Goal: Task Accomplishment & Management: Complete application form

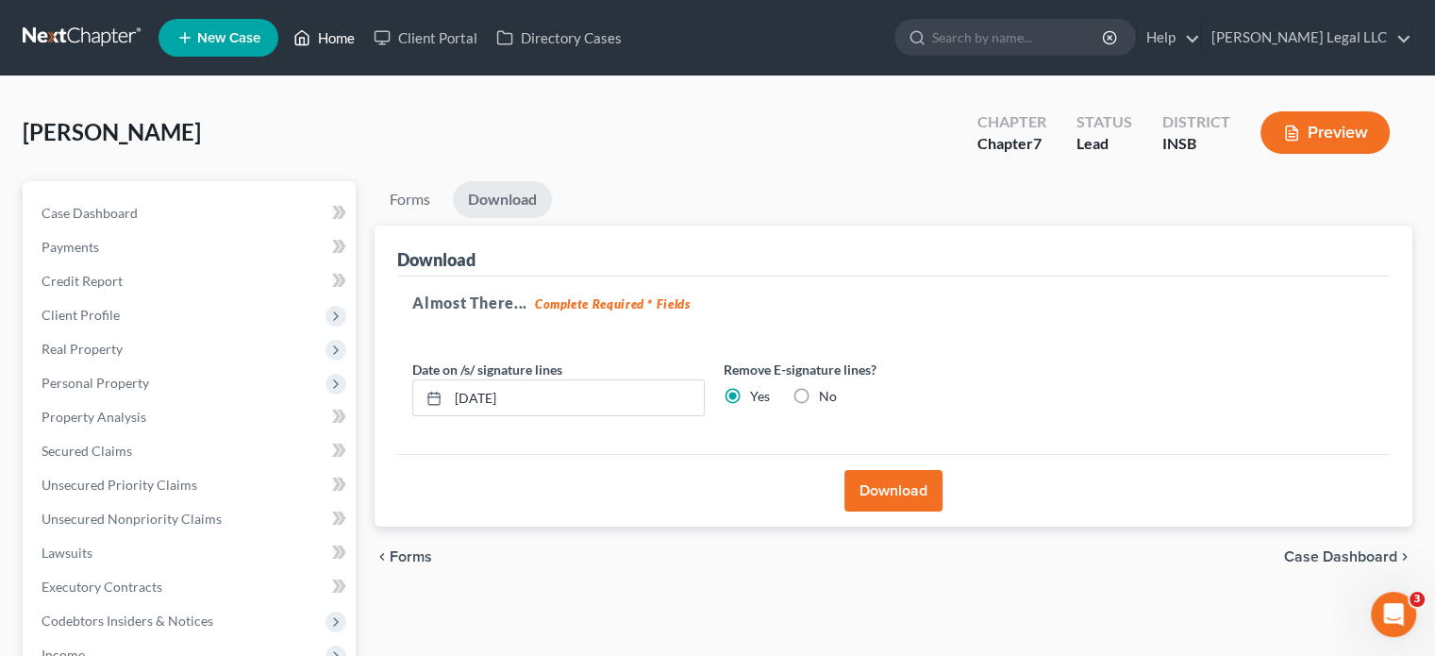
click at [336, 48] on link "Home" at bounding box center [324, 38] width 80 height 34
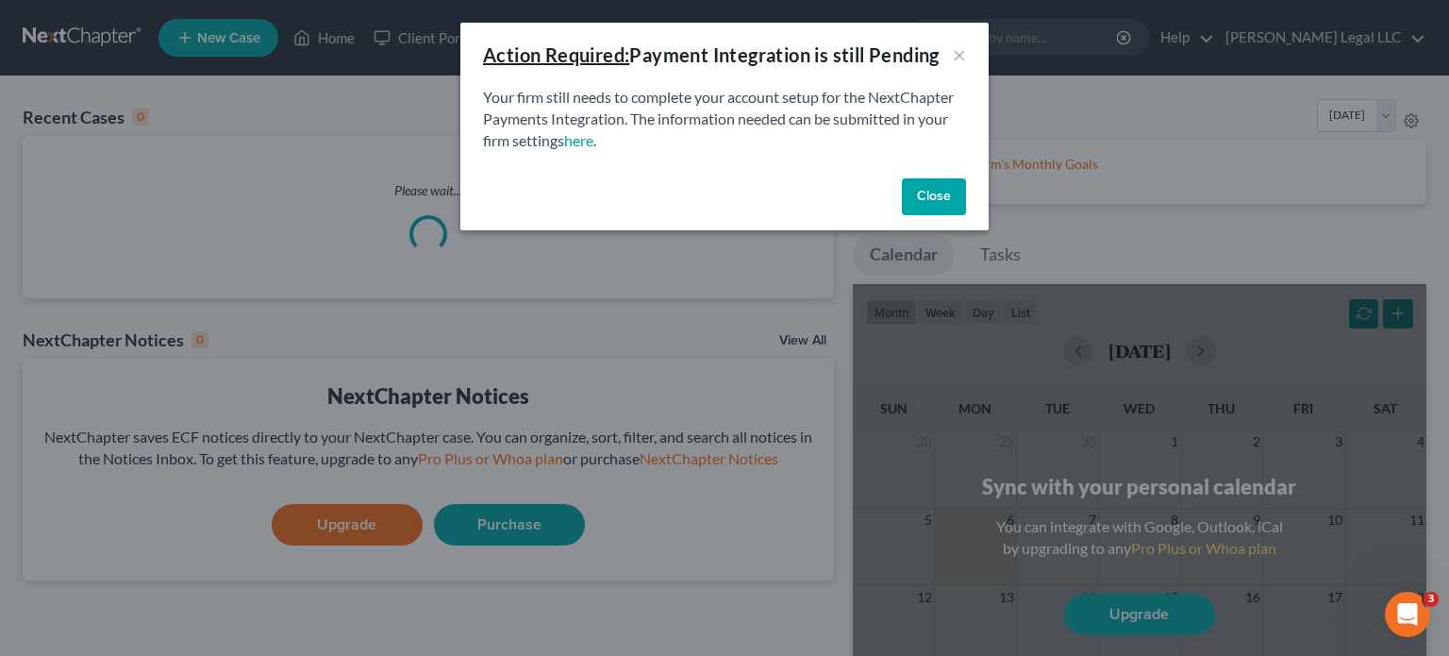
click at [950, 188] on button "Close" at bounding box center [934, 197] width 64 height 38
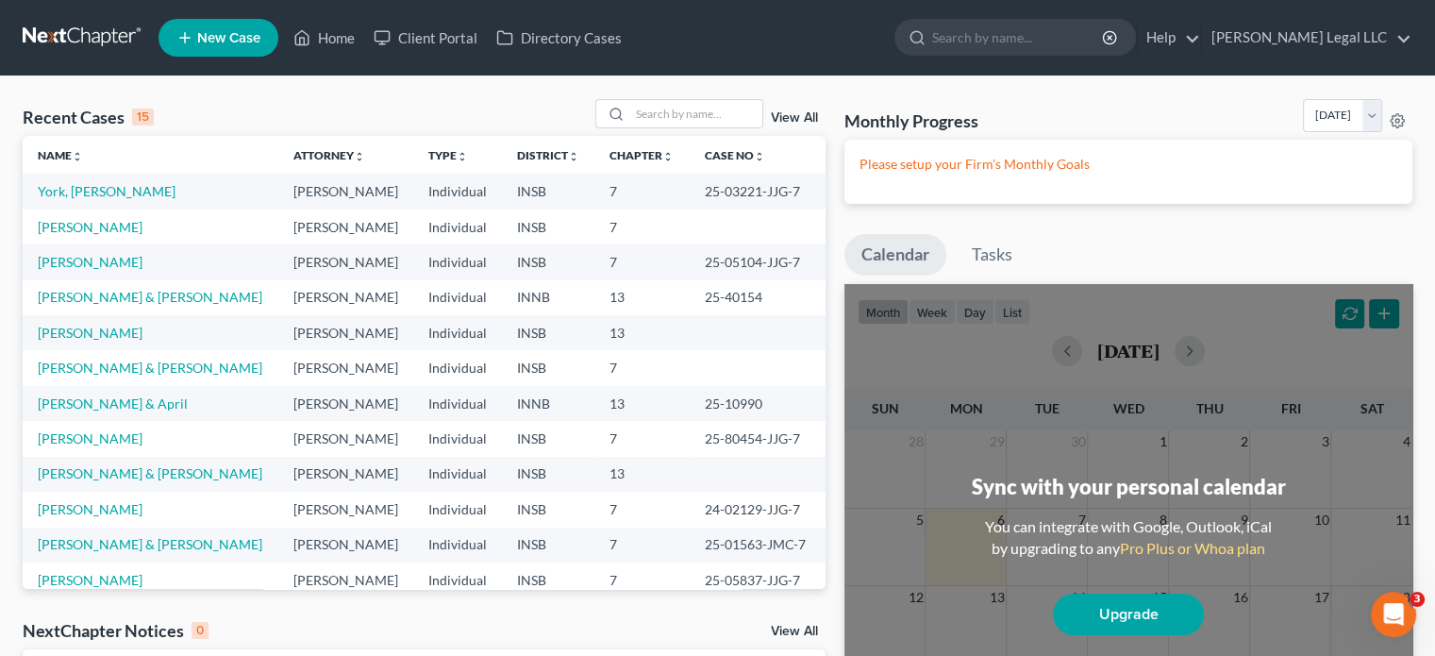
click at [659, 86] on div "Recent Cases 15 View All Name unfold_more expand_more expand_less Attorney unfo…" at bounding box center [717, 513] width 1435 height 874
click at [663, 107] on input "search" at bounding box center [696, 113] width 132 height 27
type input "[PERSON_NAME]"
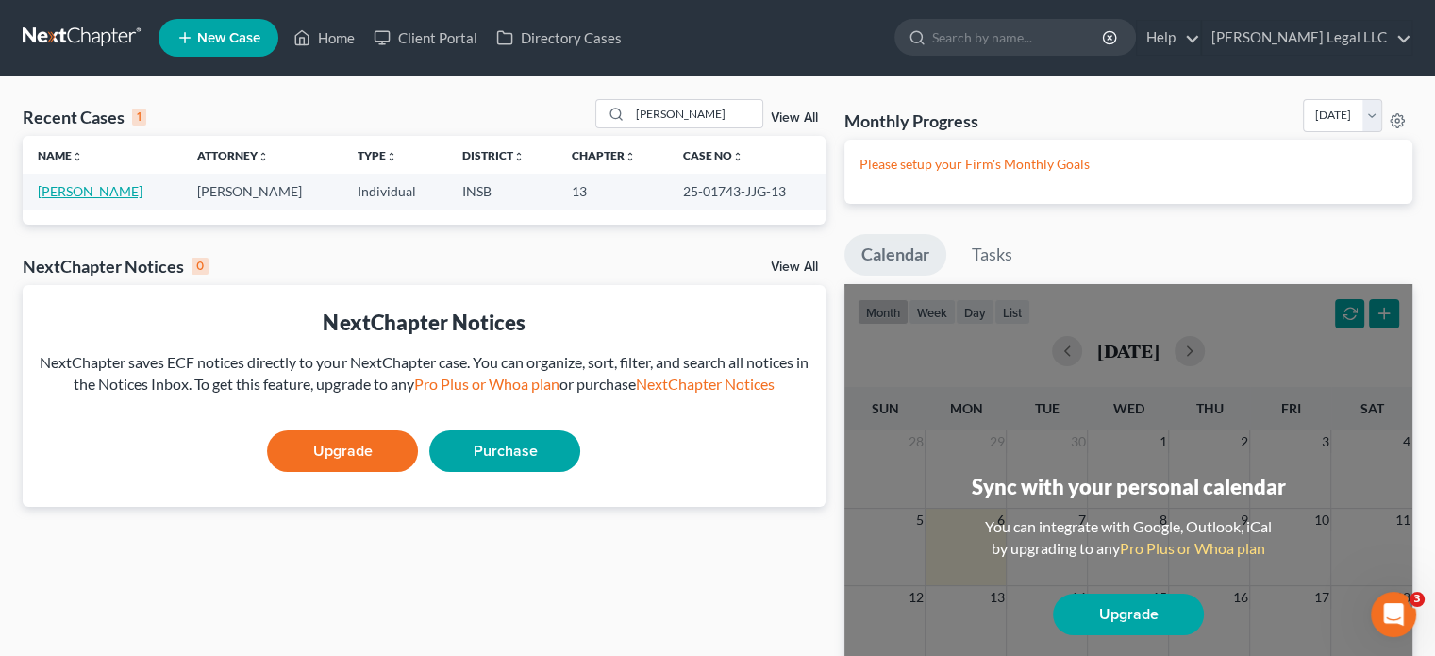
click at [91, 195] on link "[PERSON_NAME]" at bounding box center [90, 191] width 105 height 16
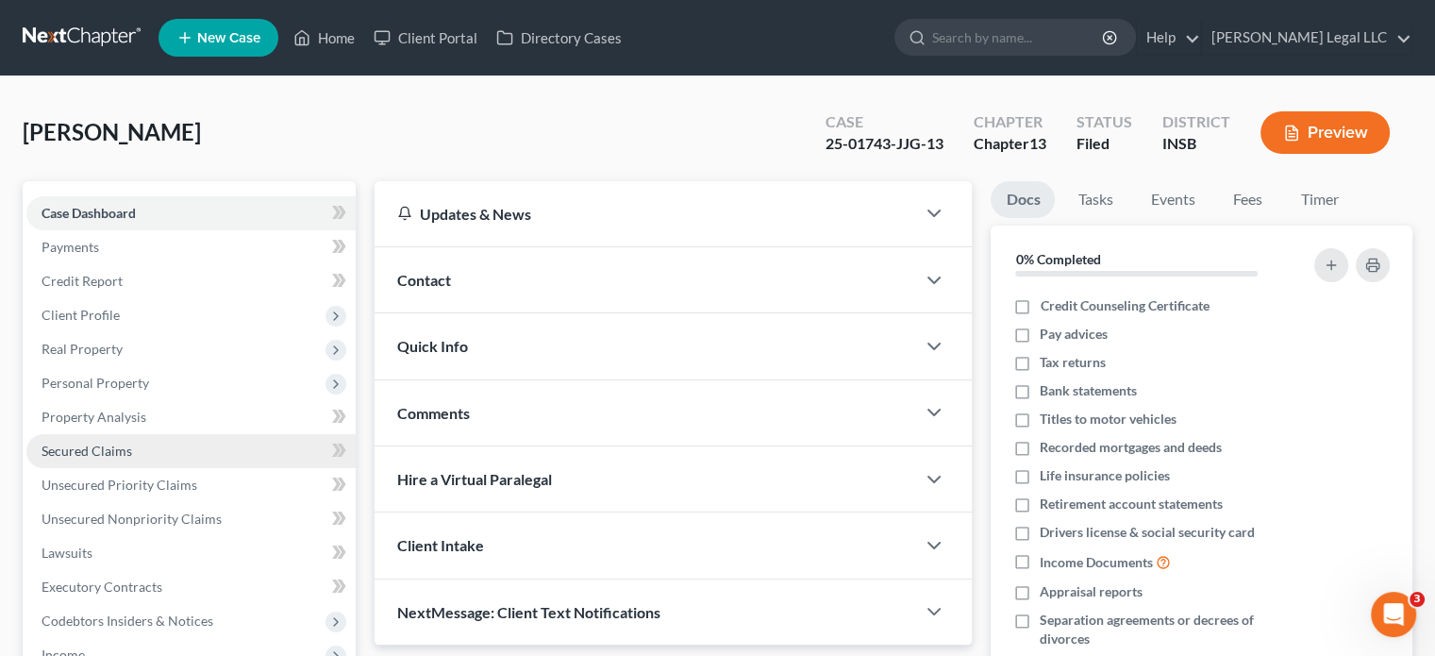
click at [89, 452] on span "Secured Claims" at bounding box center [87, 450] width 91 height 16
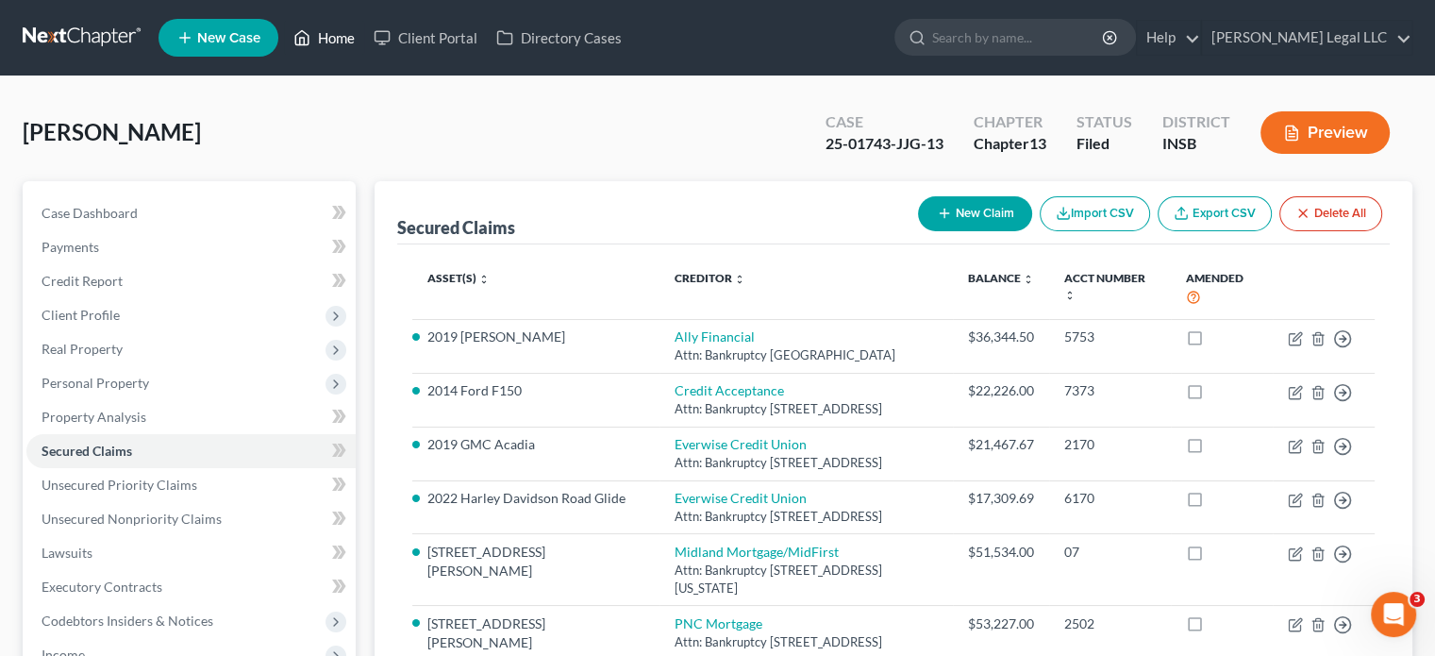
click at [313, 39] on link "Home" at bounding box center [324, 38] width 80 height 34
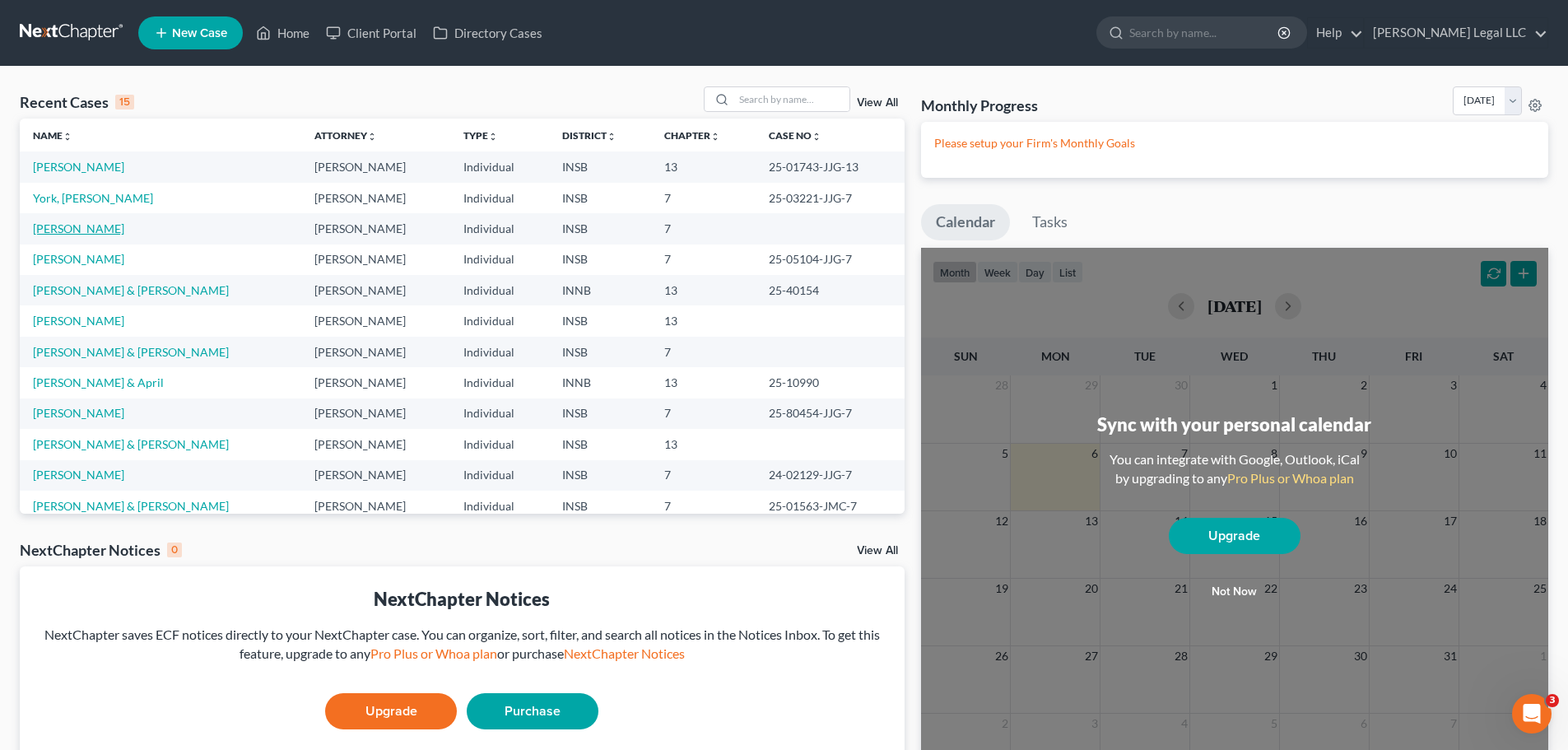
click at [67, 229] on link "[PERSON_NAME]" at bounding box center [79, 229] width 92 height 14
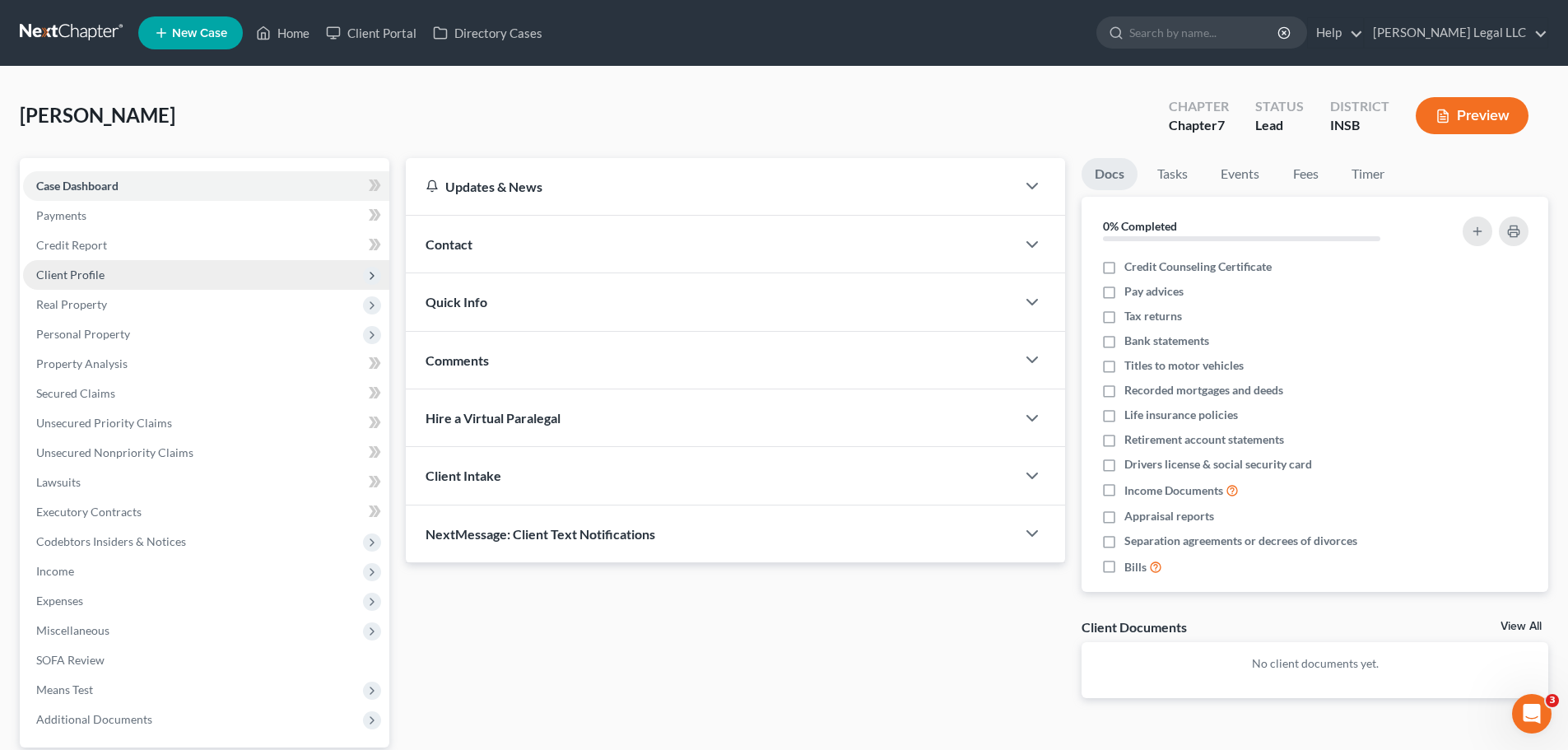
click at [70, 265] on span "Client Profile" at bounding box center [206, 275] width 366 height 30
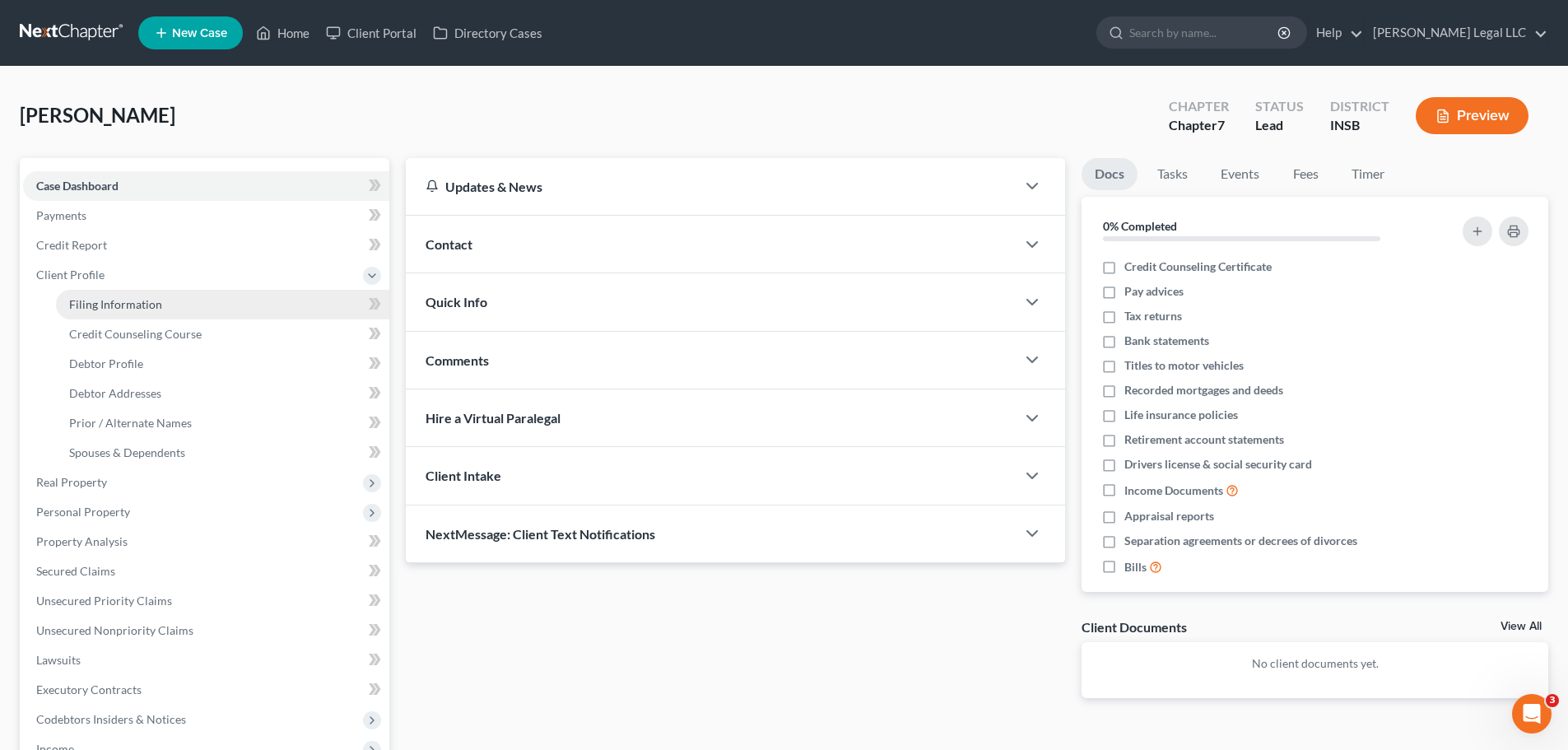
click at [74, 306] on span "Filing Information" at bounding box center [115, 305] width 93 height 14
select select "1"
select select "0"
select select "15"
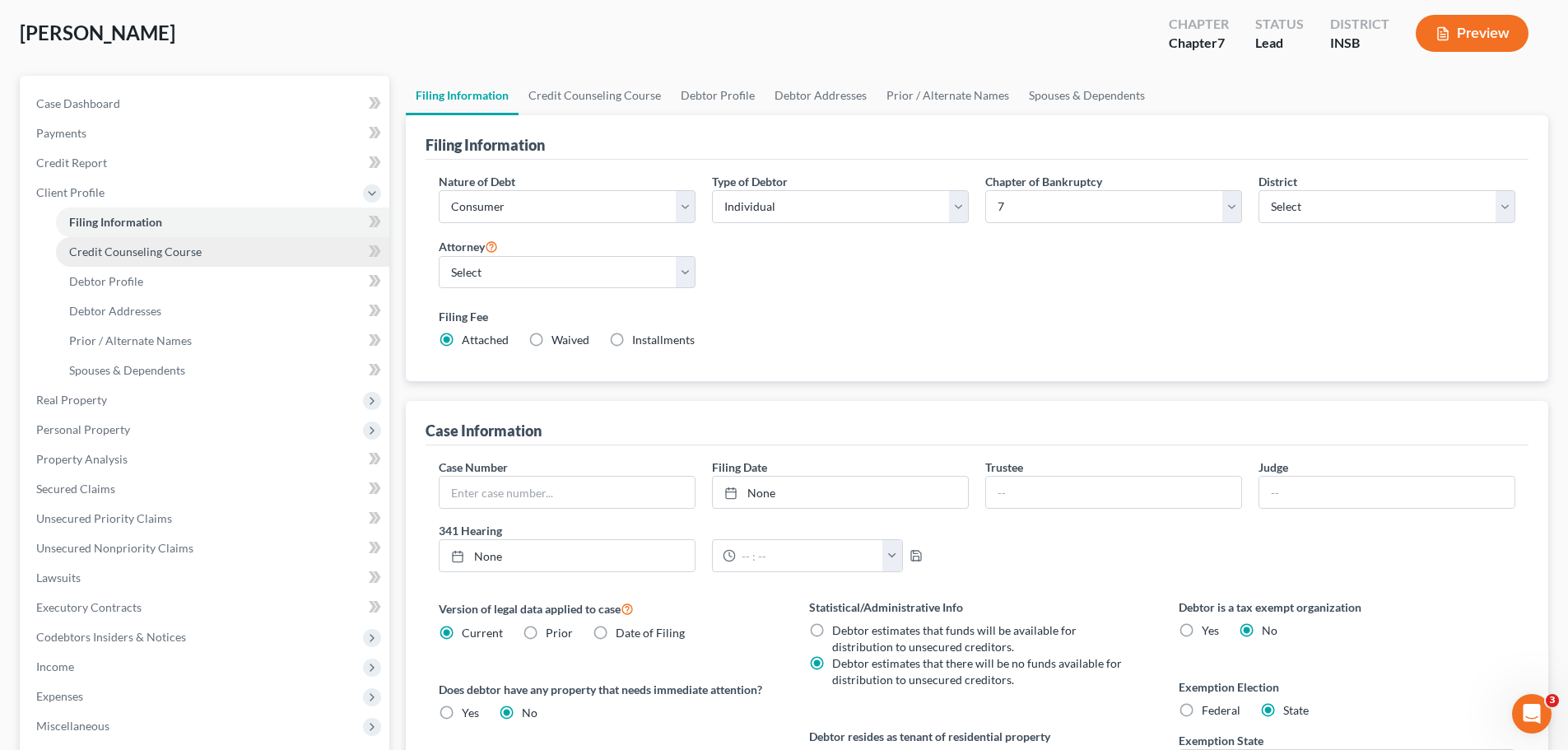
click at [94, 247] on span "Credit Counseling Course" at bounding box center [135, 251] width 133 height 14
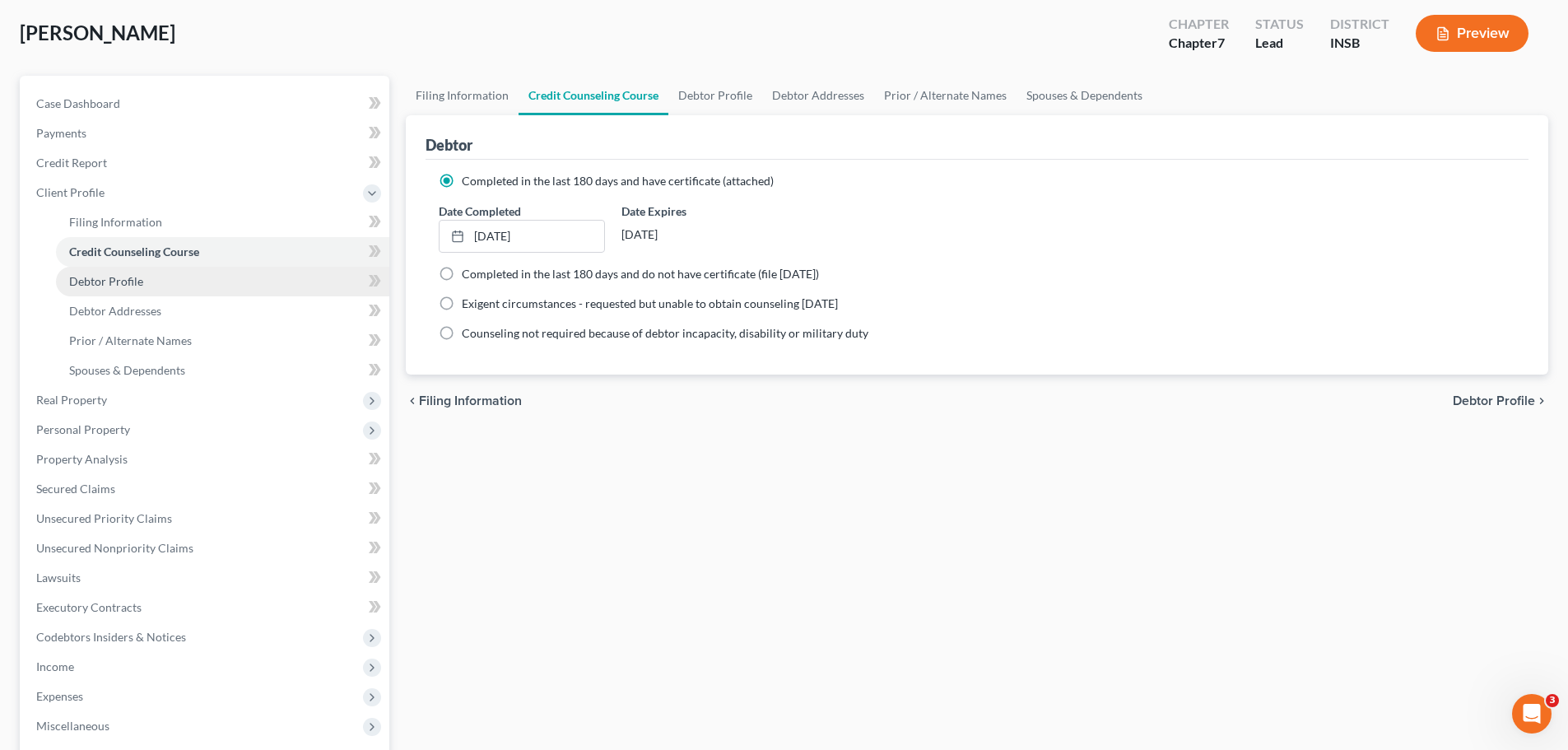
click at [144, 292] on link "Debtor Profile" at bounding box center [223, 282] width 333 height 30
select select "0"
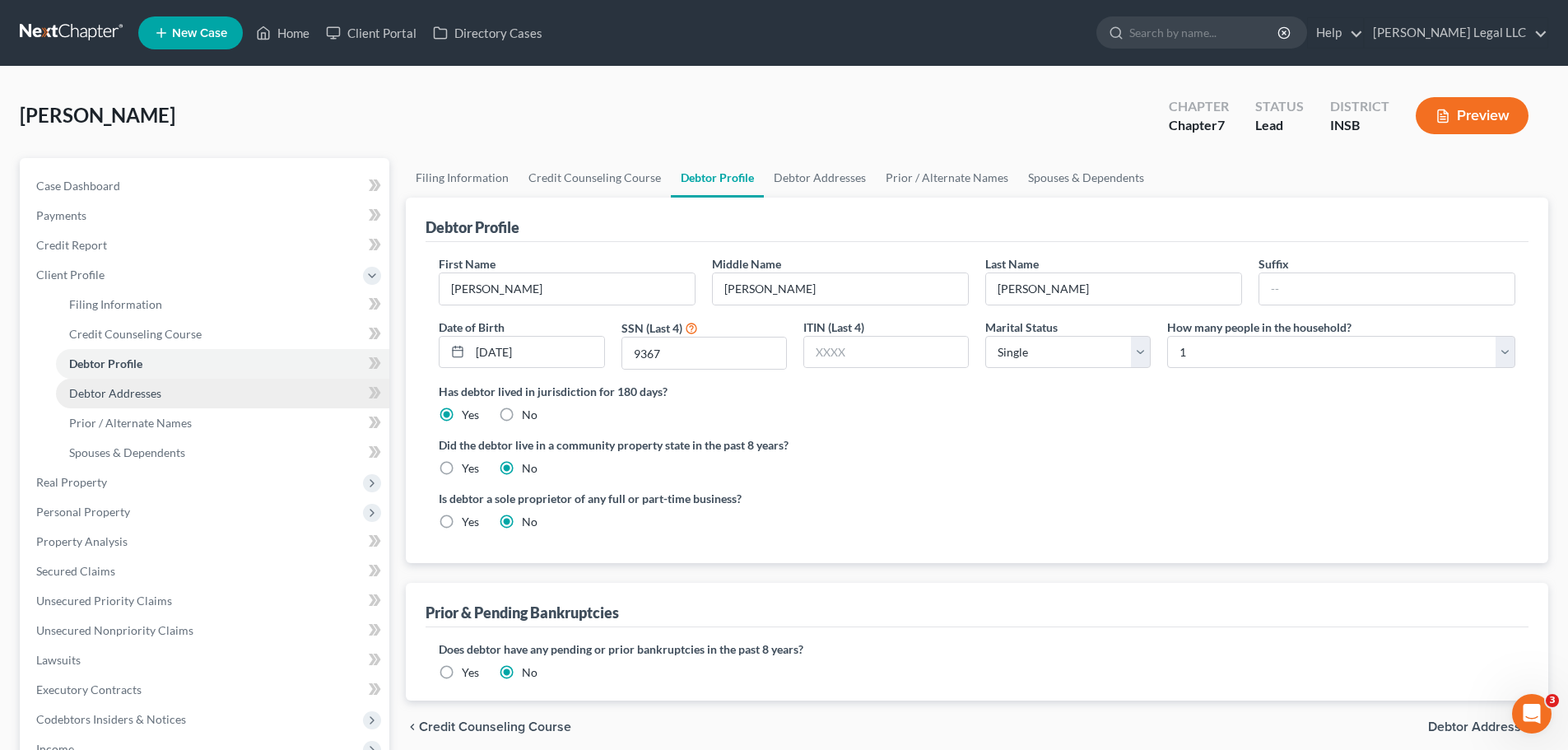
click at [121, 399] on span "Debtor Addresses" at bounding box center [115, 393] width 92 height 14
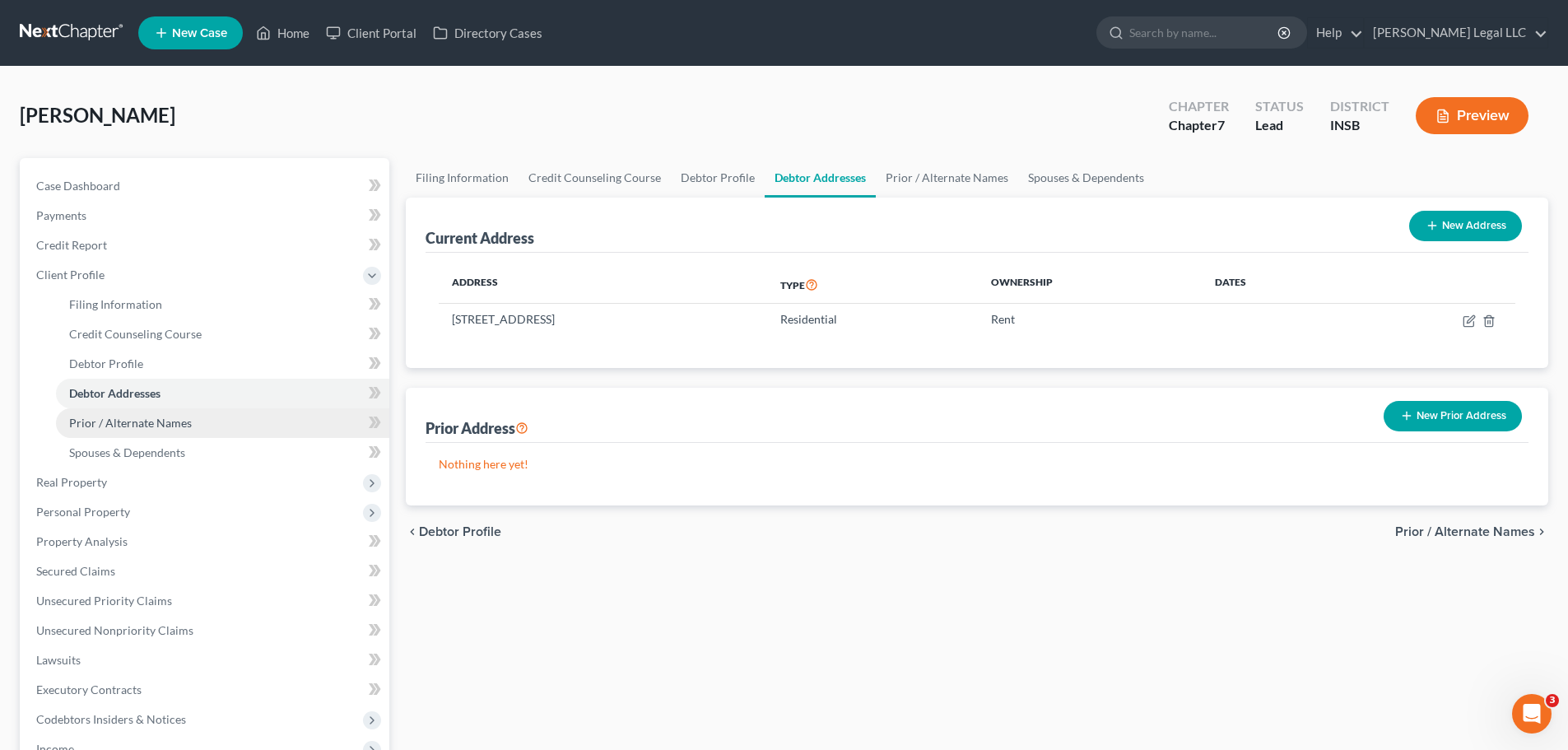
click at [119, 435] on link "Prior / Alternate Names" at bounding box center [223, 423] width 333 height 30
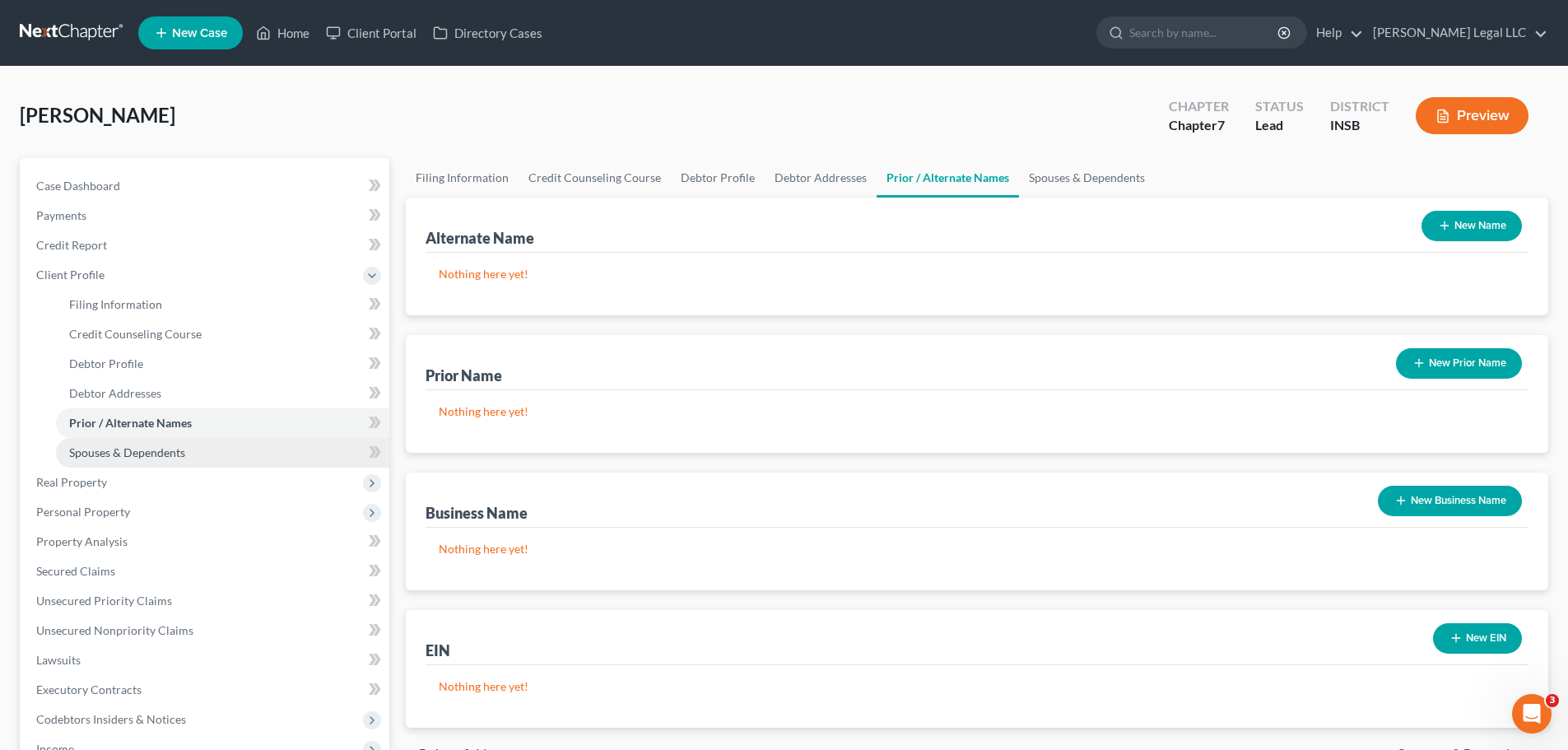
click at [116, 454] on span "Spouses & Dependents" at bounding box center [127, 452] width 116 height 14
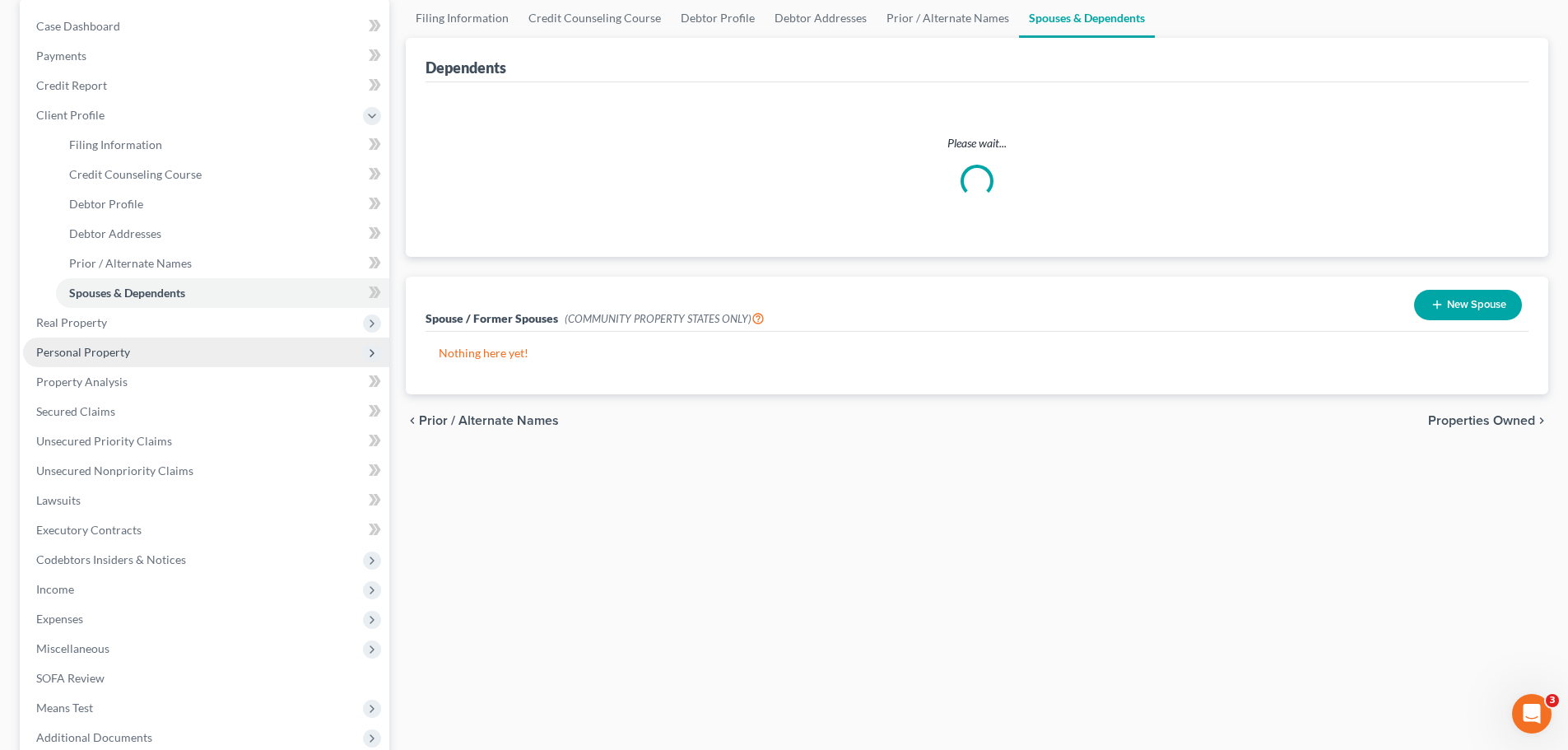
scroll to position [165, 0]
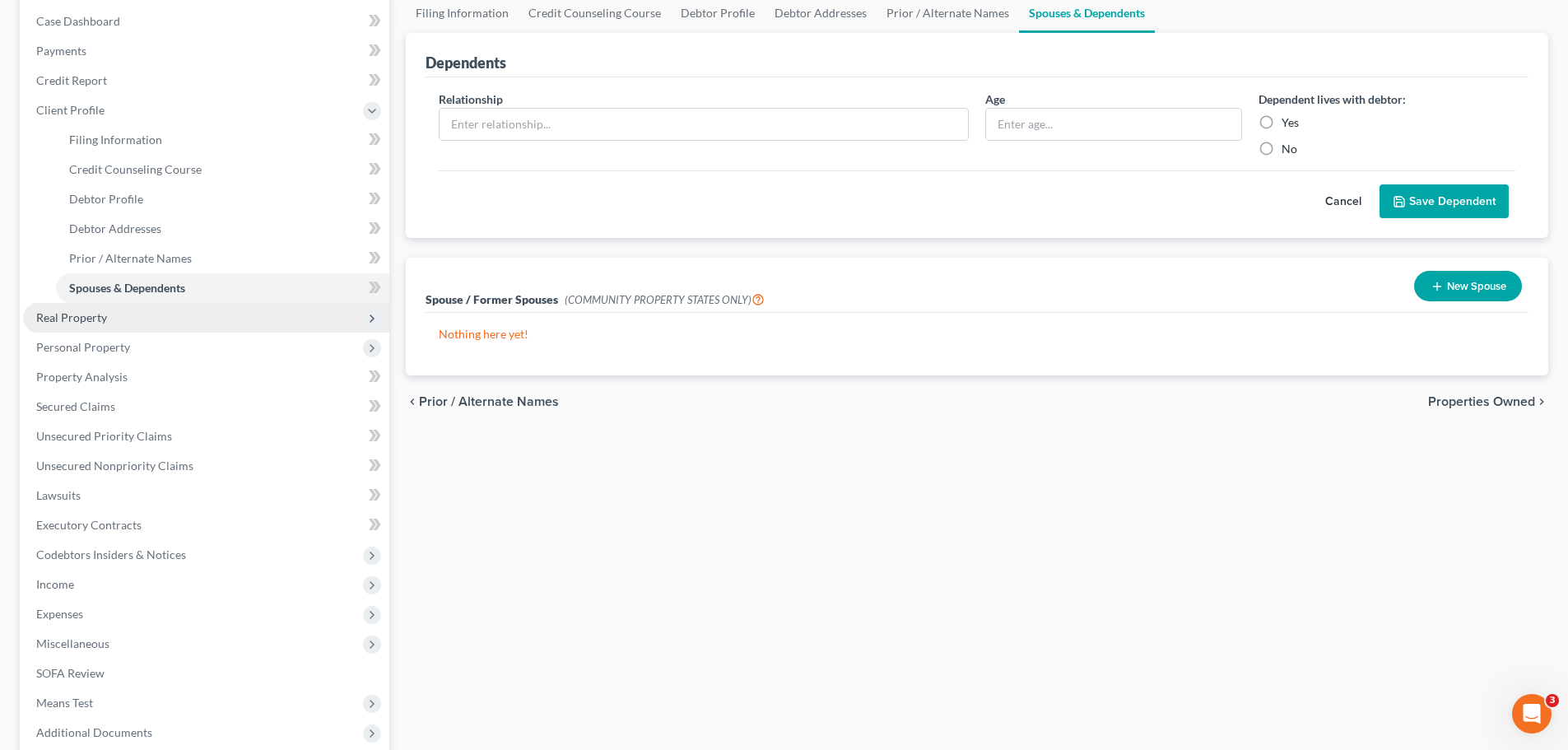
click at [67, 321] on span "Real Property" at bounding box center [72, 318] width 71 height 14
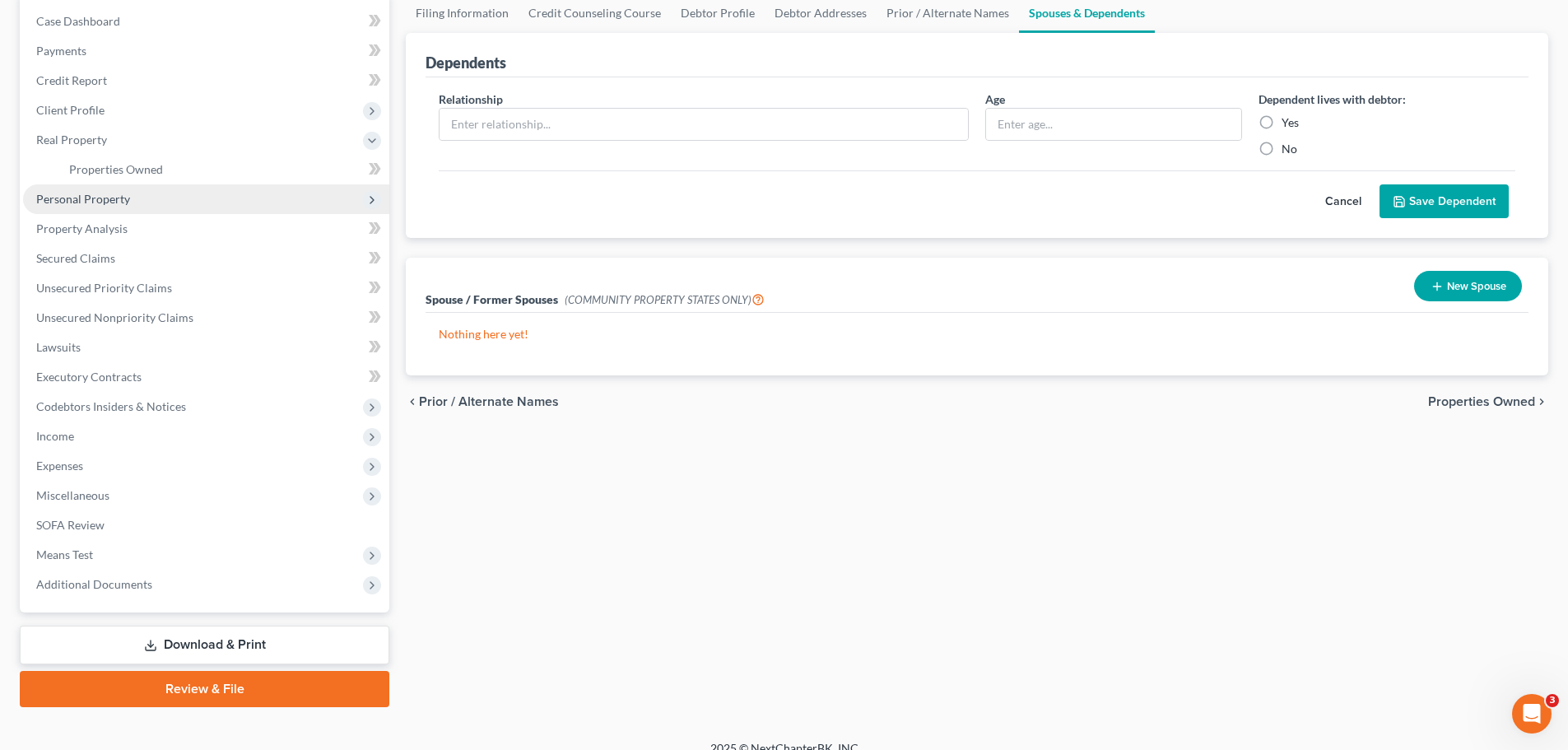
click at [63, 196] on span "Personal Property" at bounding box center [84, 199] width 94 height 14
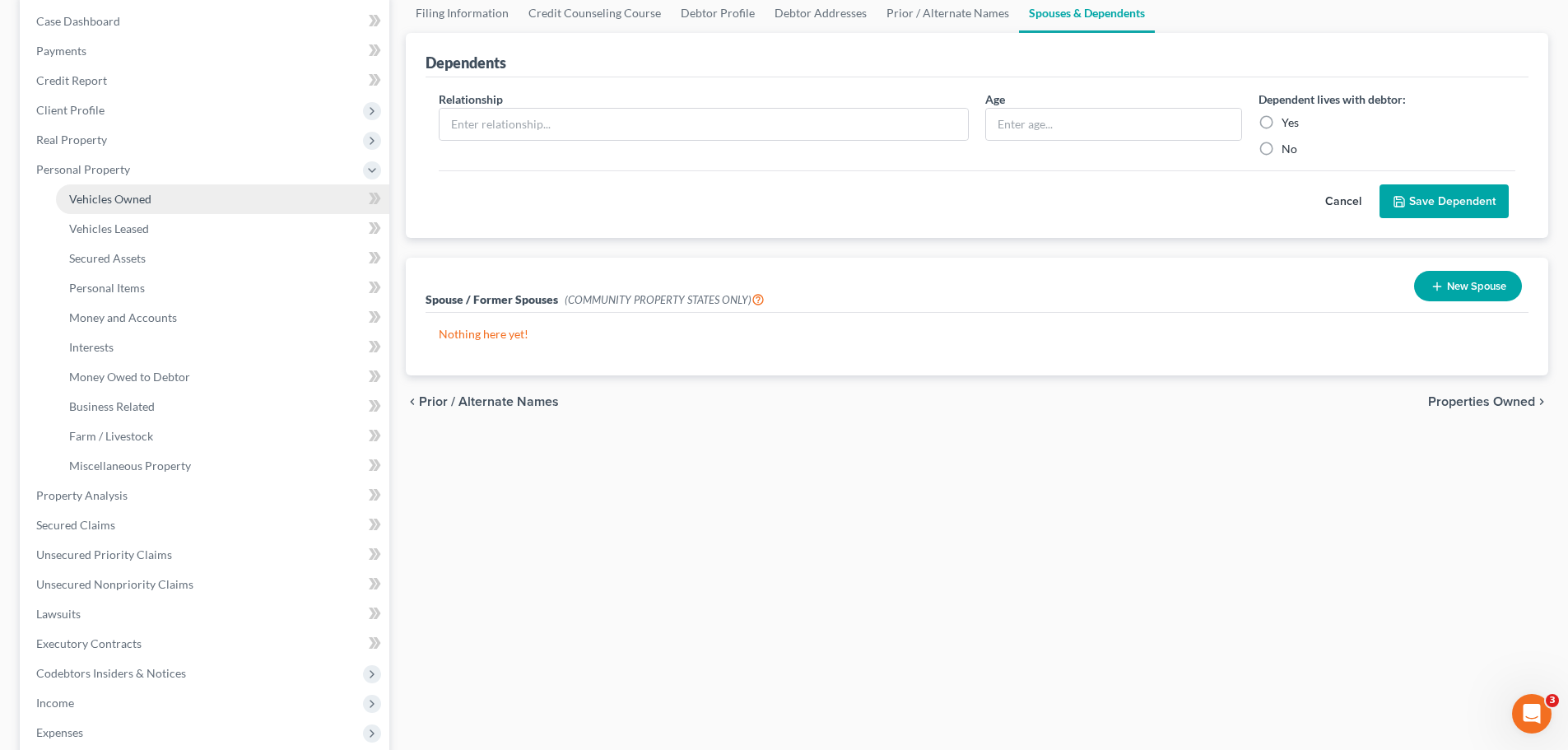
click at [63, 208] on link "Vehicles Owned" at bounding box center [223, 199] width 333 height 30
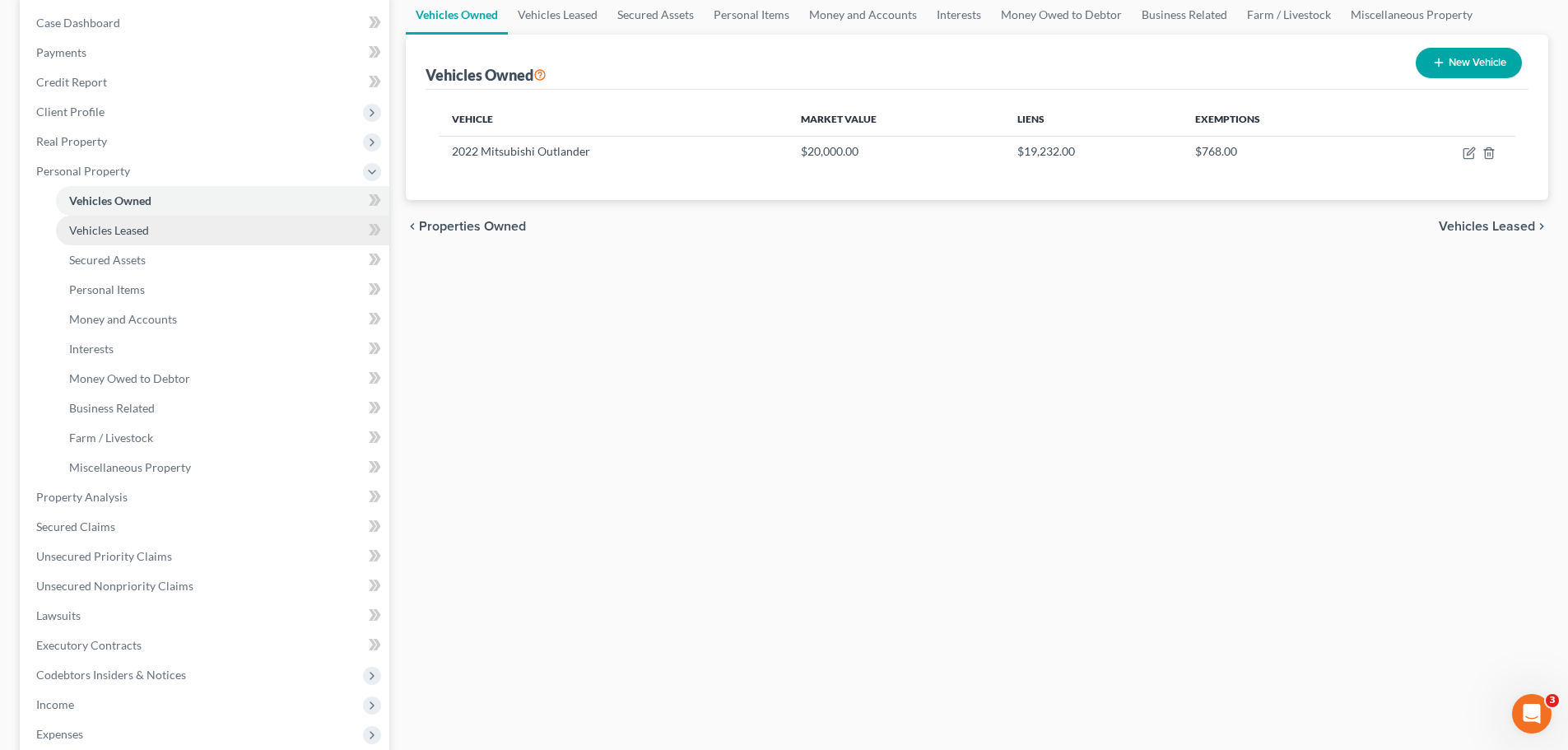
scroll to position [165, 0]
click at [74, 230] on span "Vehicles Leased" at bounding box center [109, 229] width 80 height 14
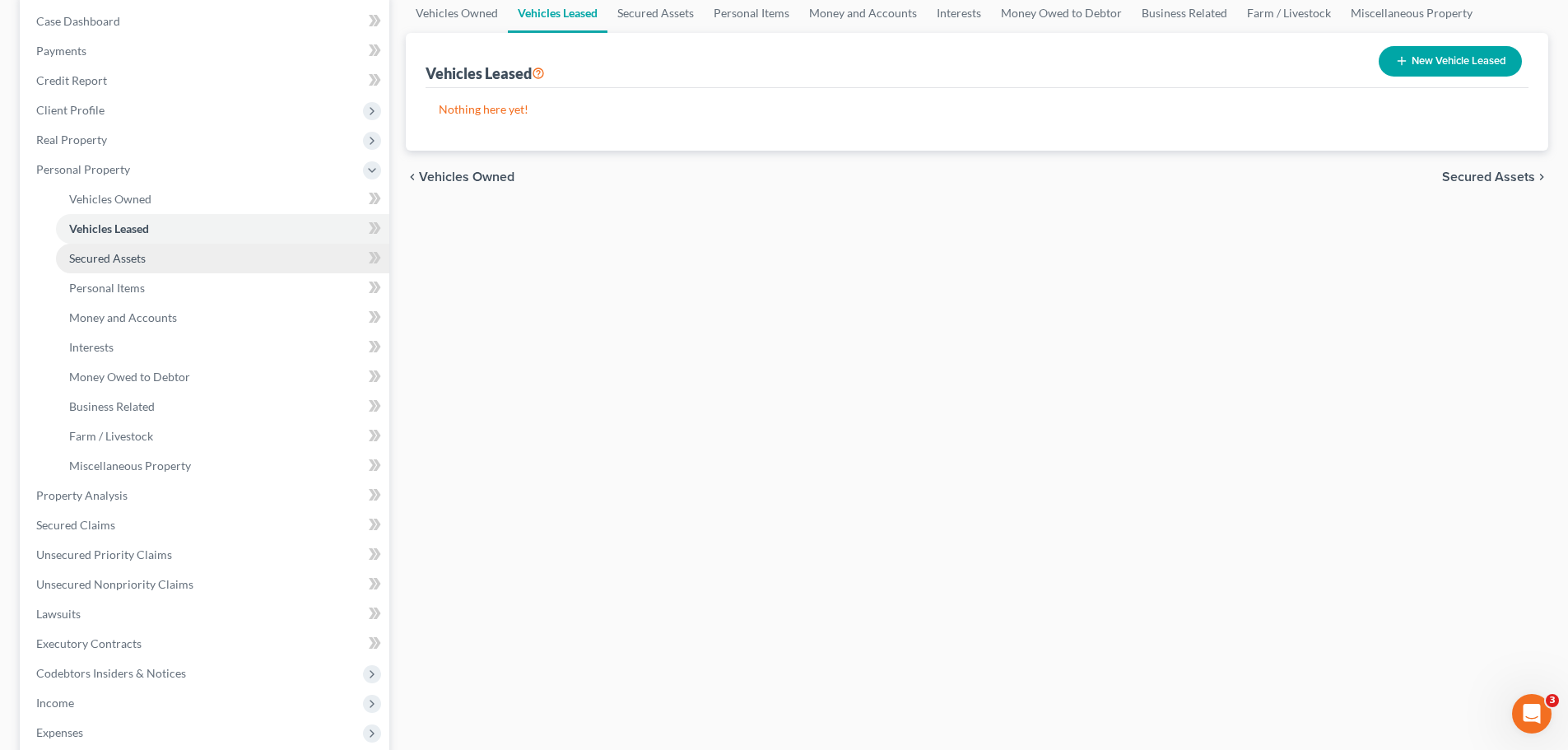
click at [113, 258] on span "Secured Assets" at bounding box center [107, 258] width 77 height 14
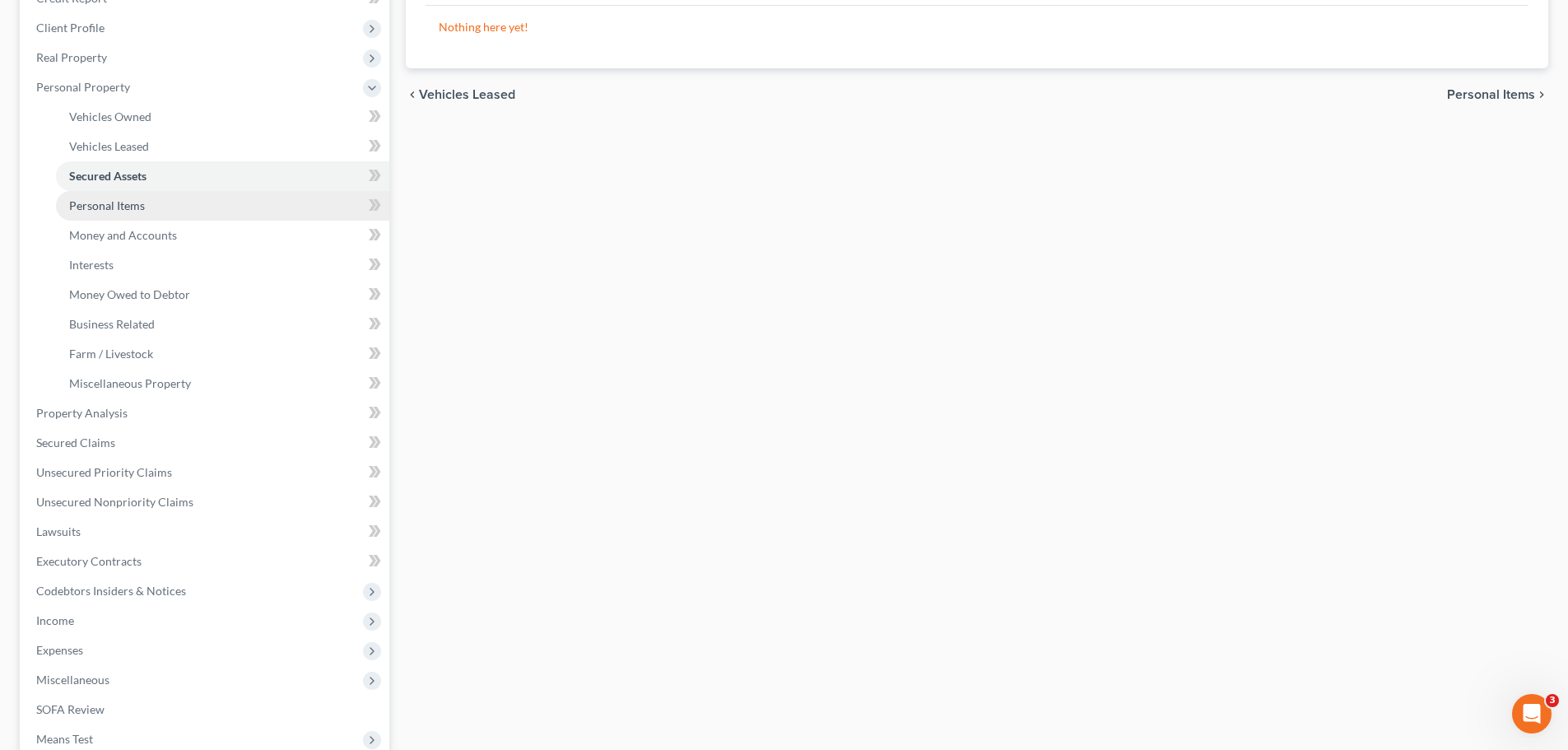
click at [135, 203] on span "Personal Items" at bounding box center [106, 205] width 76 height 14
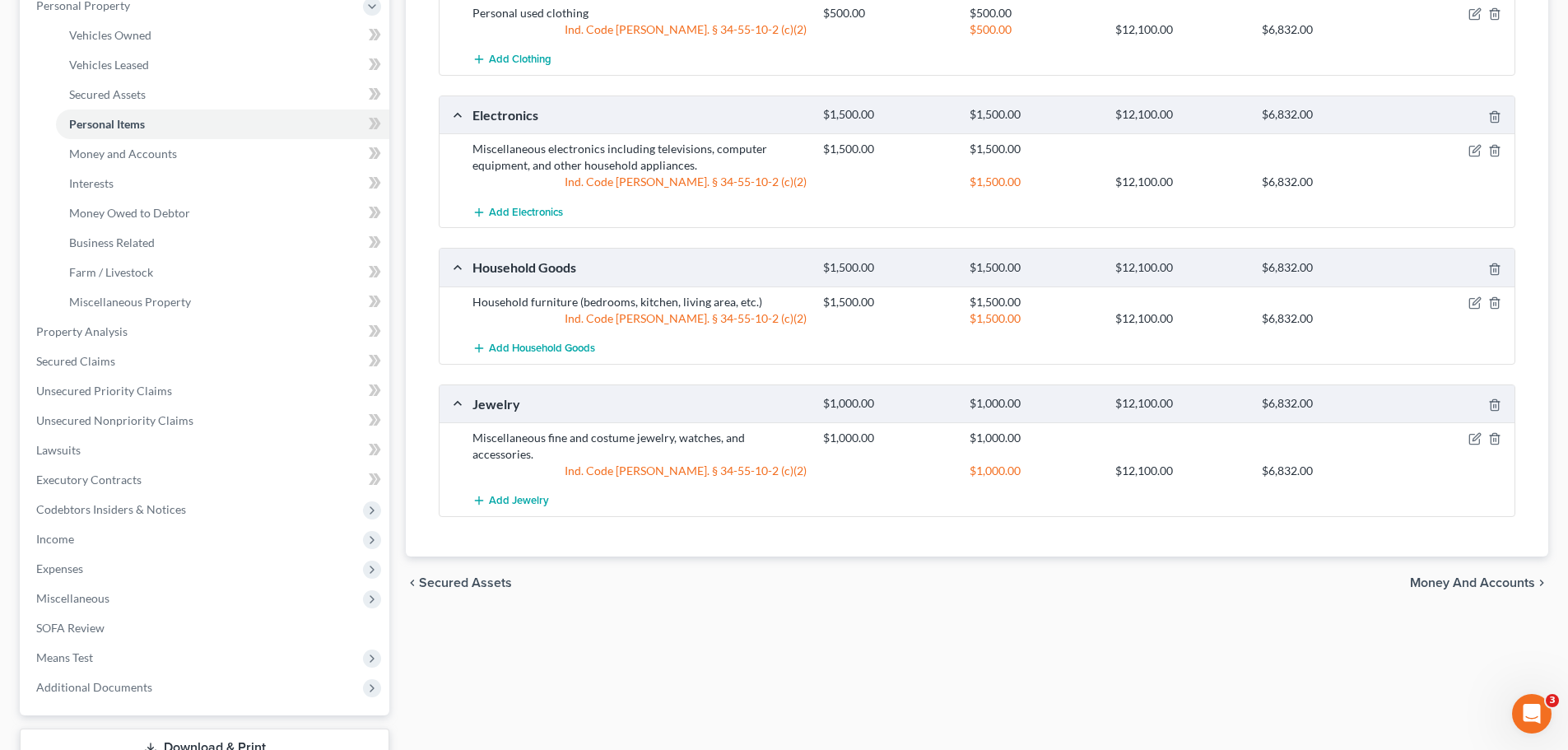
scroll to position [329, 0]
click at [110, 153] on span "Money and Accounts" at bounding box center [123, 153] width 108 height 14
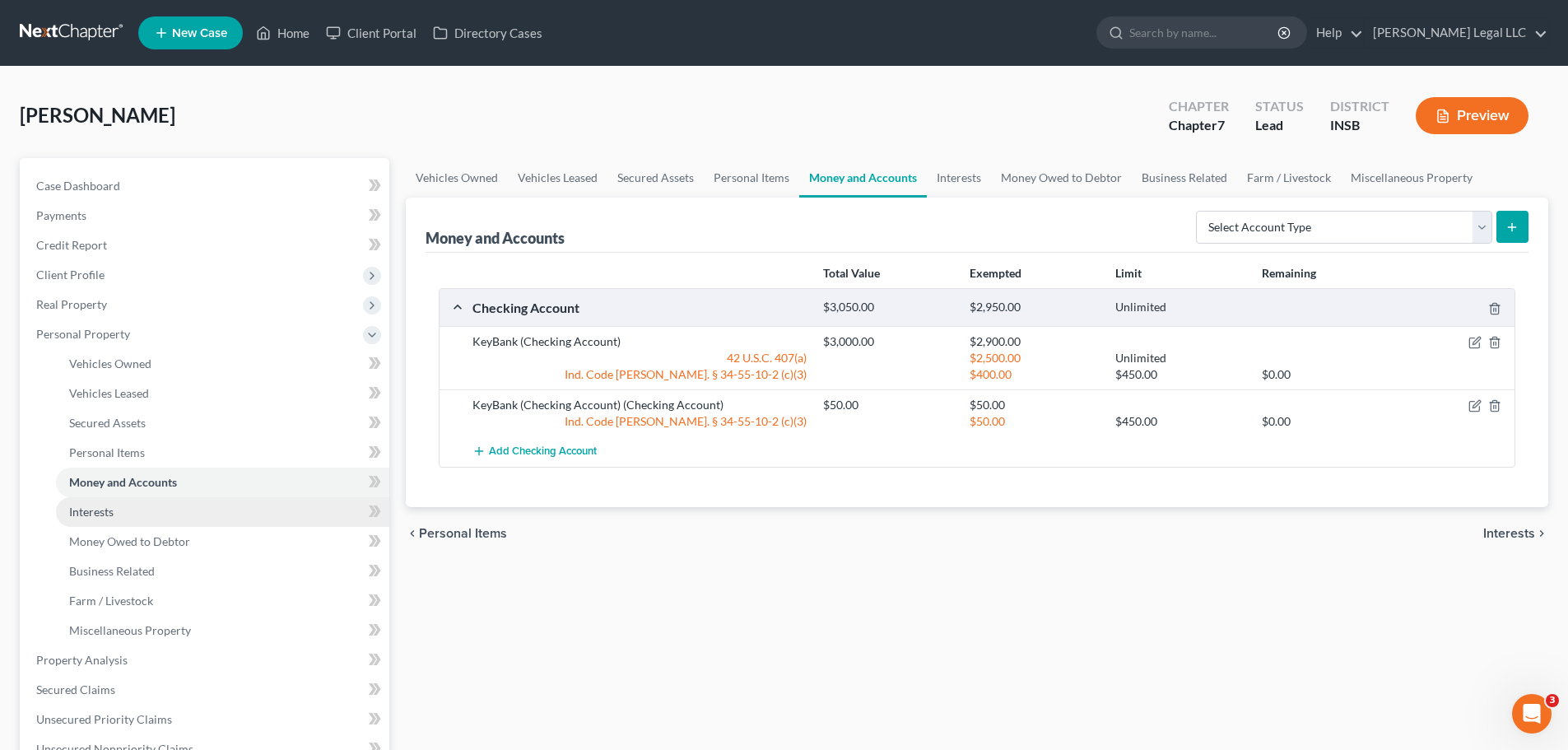
click at [119, 515] on link "Interests" at bounding box center [223, 513] width 333 height 30
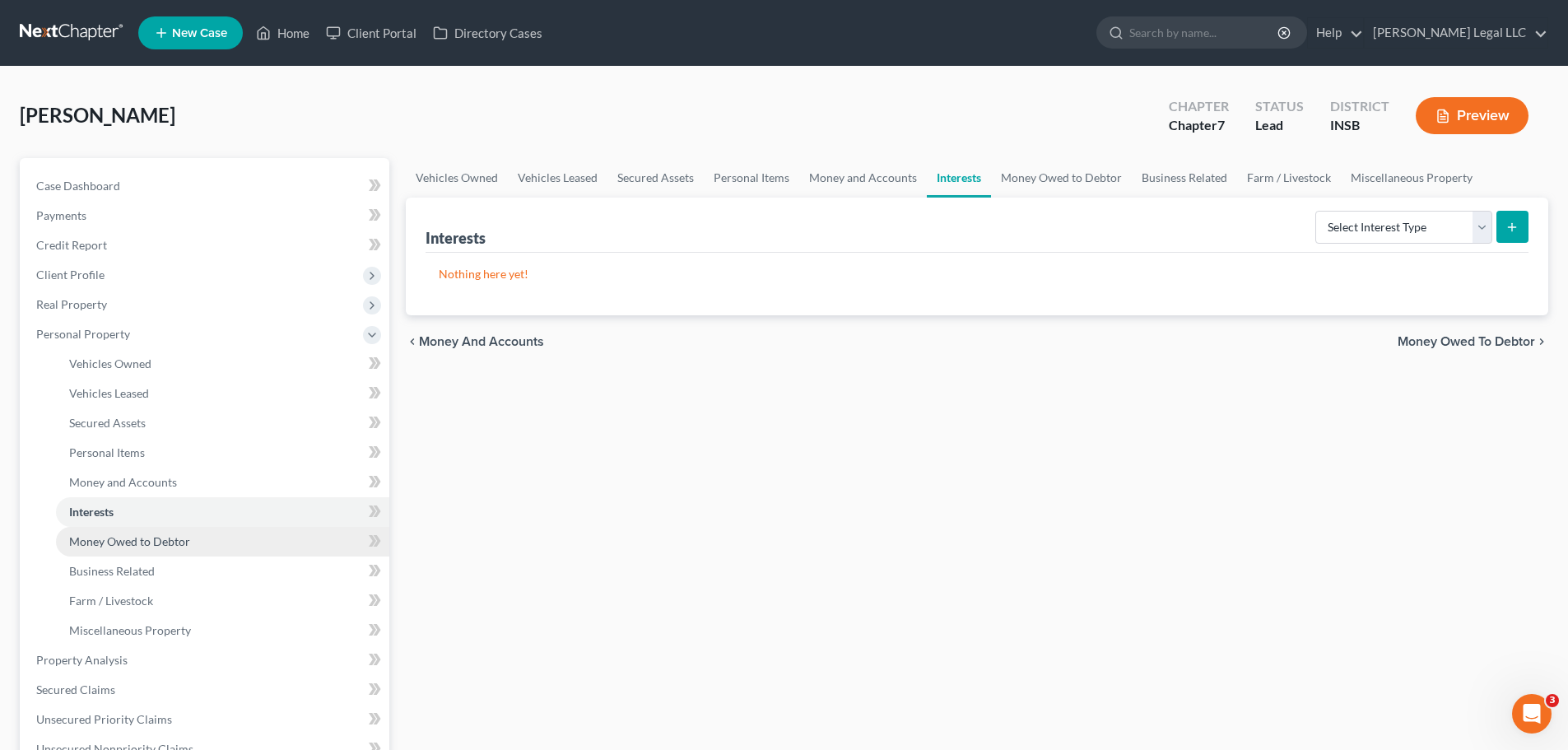
click at [94, 546] on span "Money Owed to Debtor" at bounding box center [129, 541] width 121 height 14
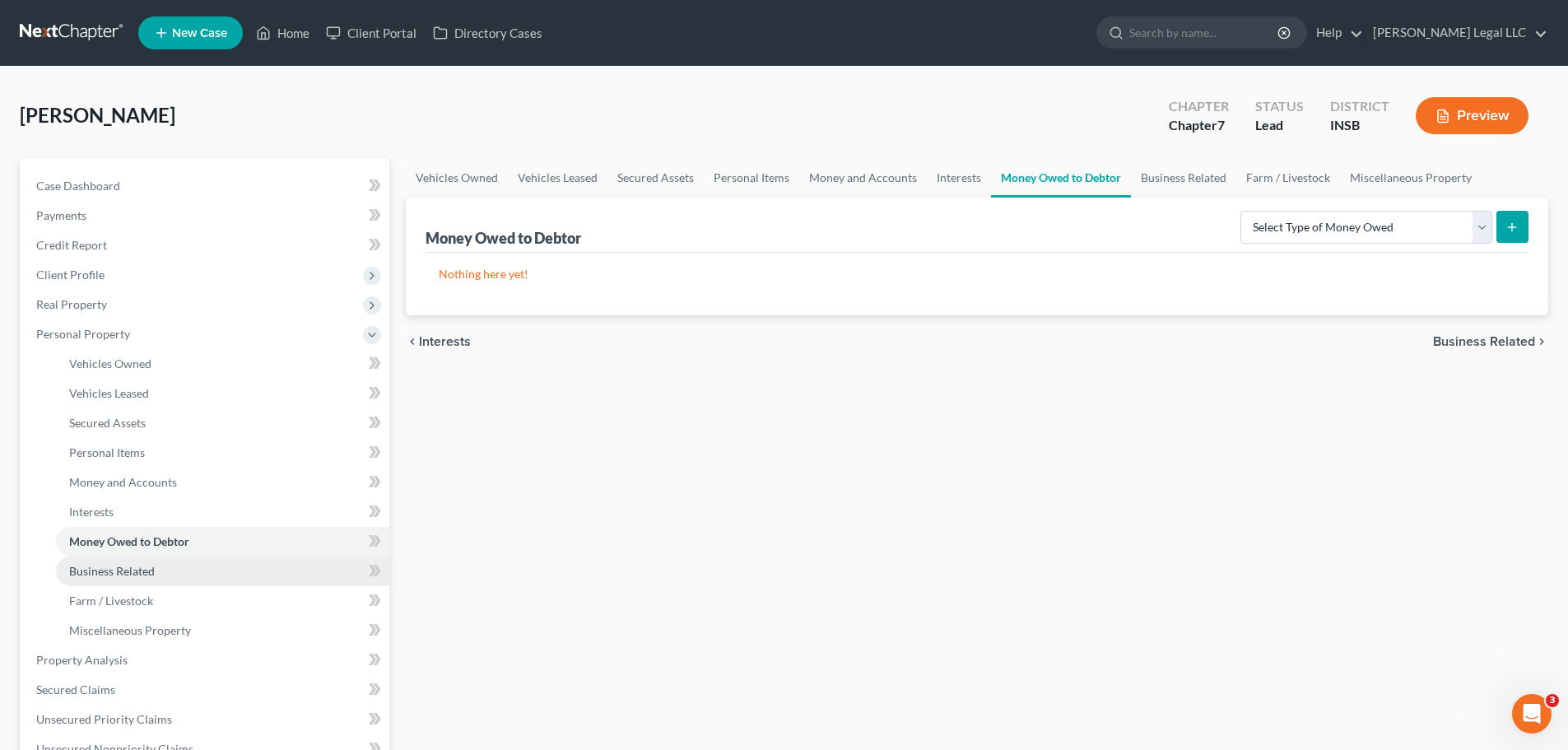
click at [87, 569] on span "Business Related" at bounding box center [112, 571] width 86 height 14
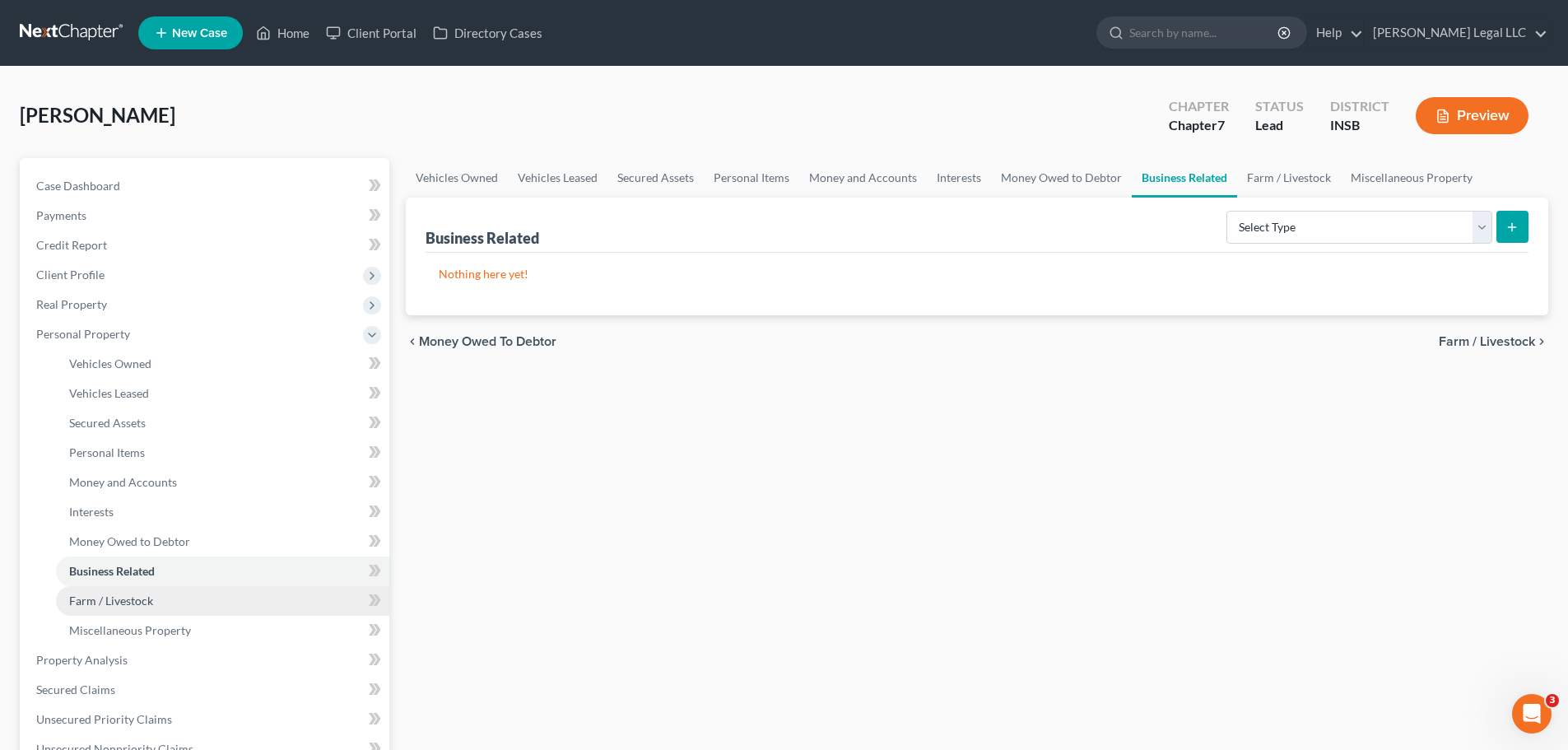
click at [86, 572] on span "Farm / Livestock" at bounding box center [111, 601] width 84 height 14
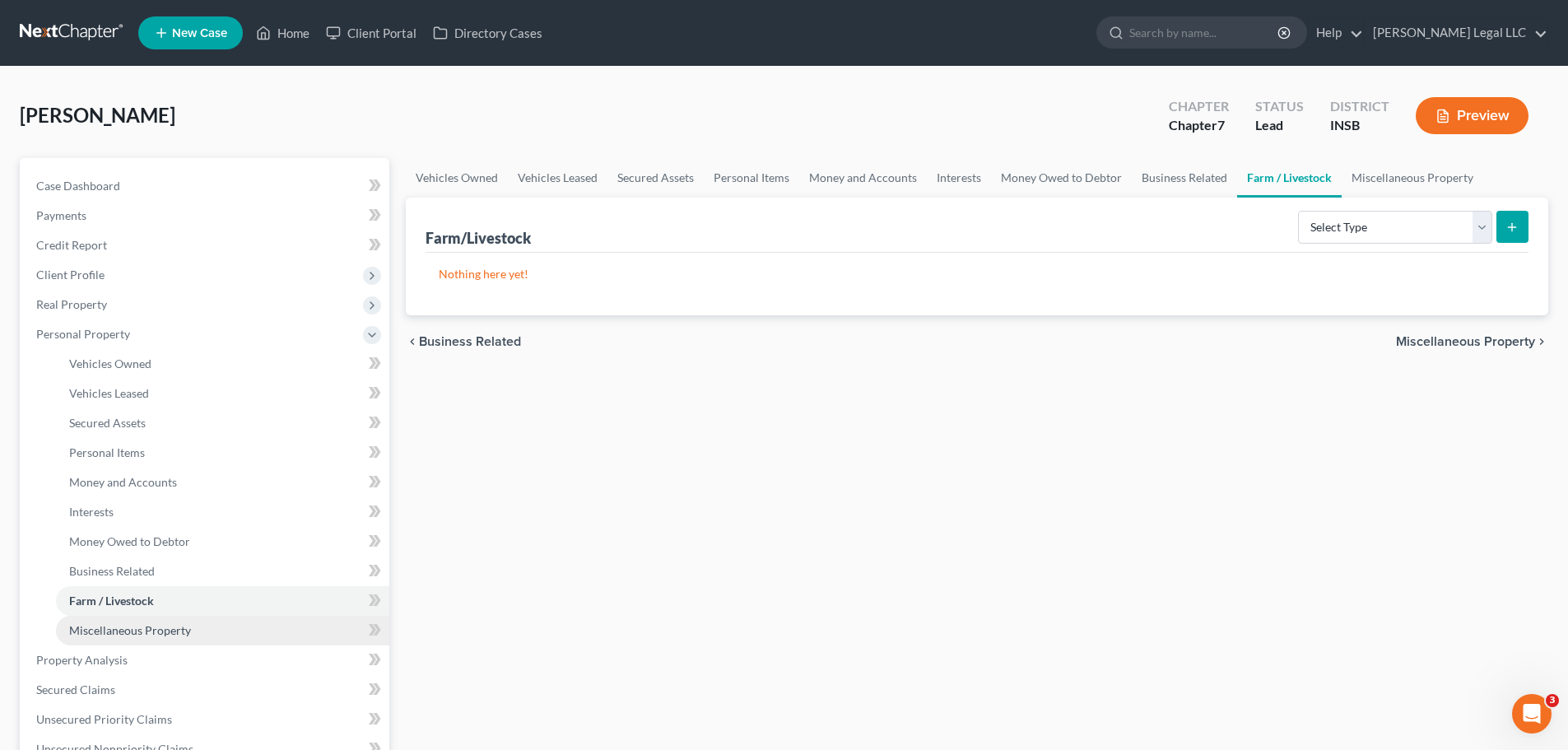
click at [88, 572] on span "Miscellaneous Property" at bounding box center [130, 630] width 122 height 14
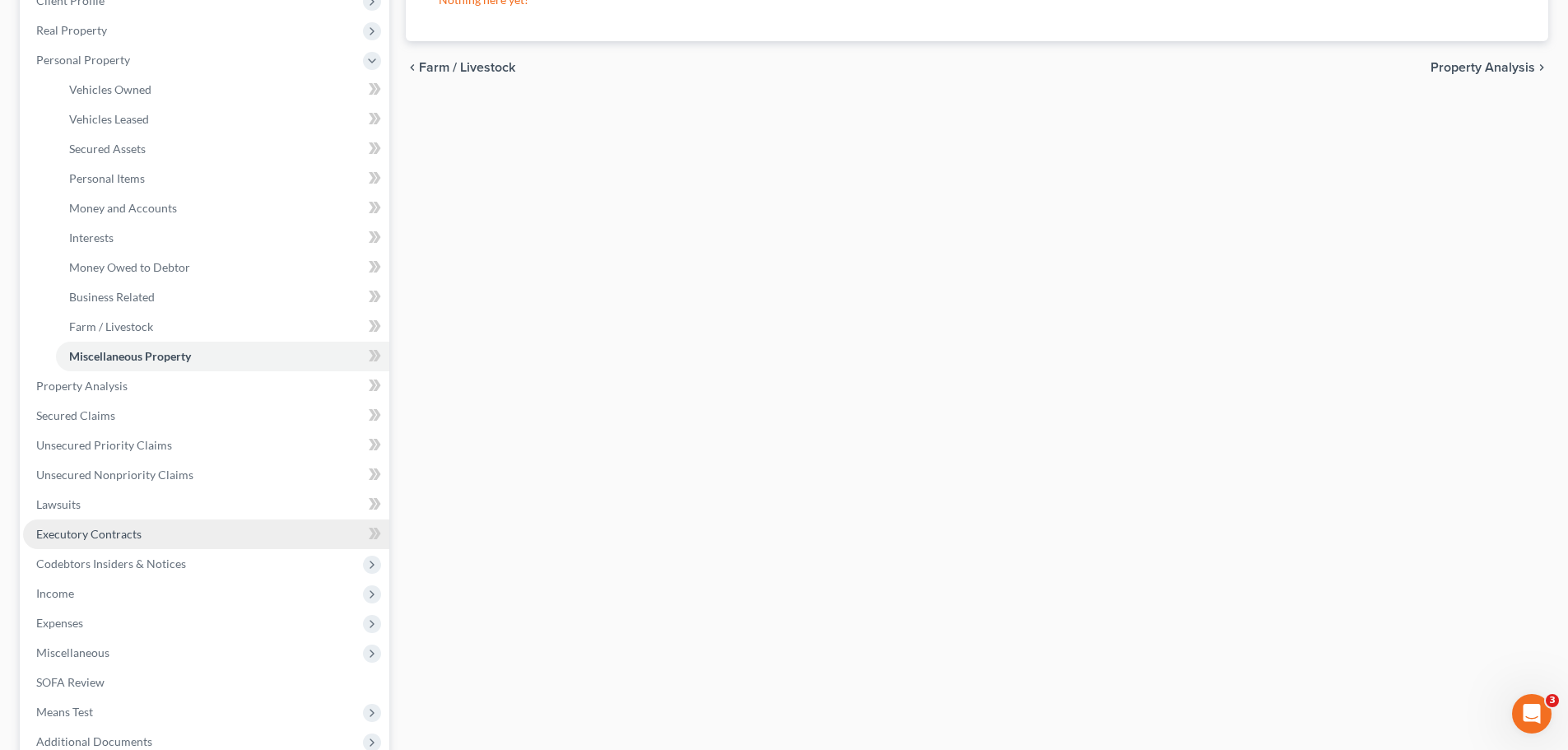
scroll to position [329, 0]
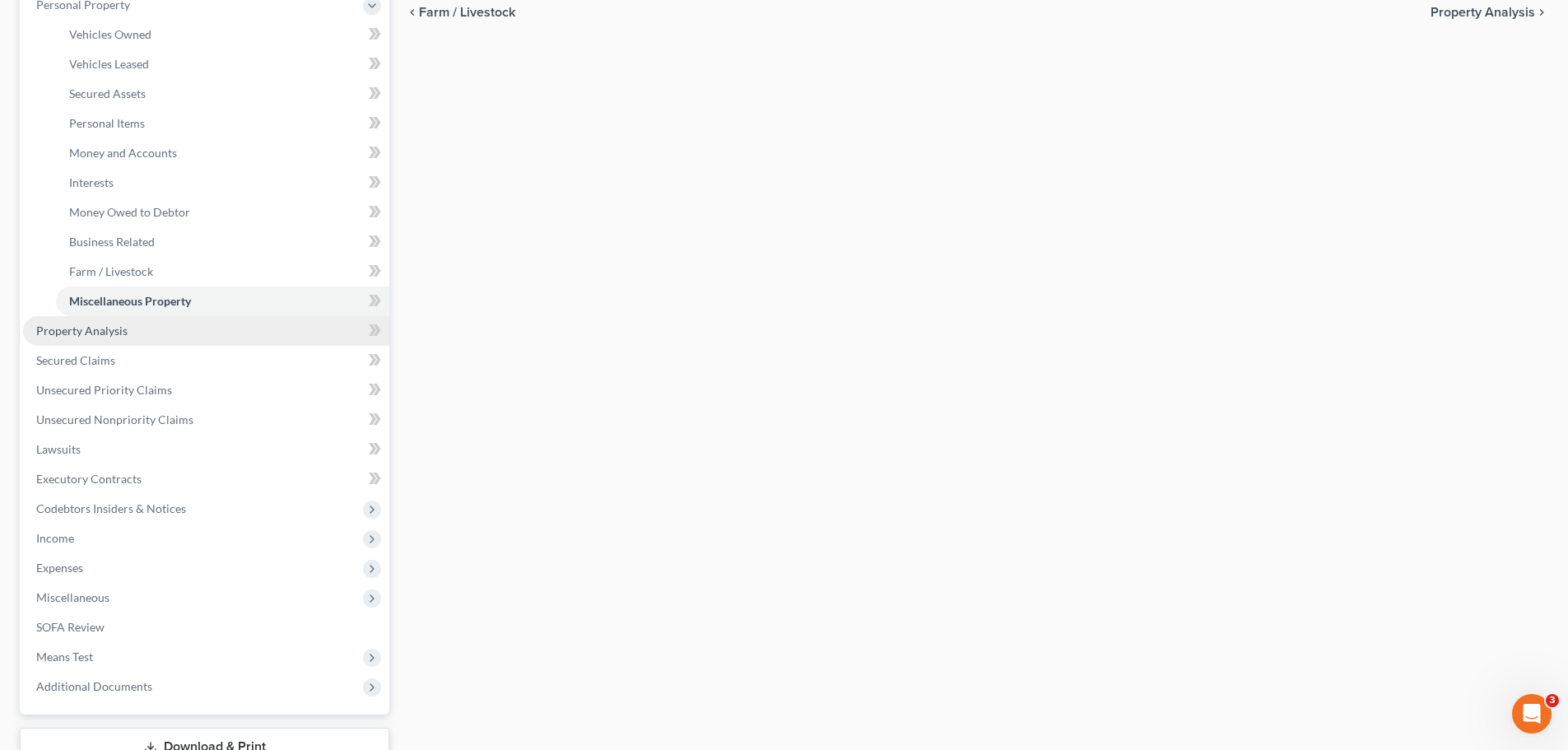
click at [123, 331] on span "Property Analysis" at bounding box center [82, 331] width 92 height 14
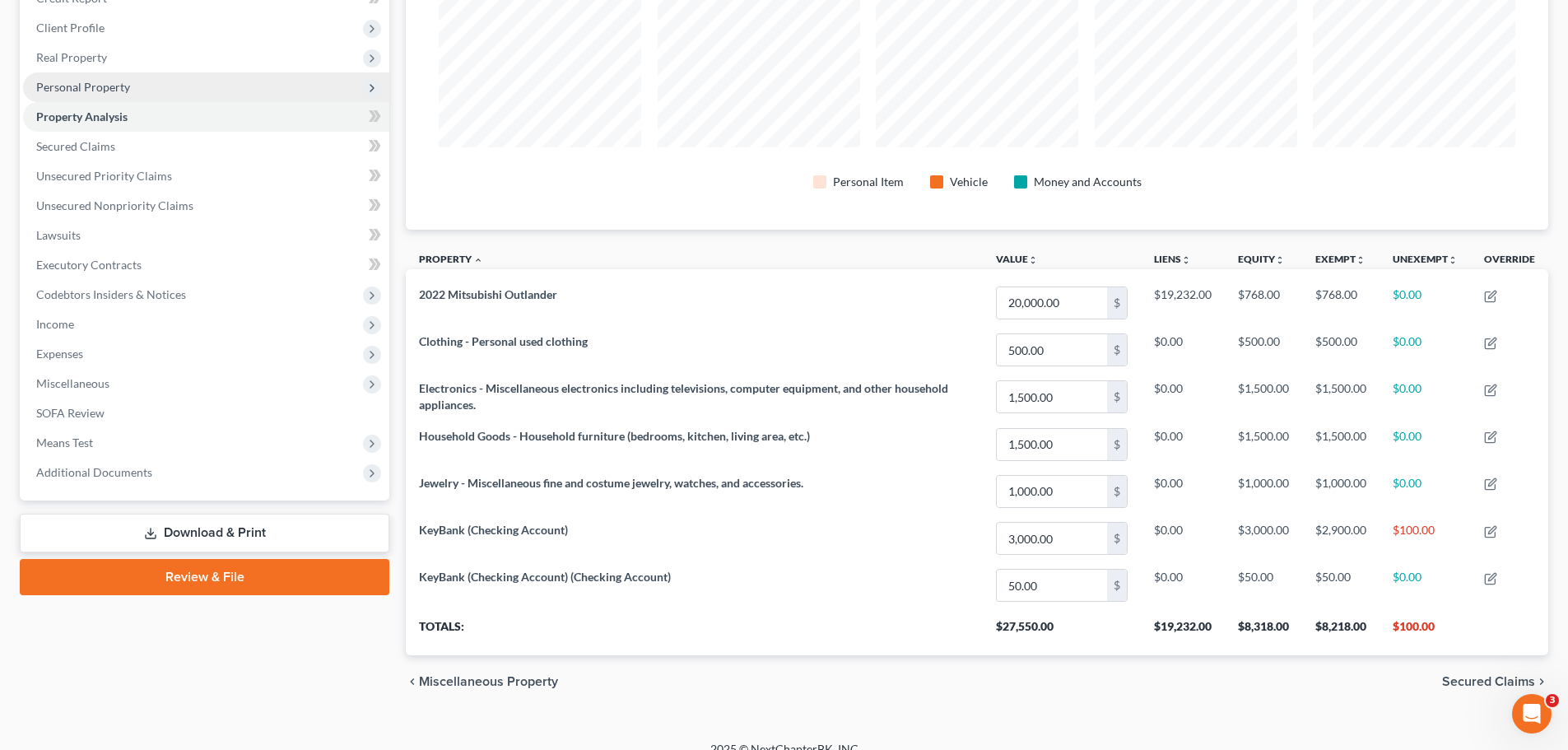
click at [86, 93] on span "Personal Property" at bounding box center [84, 87] width 94 height 14
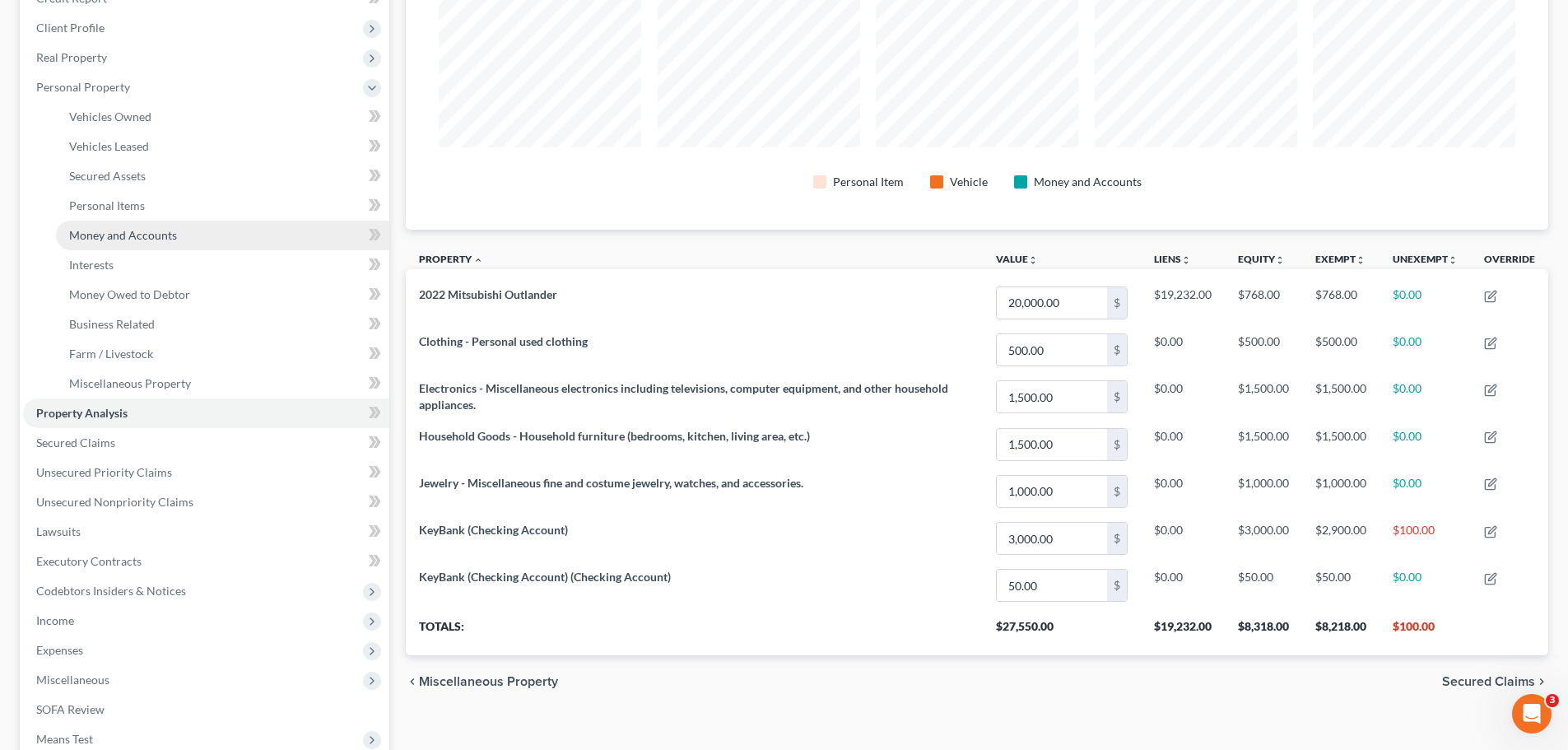
click at [100, 237] on span "Money and Accounts" at bounding box center [123, 235] width 108 height 14
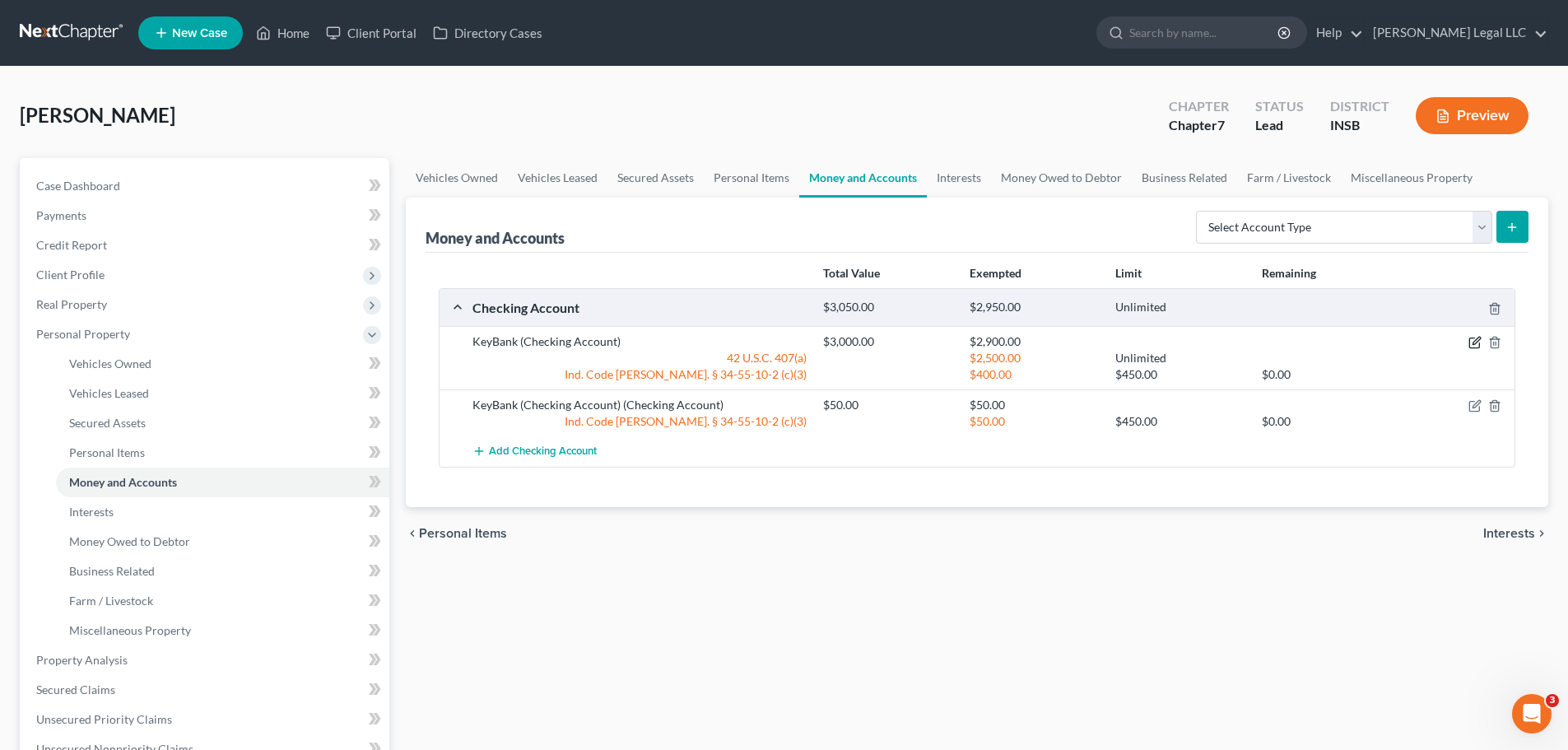
click at [1251, 344] on icon "button" at bounding box center [1475, 342] width 13 height 13
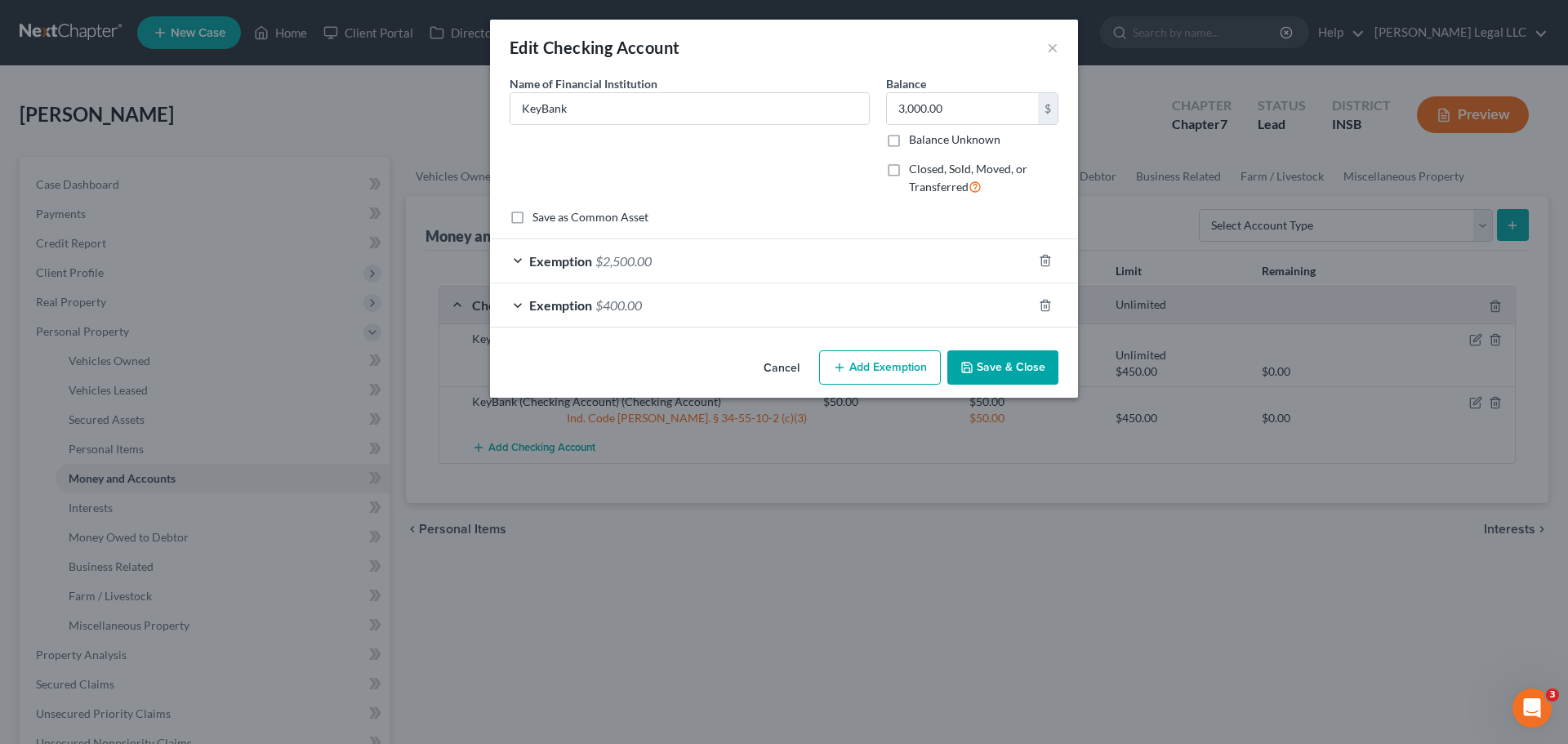
click at [574, 312] on span "Exemption" at bounding box center [560, 305] width 63 height 16
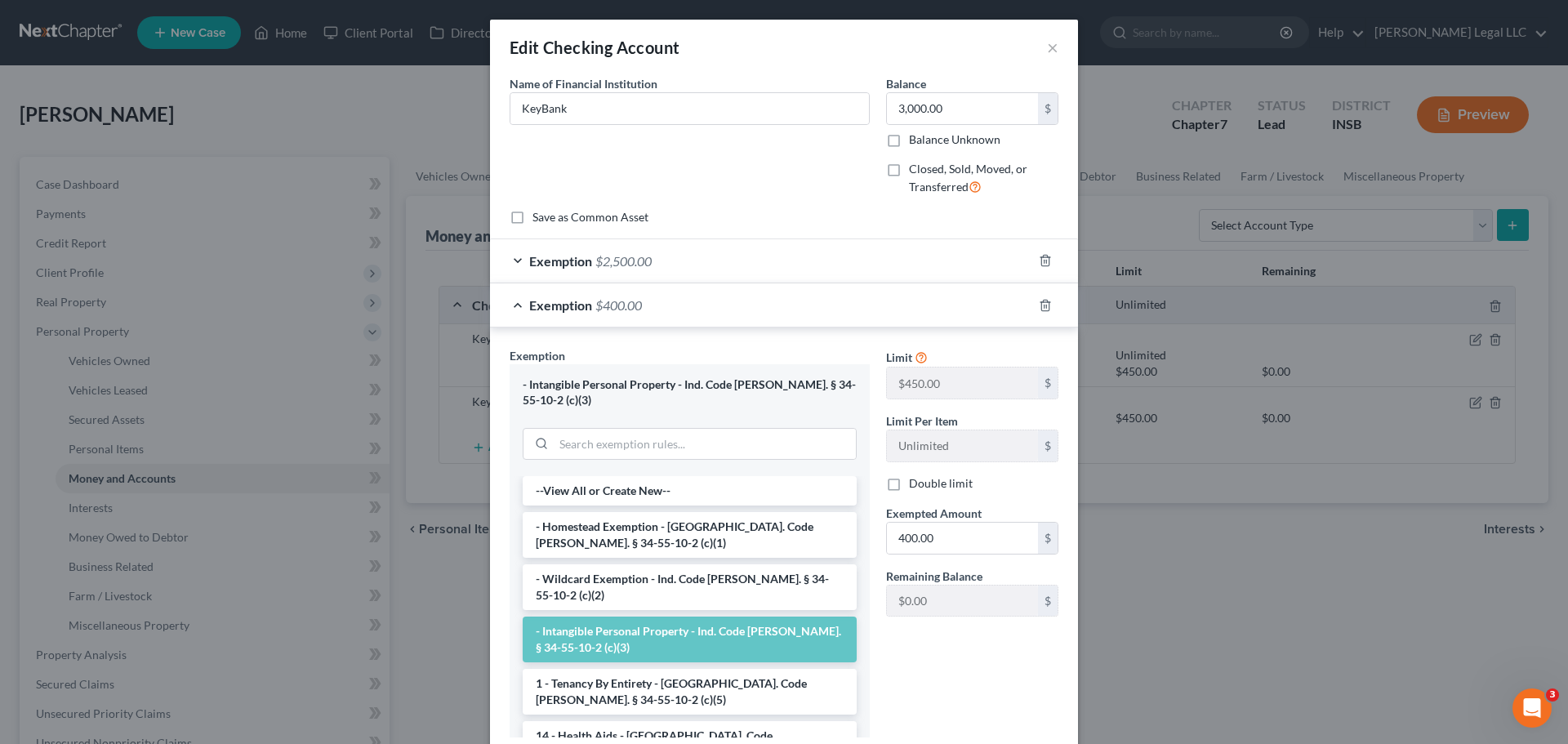
click at [583, 256] on span "Exemption" at bounding box center [560, 261] width 63 height 16
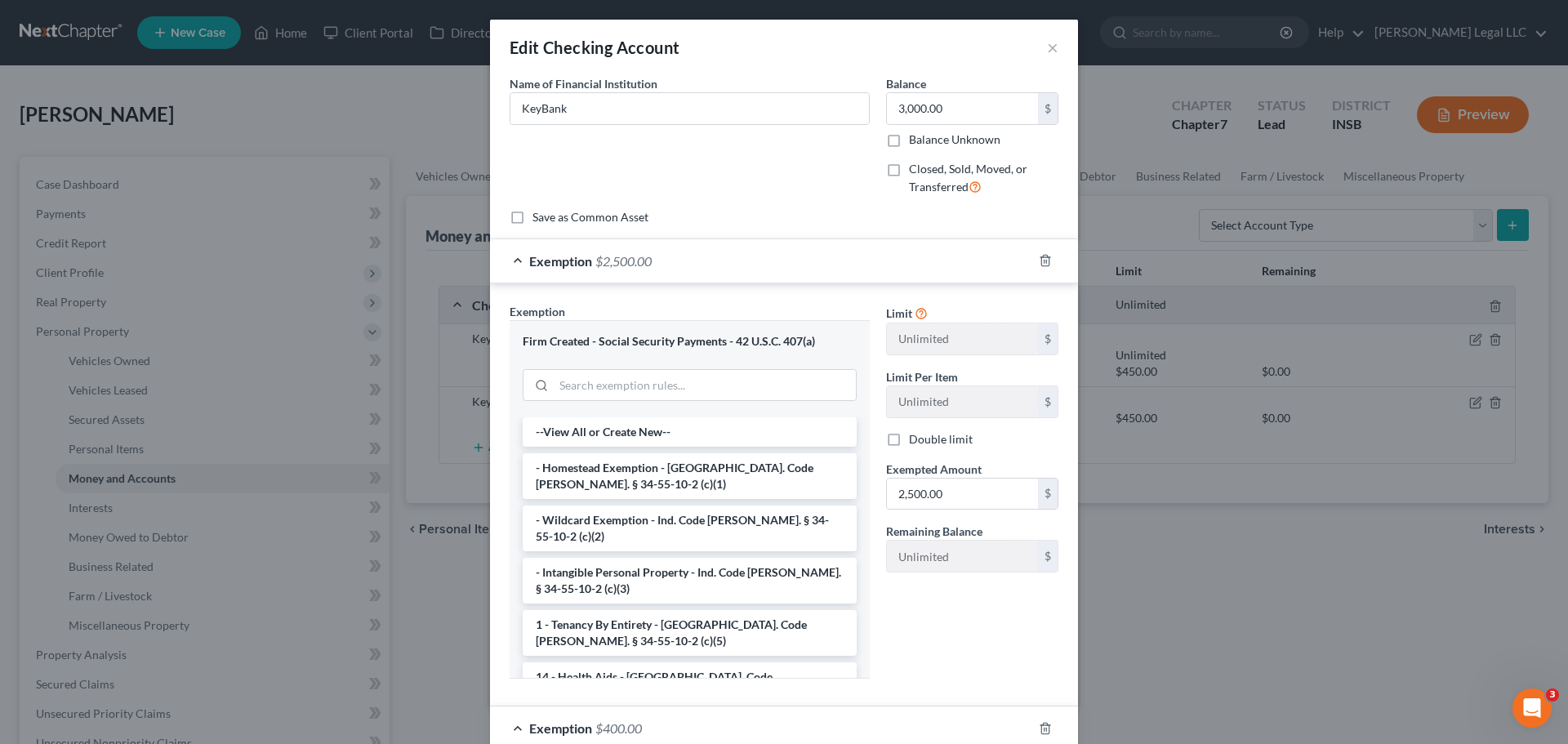
click at [676, 260] on div "Exemption $2,500.00" at bounding box center [761, 261] width 542 height 43
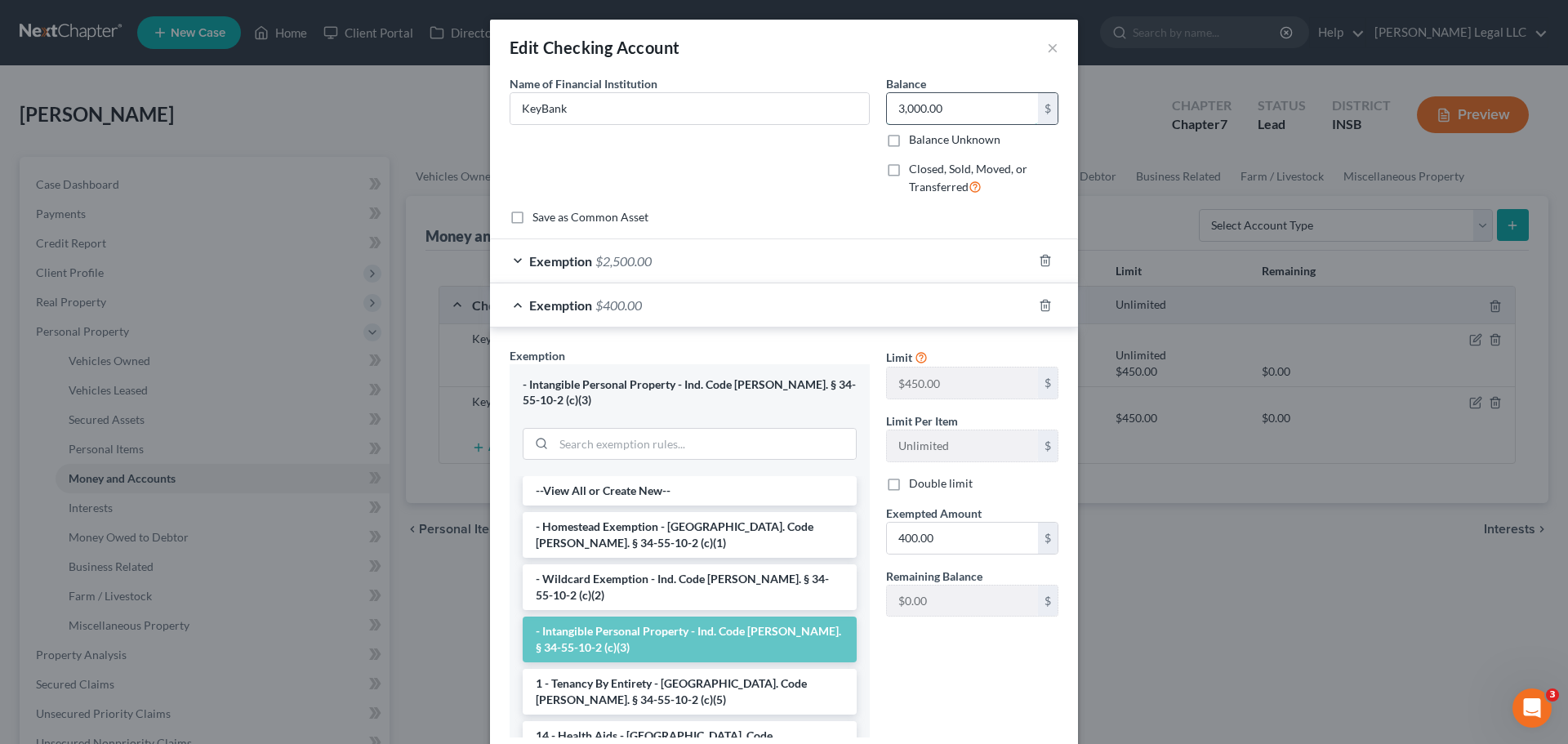
click at [938, 105] on input "3,000.00" at bounding box center [963, 109] width 152 height 31
click at [559, 257] on span "Exemption" at bounding box center [560, 261] width 63 height 16
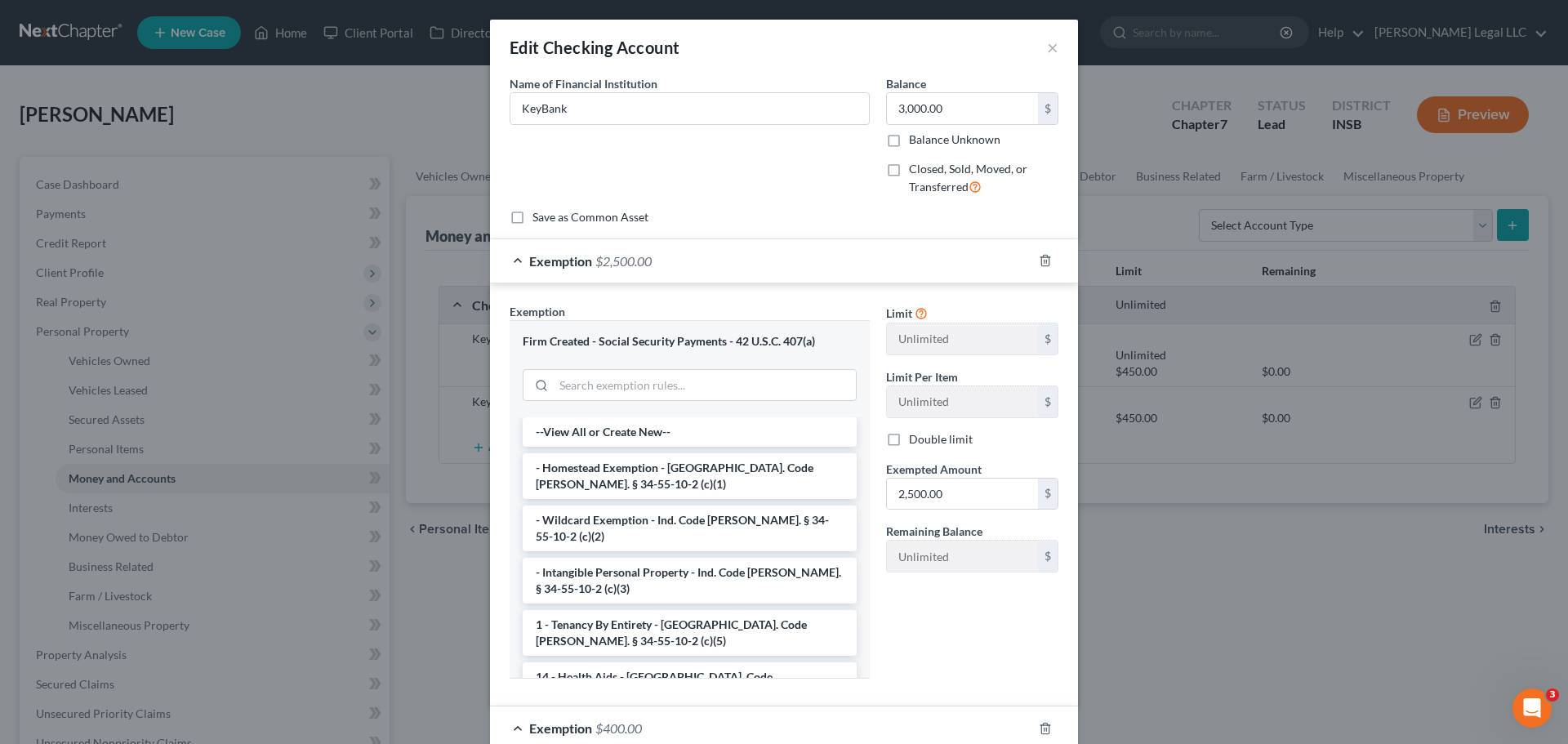
click at [559, 257] on span "Exemption" at bounding box center [560, 261] width 63 height 16
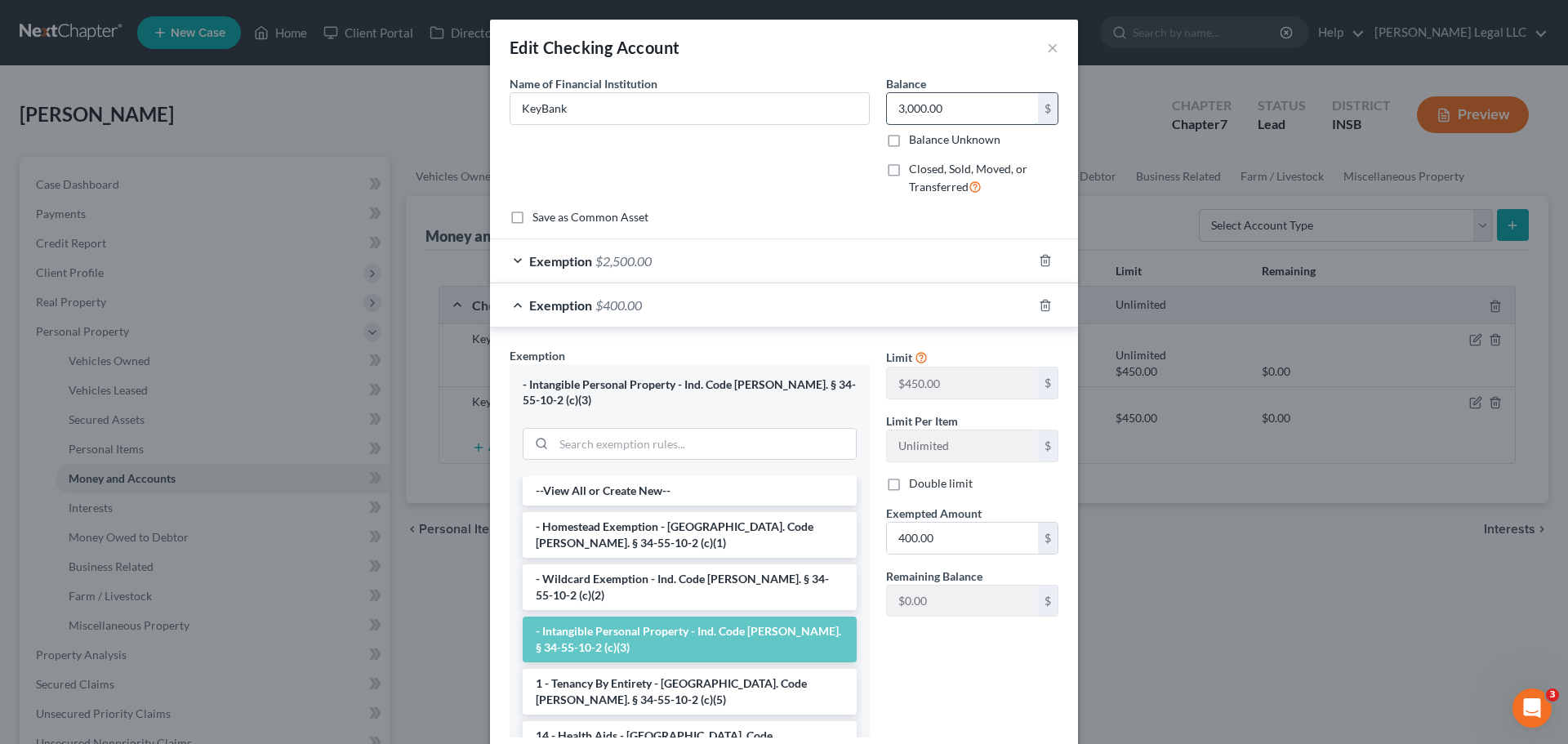
click at [917, 113] on input "3,000.00" at bounding box center [963, 109] width 152 height 31
type input "2,500"
click at [1045, 307] on line "button" at bounding box center [1045, 307] width 0 height 3
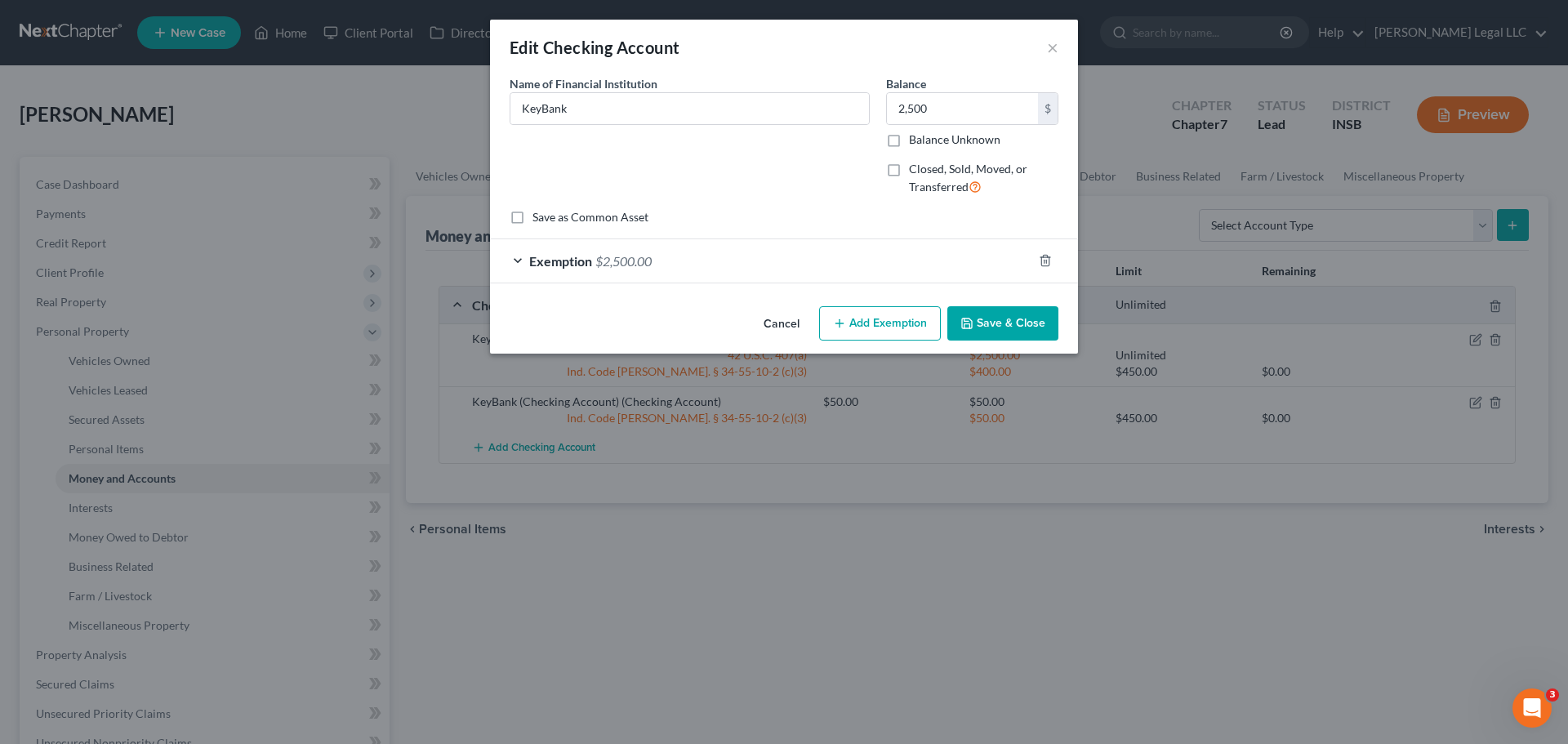
click at [1018, 326] on button "Save & Close" at bounding box center [1003, 324] width 111 height 35
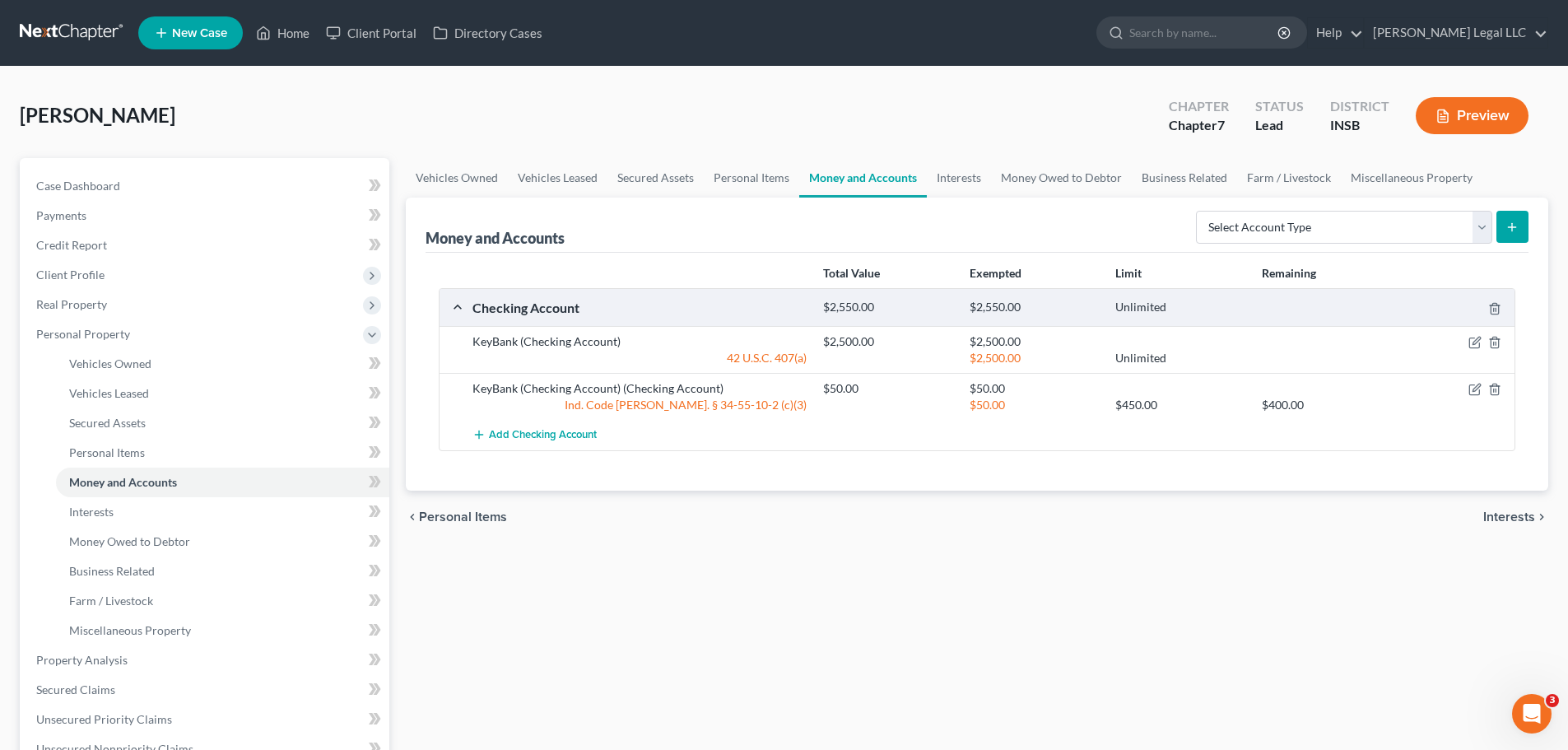
click at [921, 572] on div "Vehicles Owned Vehicles Leased Secured Assets Personal Items Money and Accounts…" at bounding box center [977, 649] width 1159 height 981
click at [797, 520] on div "chevron_left Personal Items Interests chevron_right" at bounding box center [976, 517] width 1142 height 52
click at [174, 516] on link "Interests" at bounding box center [223, 513] width 333 height 30
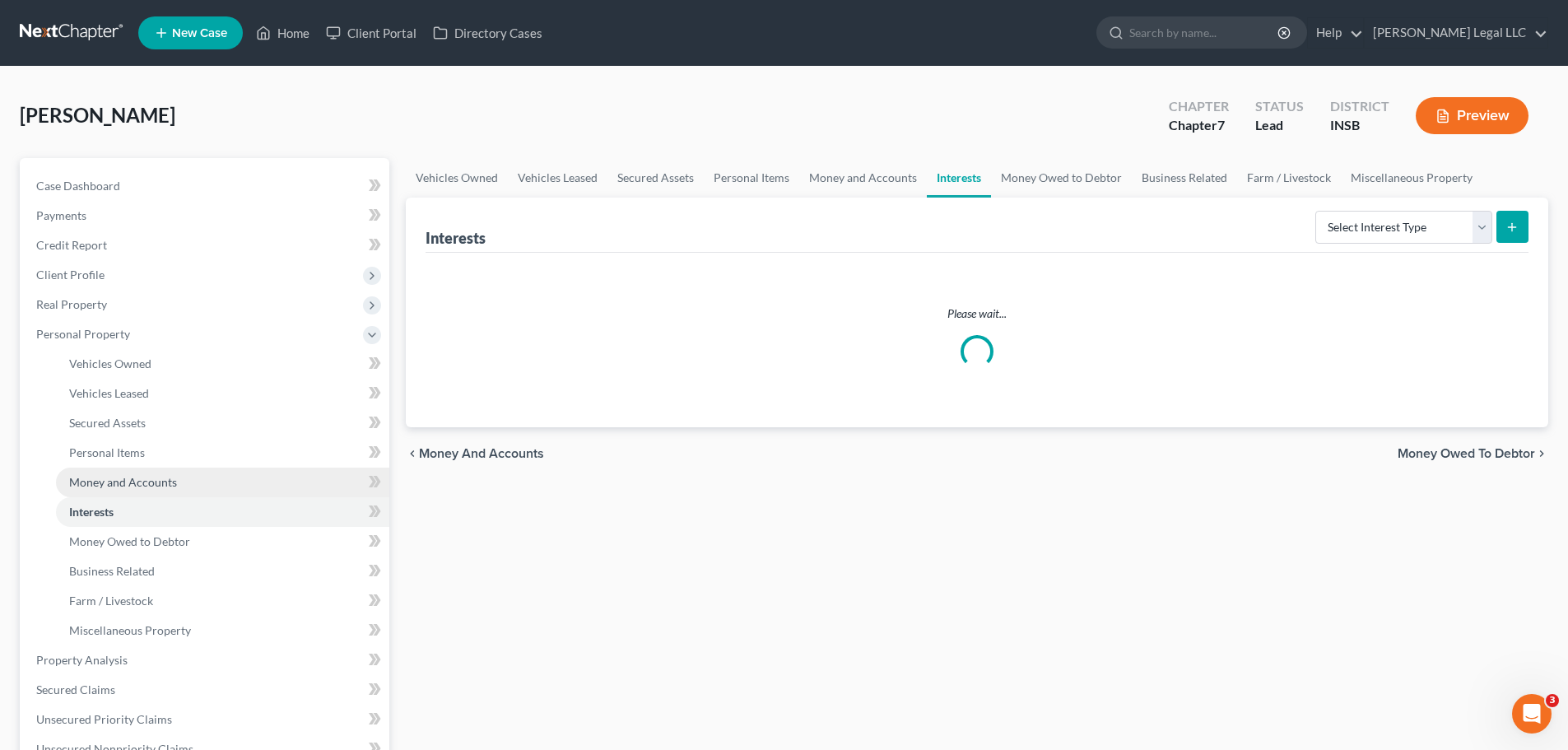
click at [175, 481] on span "Money and Accounts" at bounding box center [123, 482] width 108 height 14
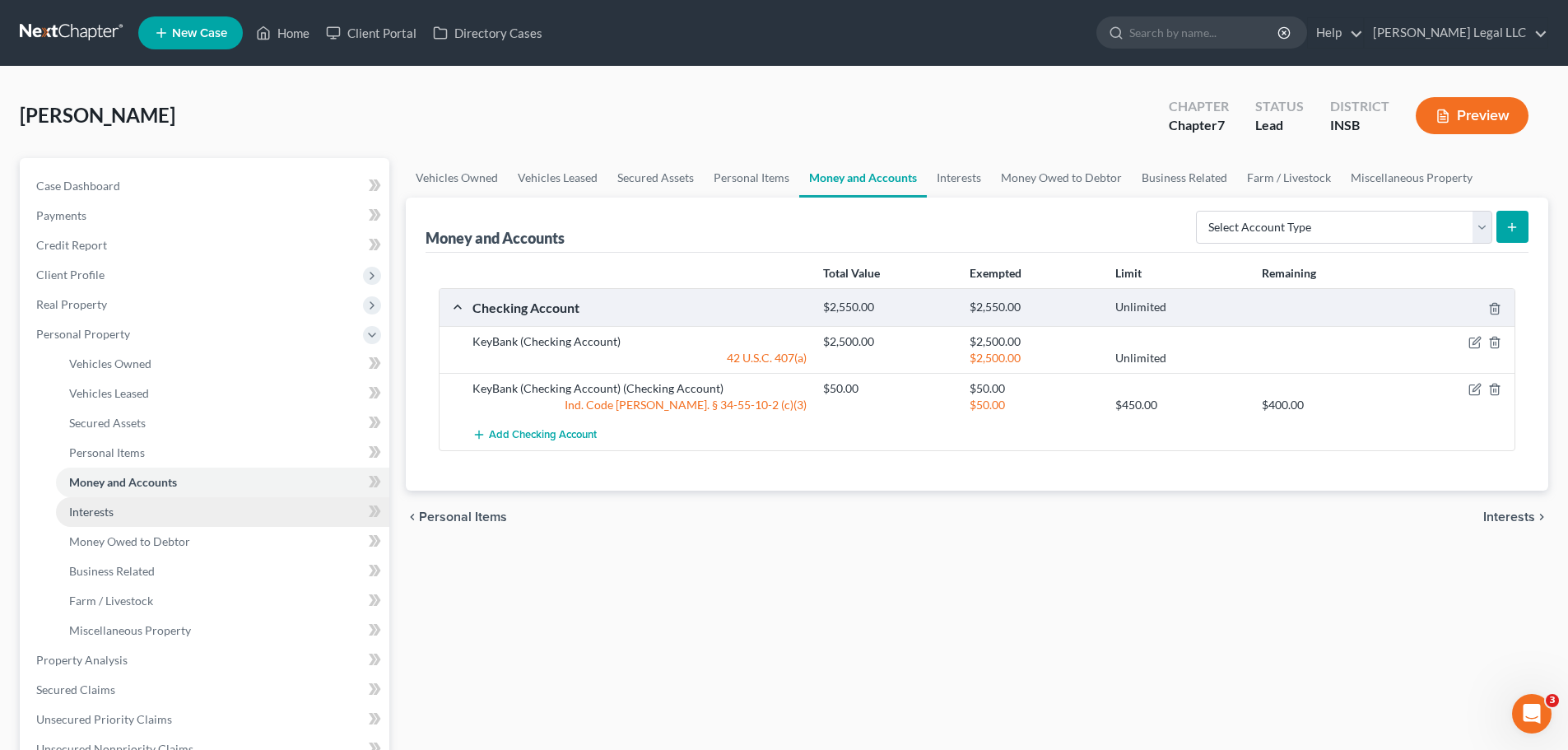
click at [161, 501] on link "Interests" at bounding box center [223, 513] width 333 height 30
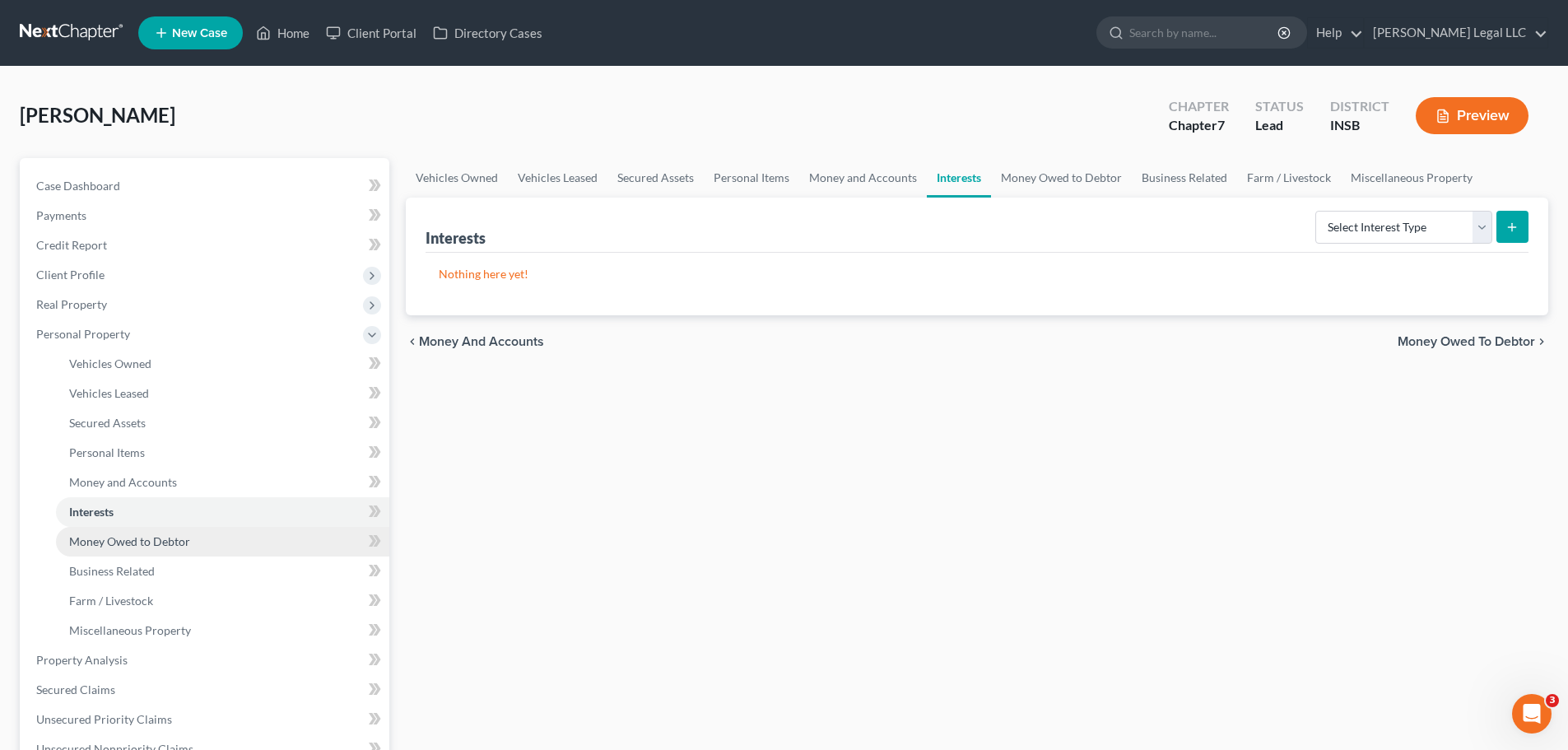
click at [124, 547] on span "Money Owed to Debtor" at bounding box center [129, 541] width 121 height 14
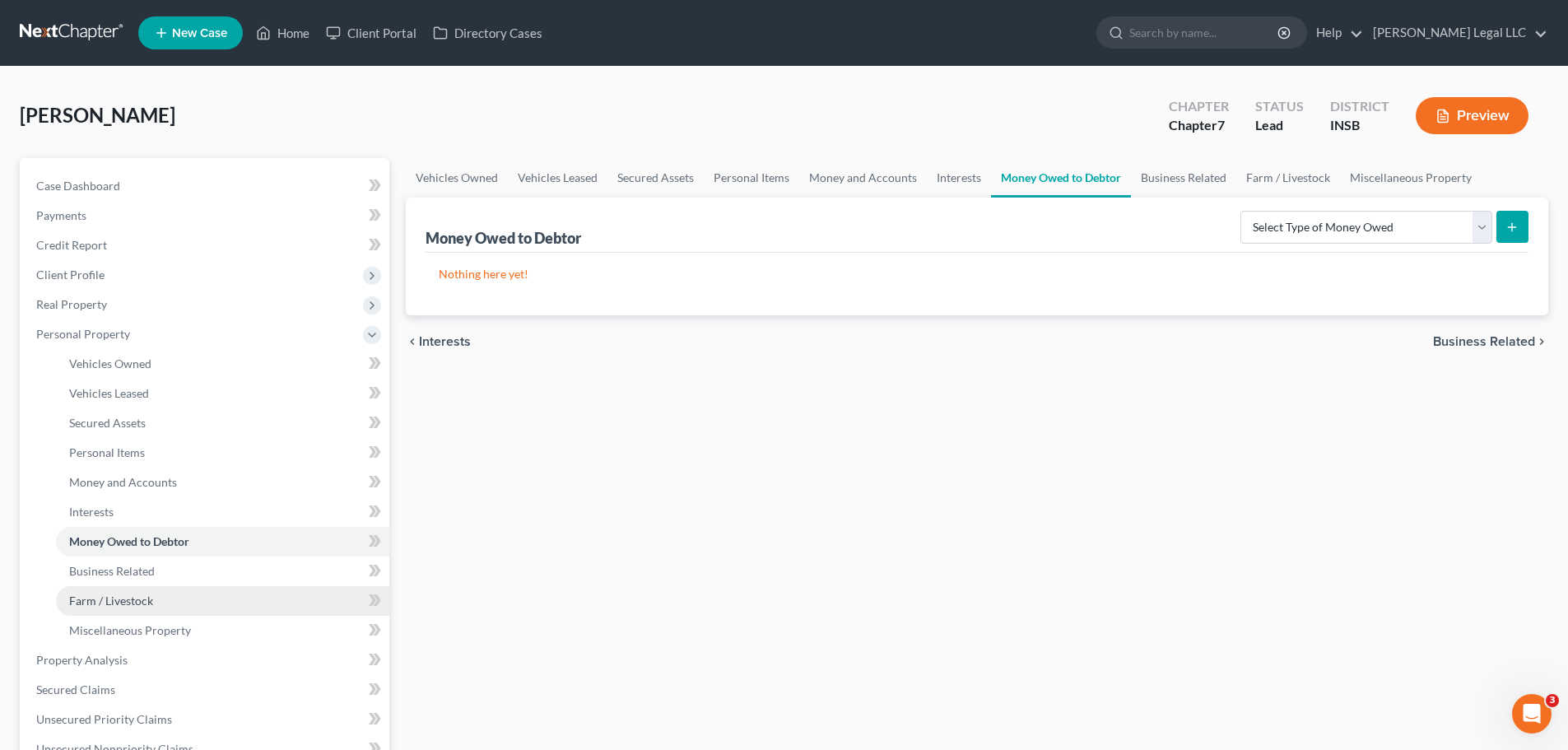
click at [128, 572] on link "Farm / Livestock" at bounding box center [223, 602] width 333 height 30
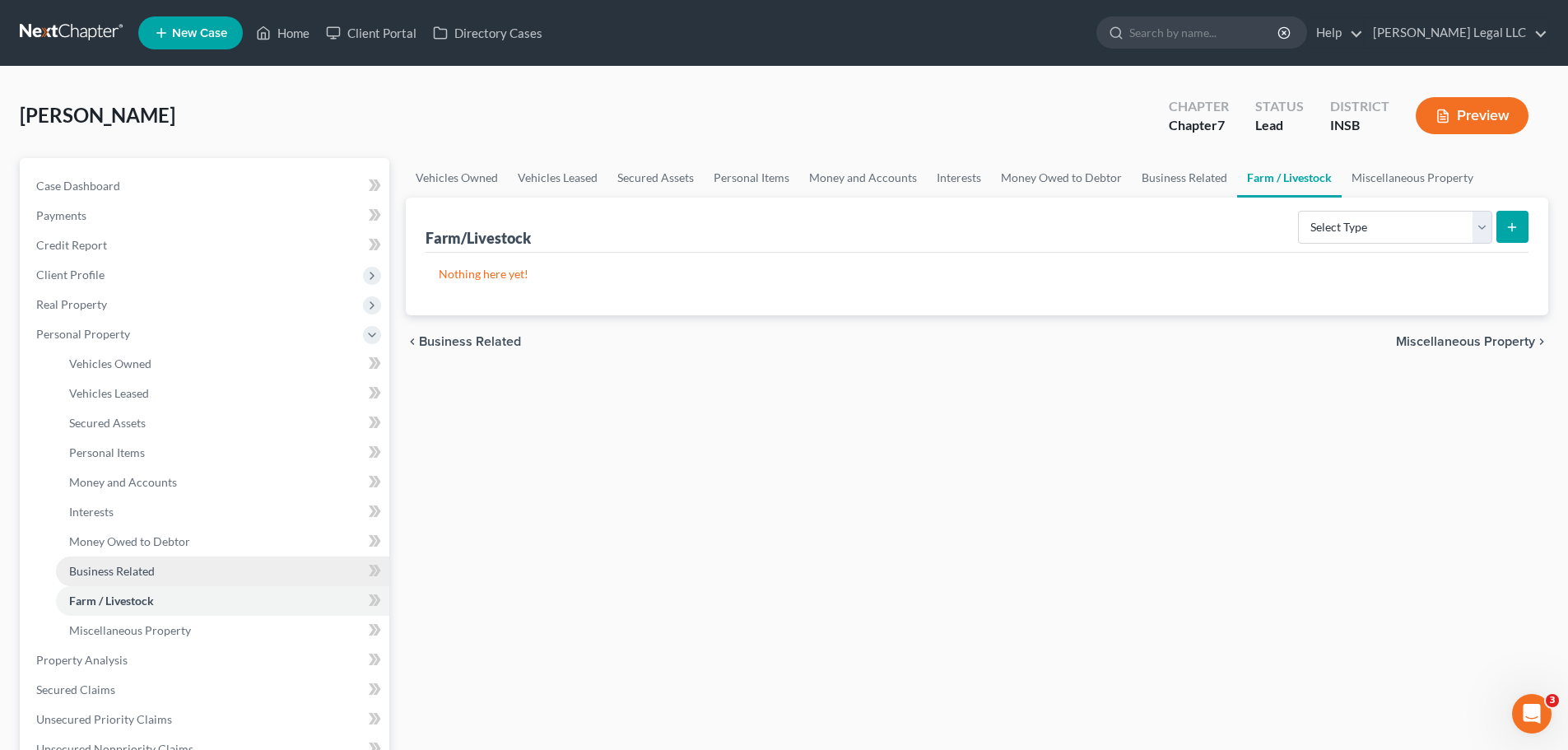
click at [137, 568] on span "Business Related" at bounding box center [112, 571] width 86 height 14
click at [125, 572] on span "Farm / Livestock" at bounding box center [111, 601] width 84 height 14
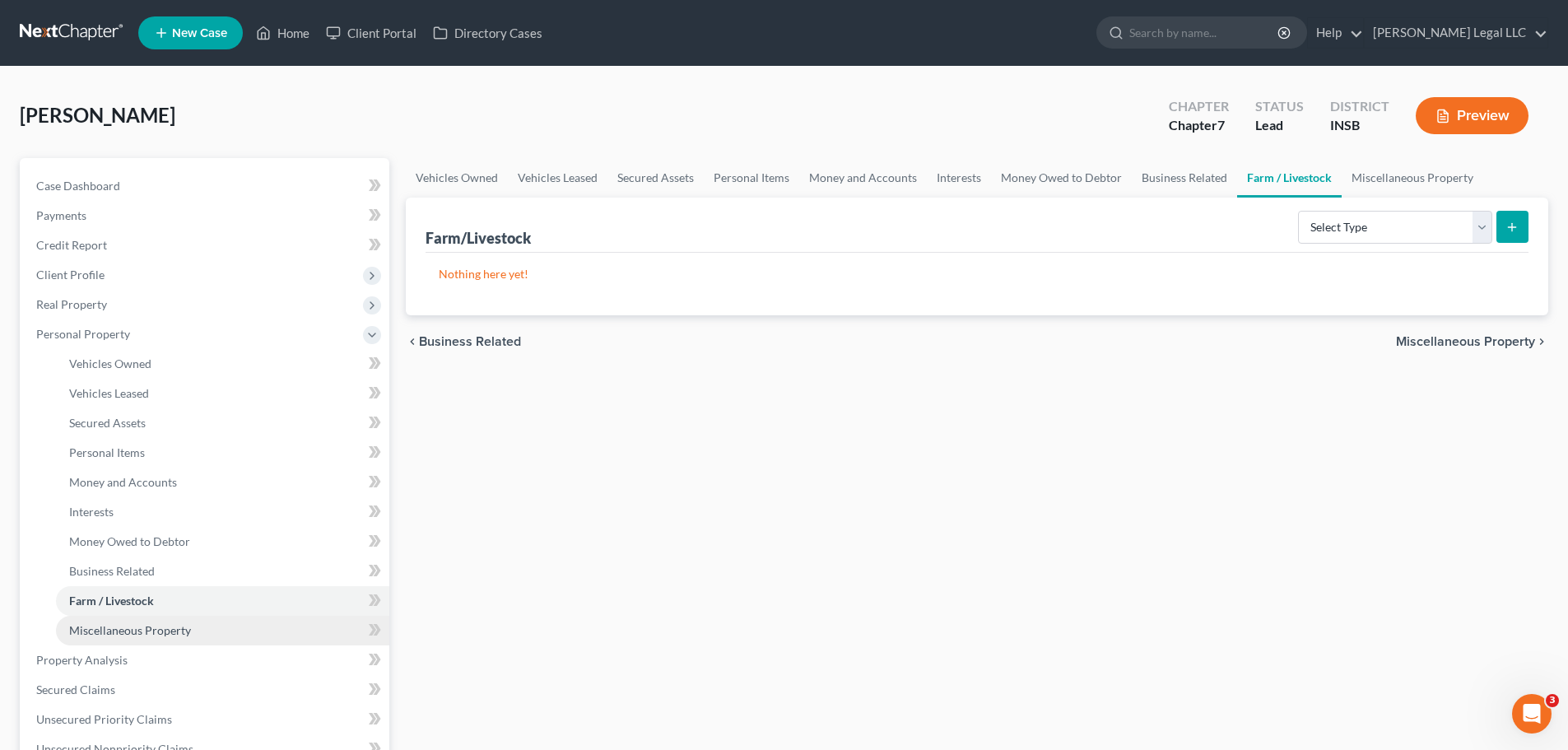
click at [124, 572] on span "Miscellaneous Property" at bounding box center [130, 630] width 122 height 14
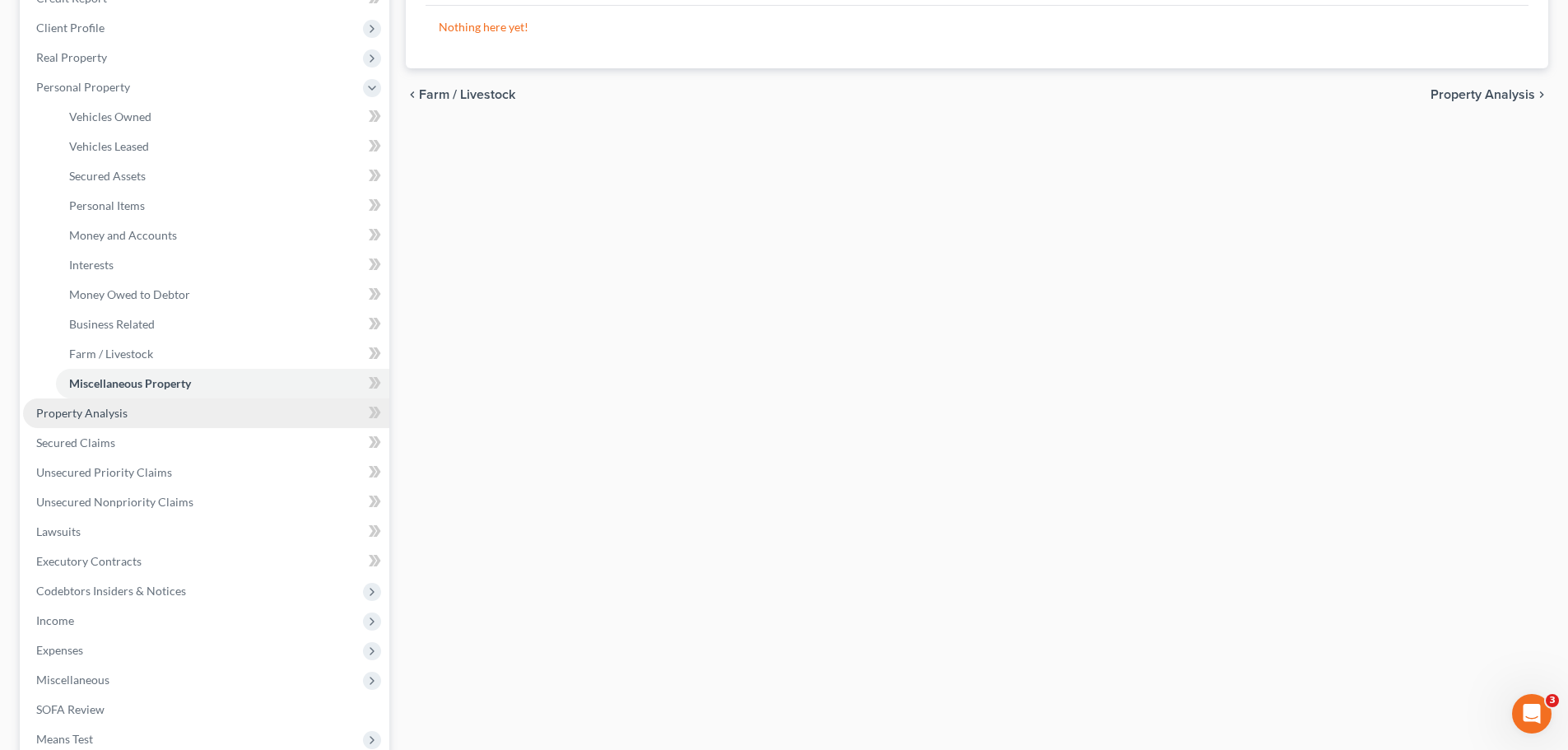
click at [48, 409] on span "Property Analysis" at bounding box center [82, 413] width 92 height 14
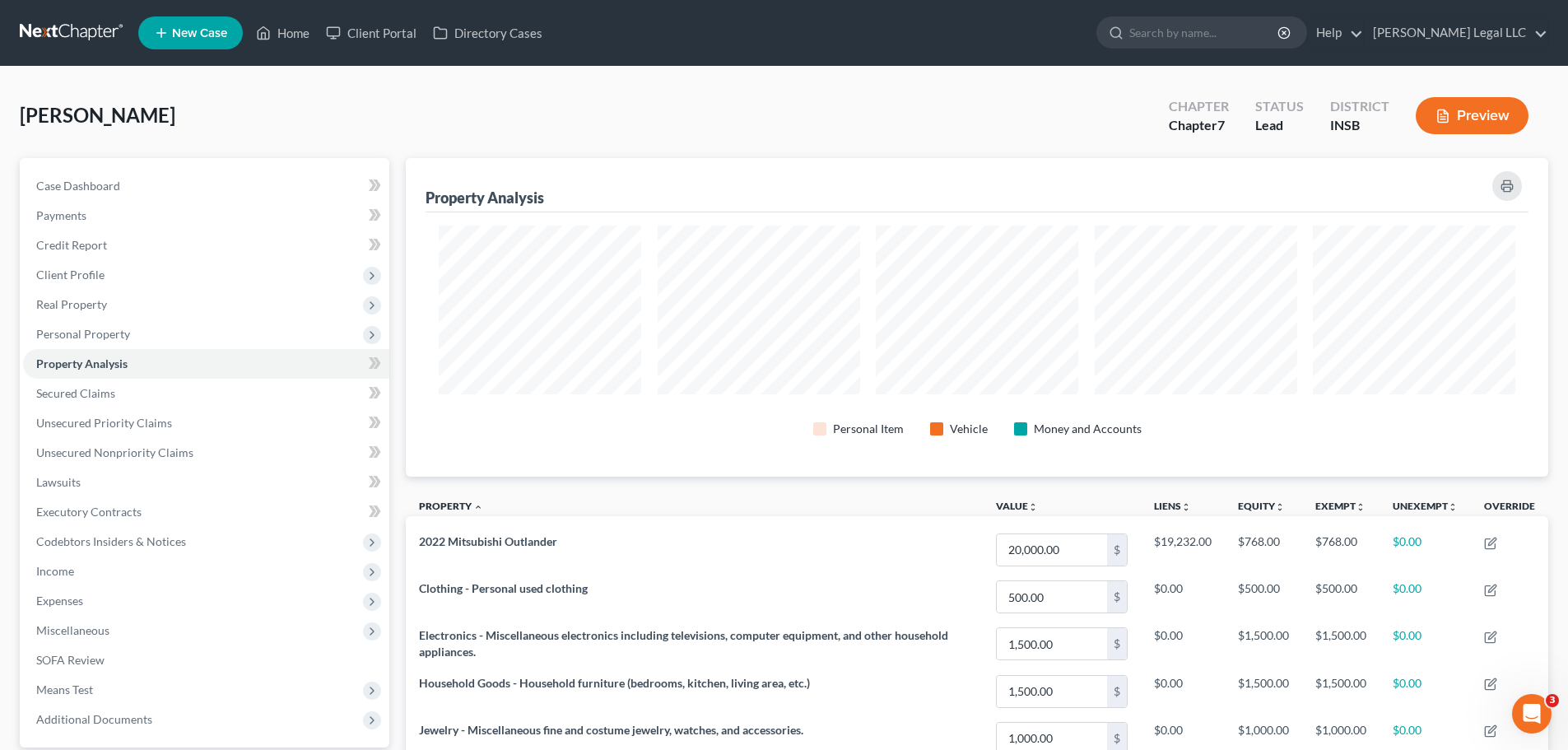
scroll to position [319, 1142]
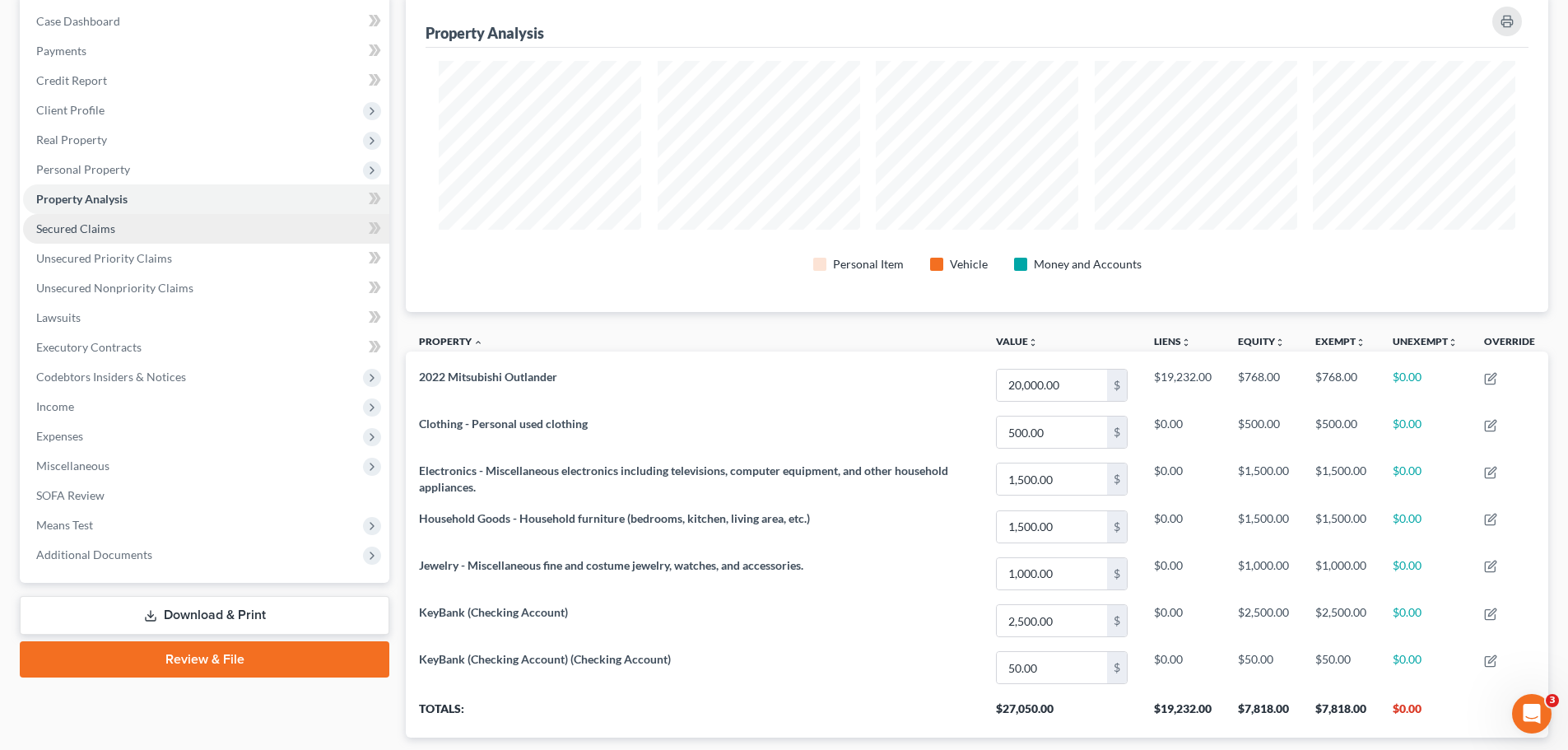
click at [126, 227] on link "Secured Claims" at bounding box center [206, 229] width 366 height 30
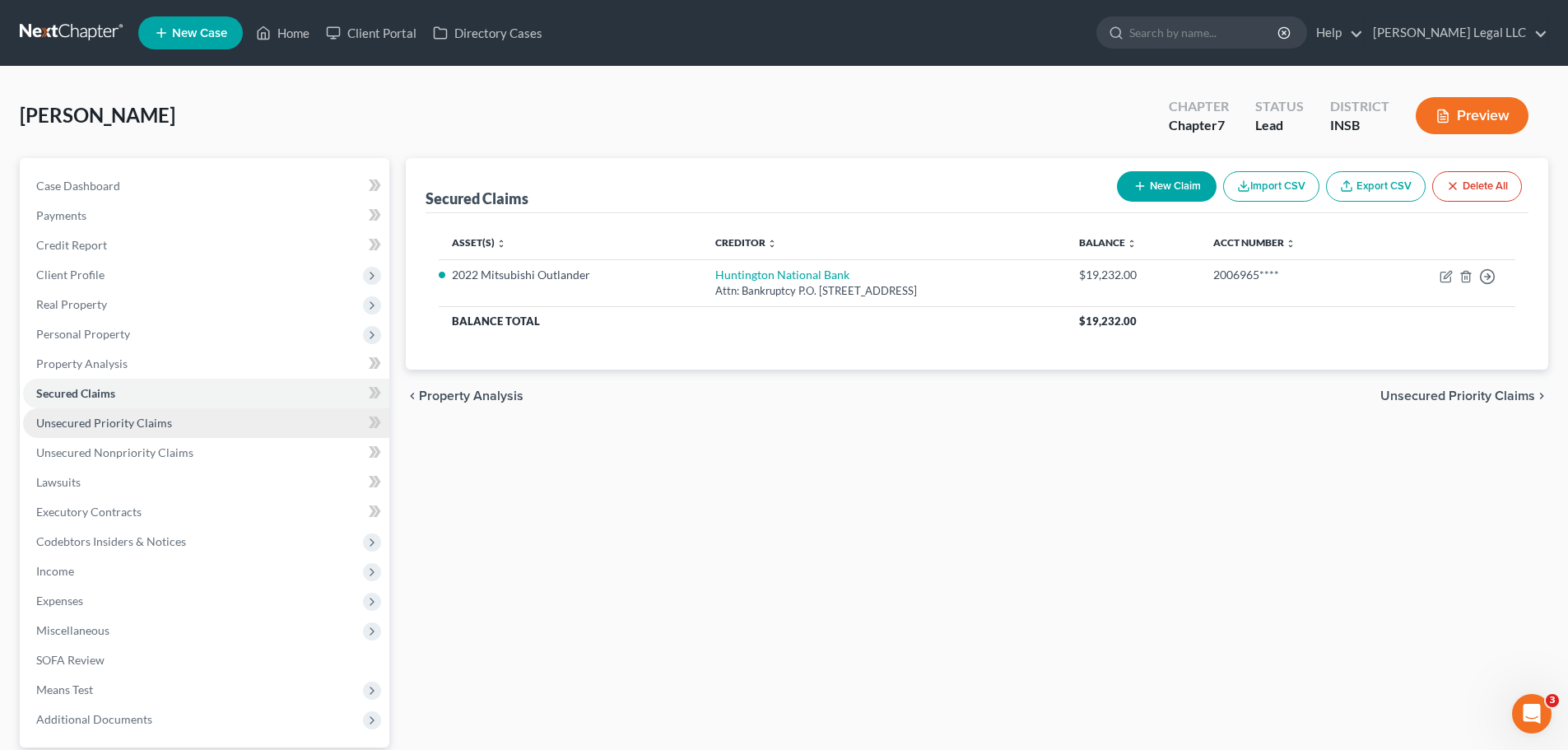
click at [112, 429] on span "Unsecured Priority Claims" at bounding box center [105, 423] width 136 height 14
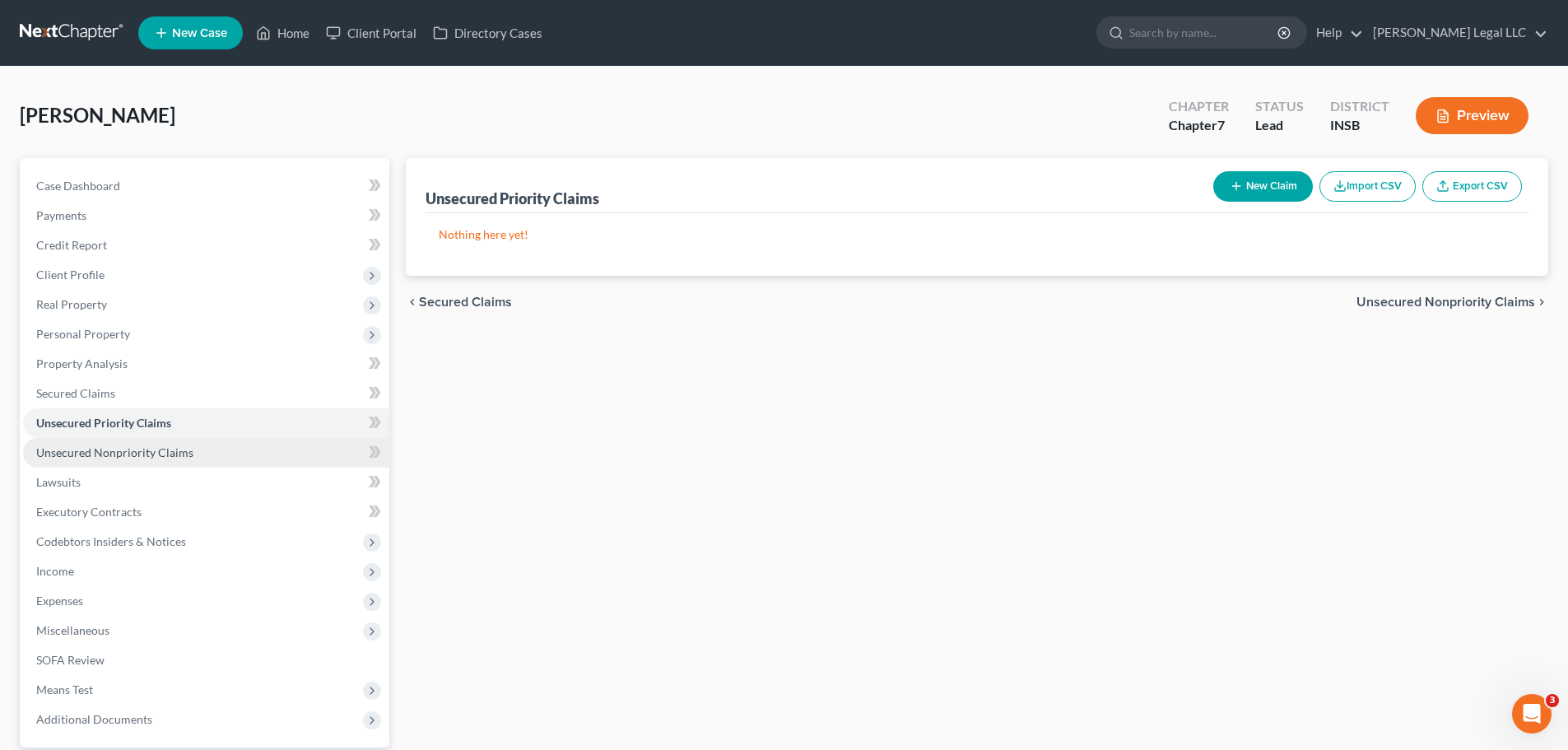
click at [134, 457] on span "Unsecured Nonpriority Claims" at bounding box center [115, 452] width 157 height 14
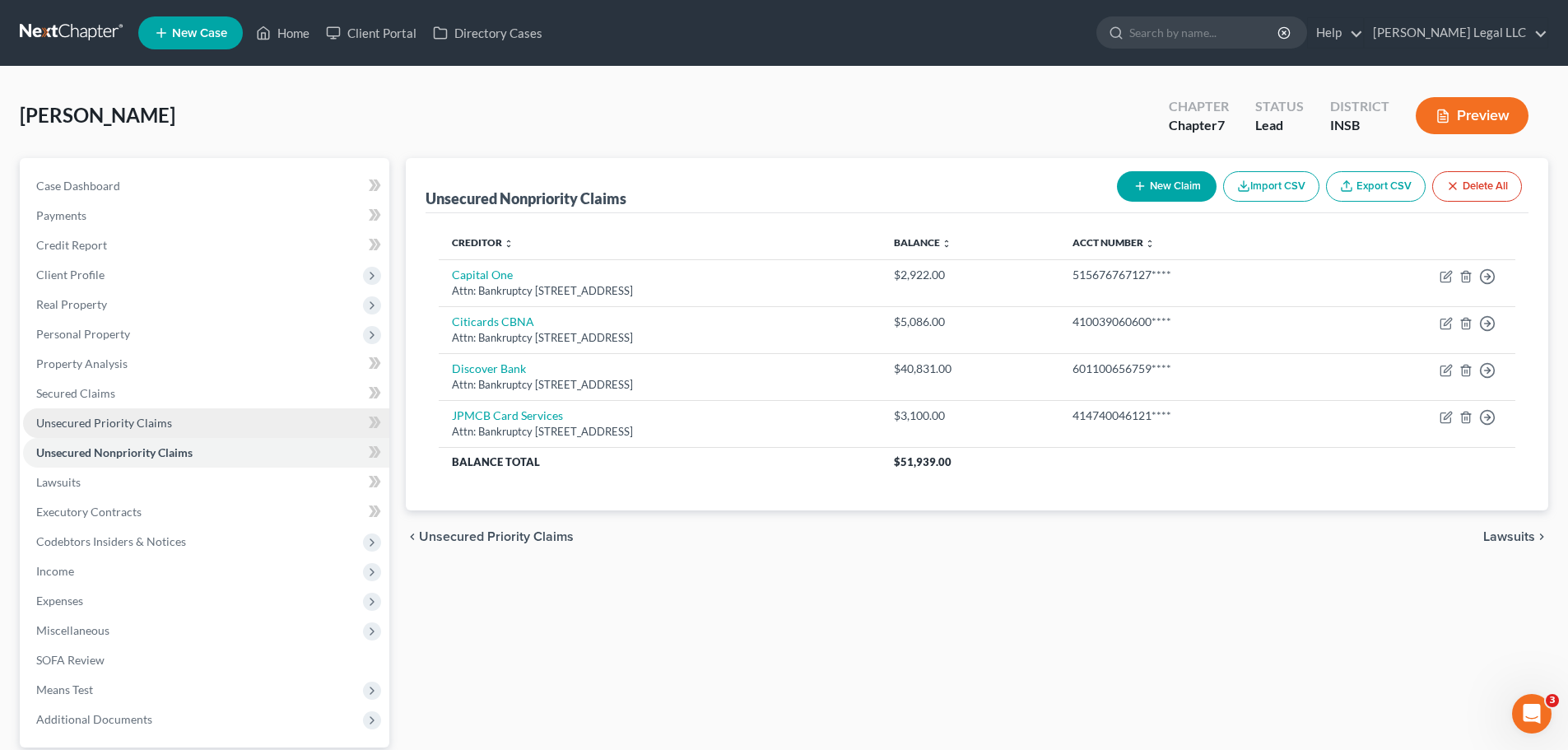
click at [134, 419] on span "Unsecured Priority Claims" at bounding box center [105, 423] width 136 height 14
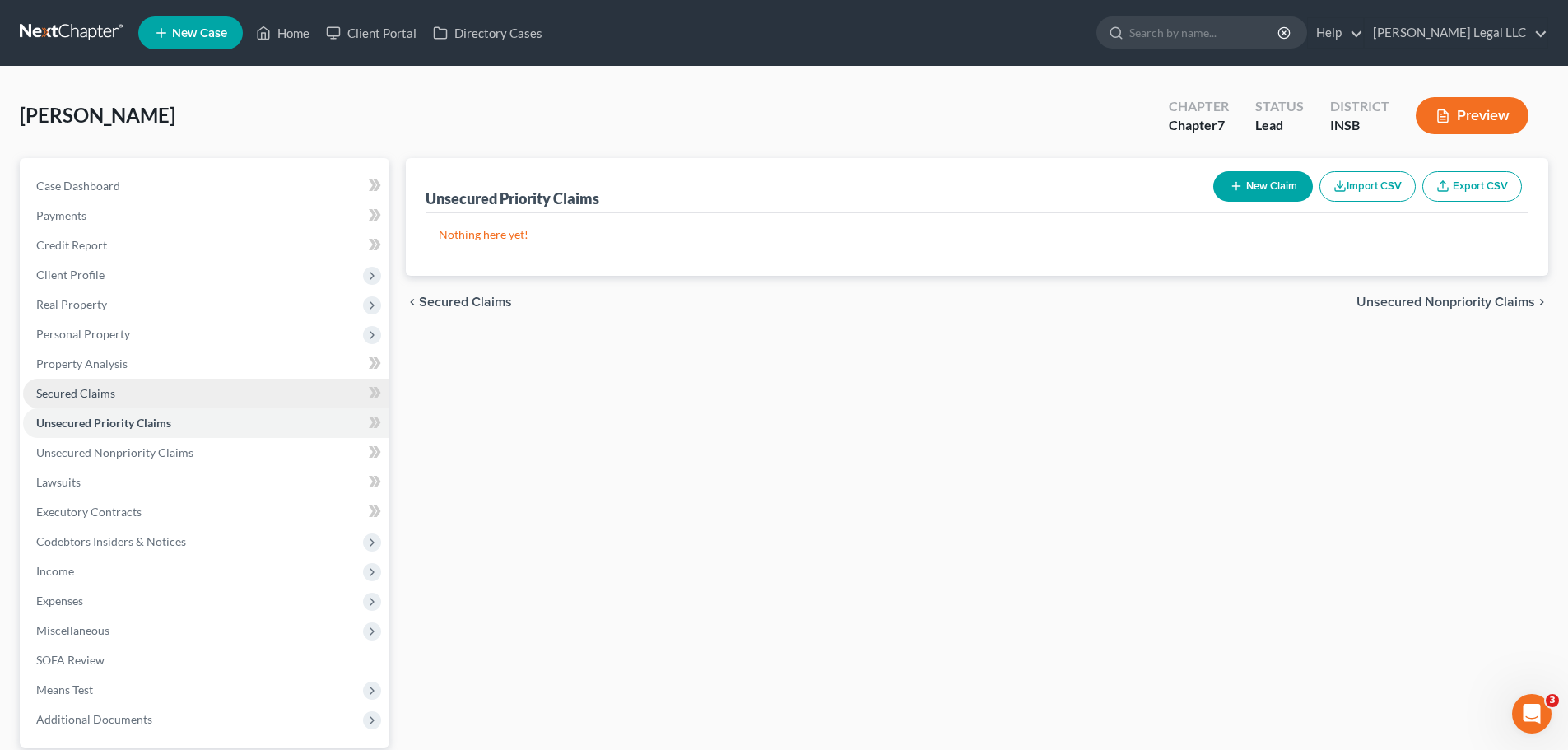
click at [120, 397] on link "Secured Claims" at bounding box center [206, 394] width 366 height 30
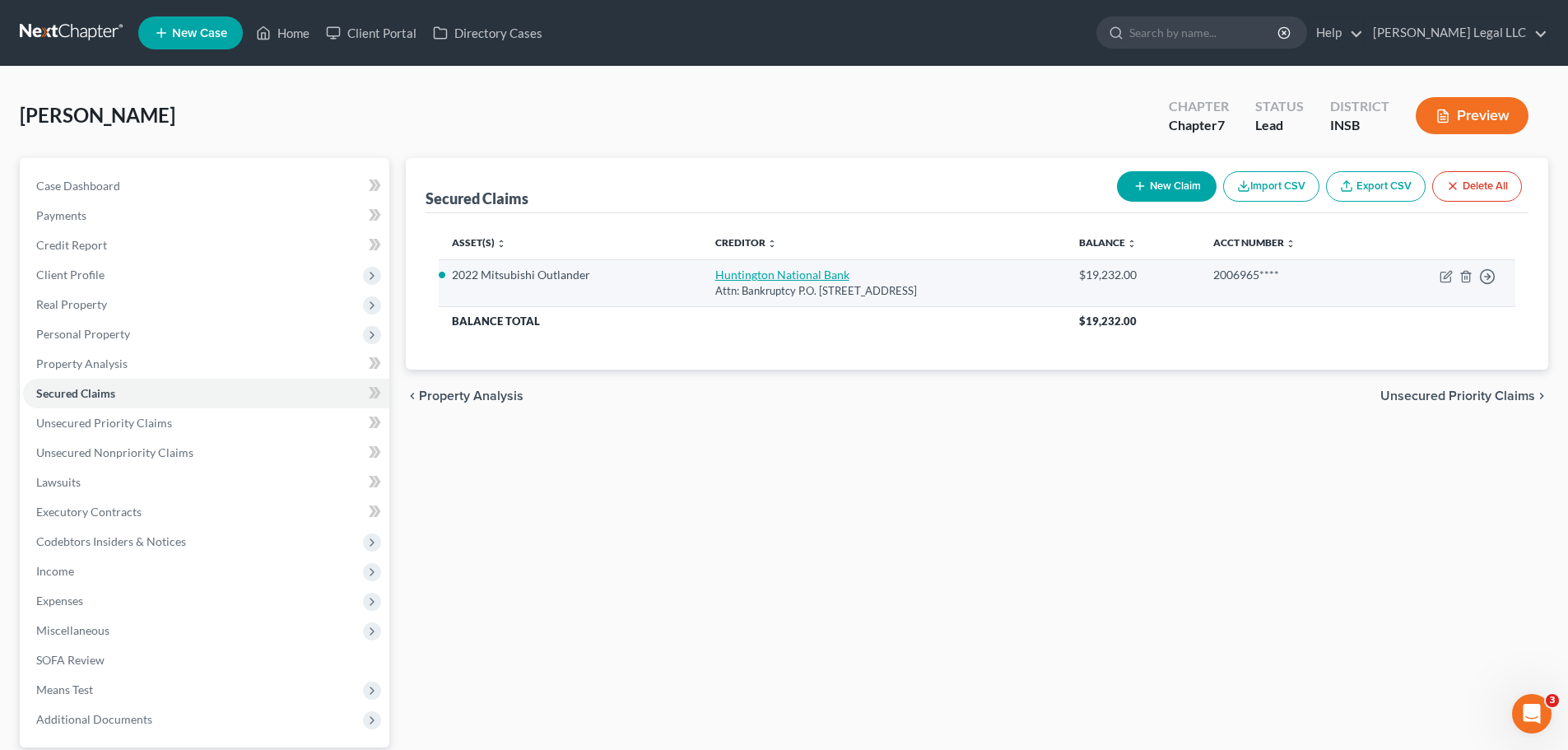
click at [750, 274] on link "Huntington National Bank" at bounding box center [783, 275] width 134 height 14
select select "36"
select select "3"
select select "2"
select select "0"
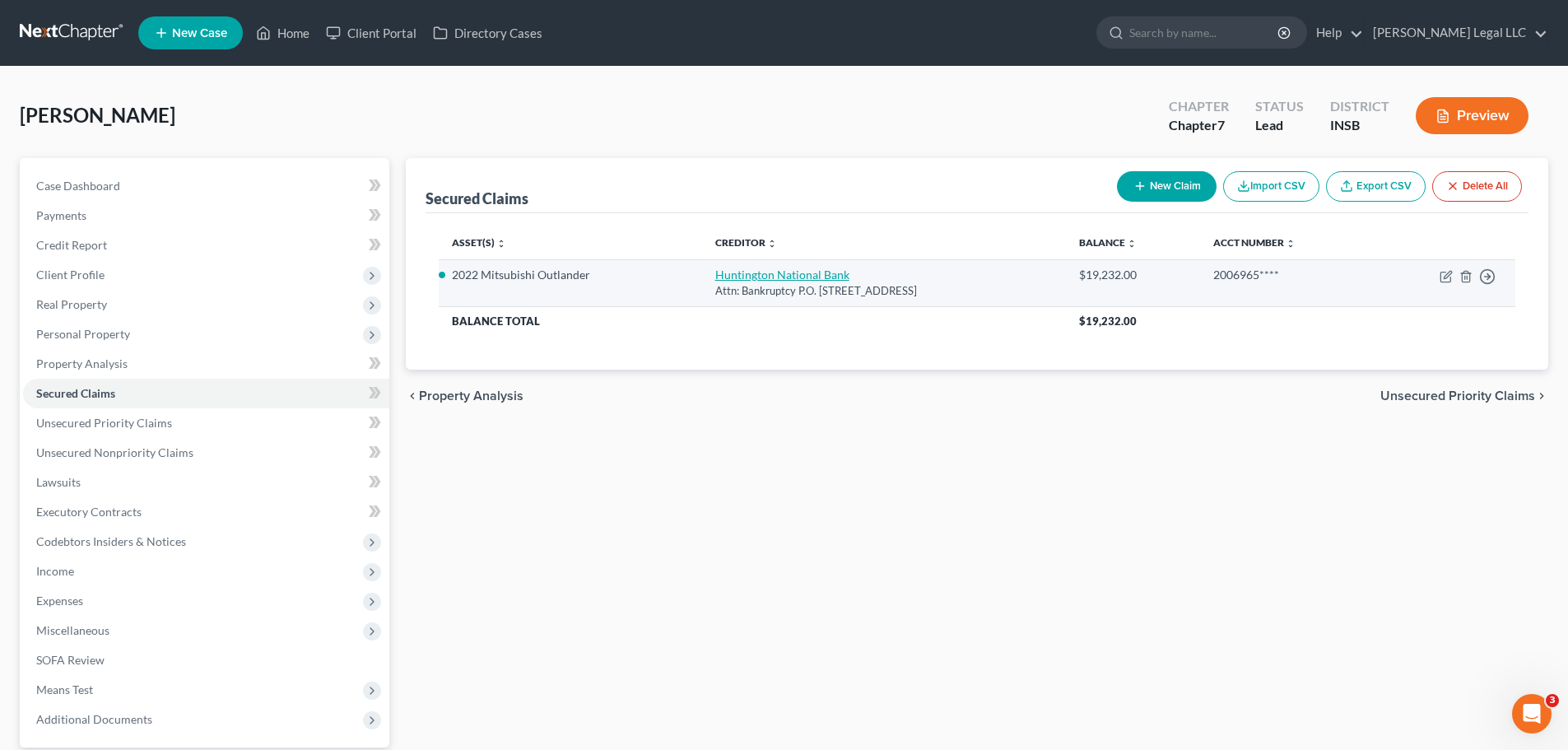
select select "0"
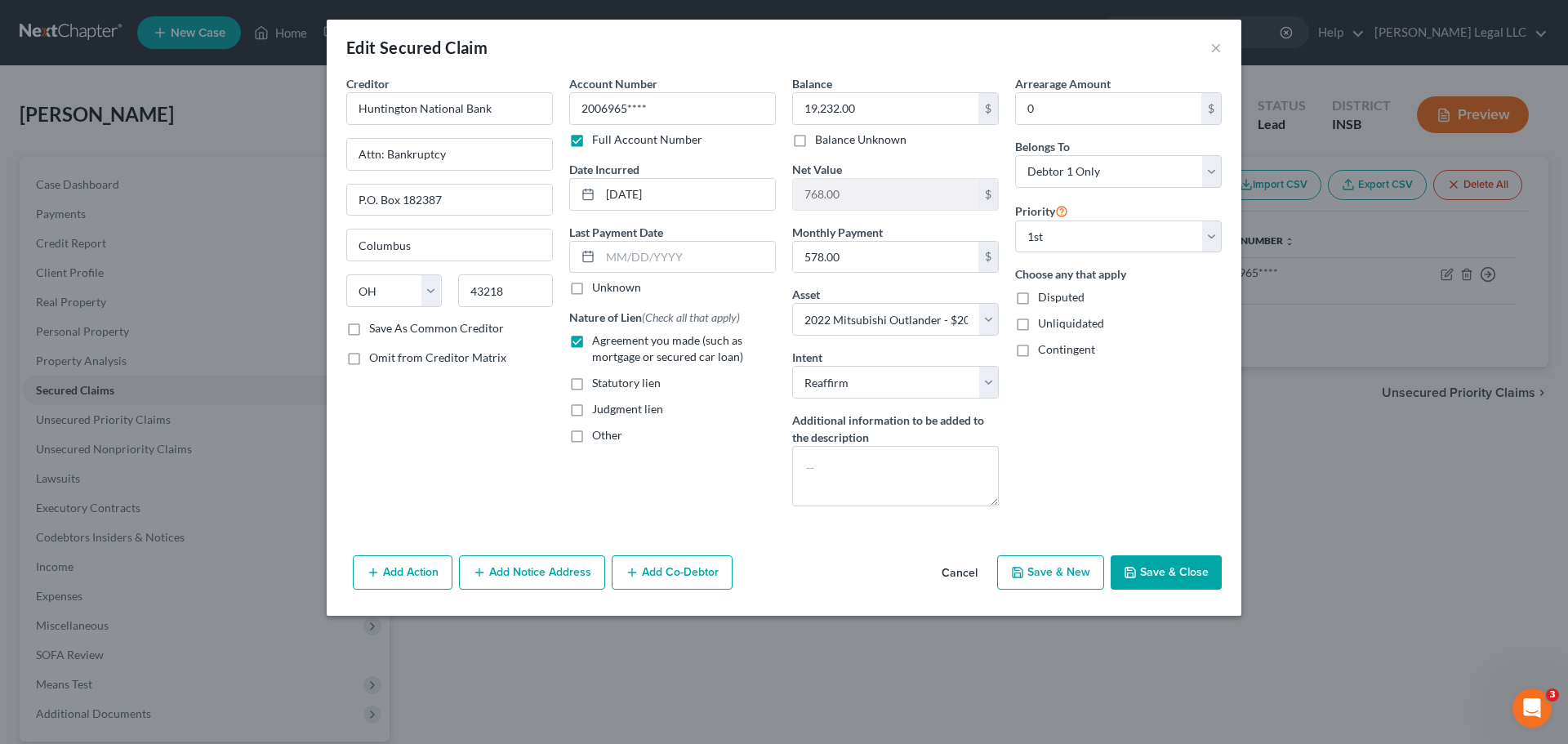
drag, startPoint x: 1163, startPoint y: 573, endPoint x: 284, endPoint y: 490, distance: 882.9
click at [1163, 567] on button "Save & Close" at bounding box center [1166, 573] width 111 height 35
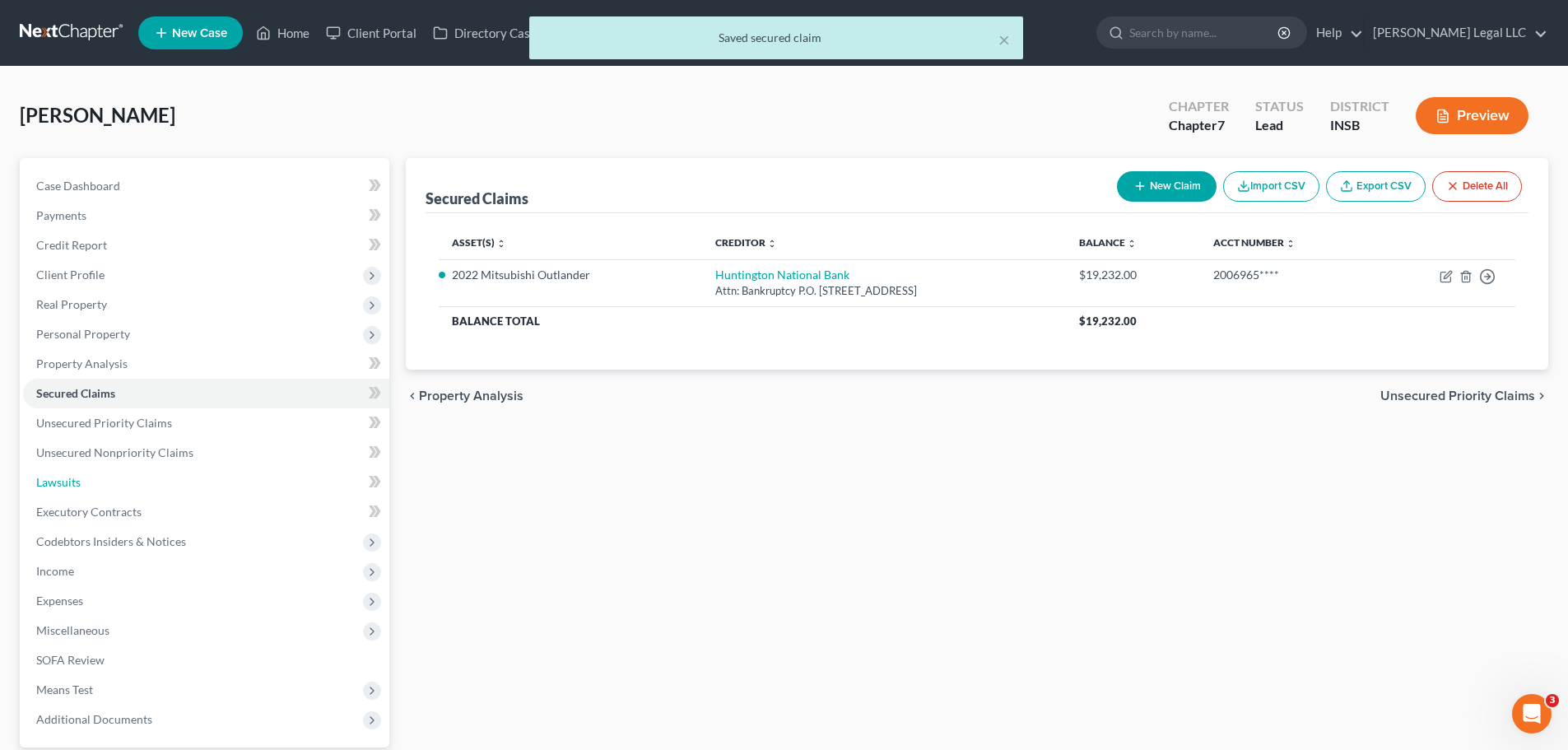
click at [89, 485] on link "Lawsuits" at bounding box center [206, 483] width 366 height 30
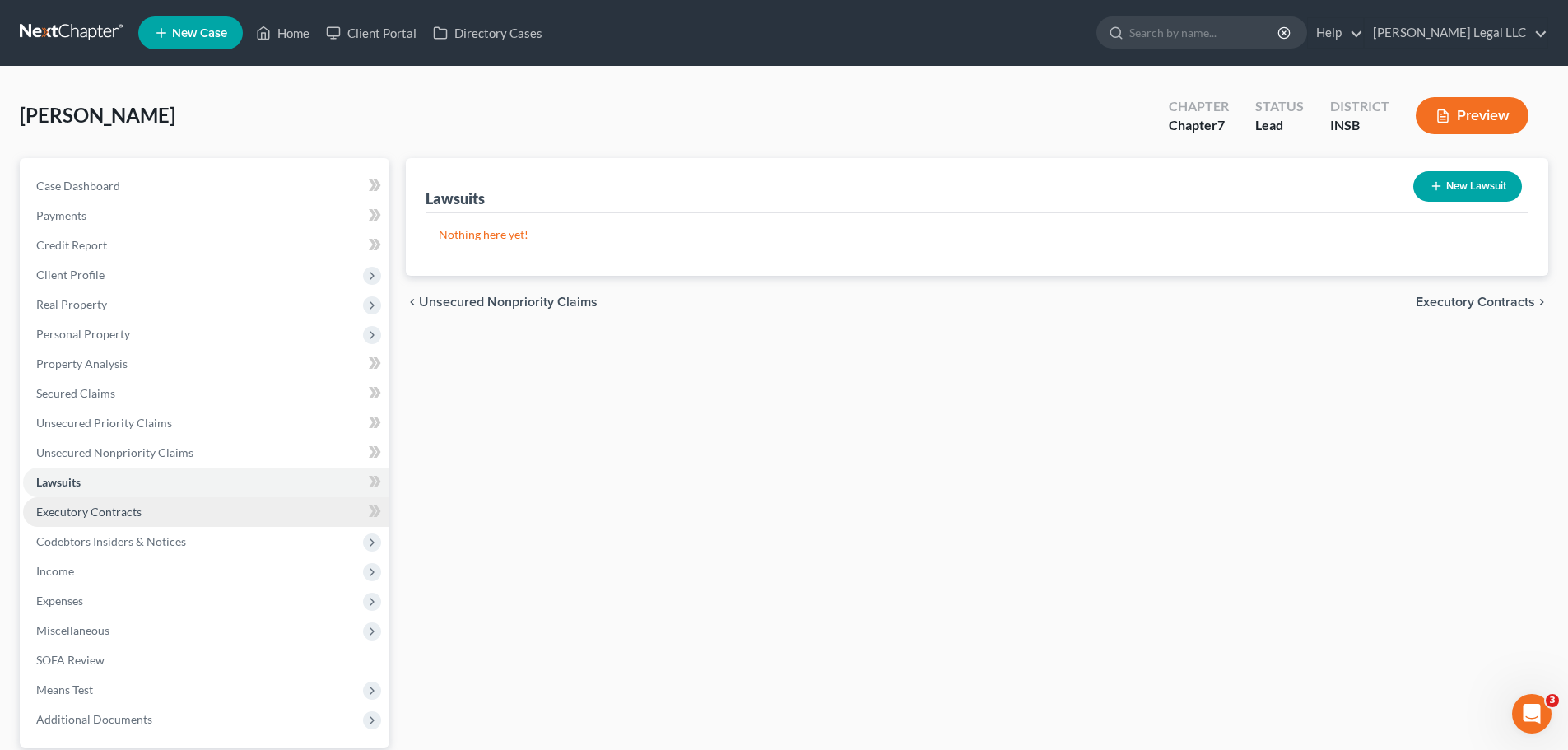
click at [109, 515] on span "Executory Contracts" at bounding box center [89, 512] width 106 height 14
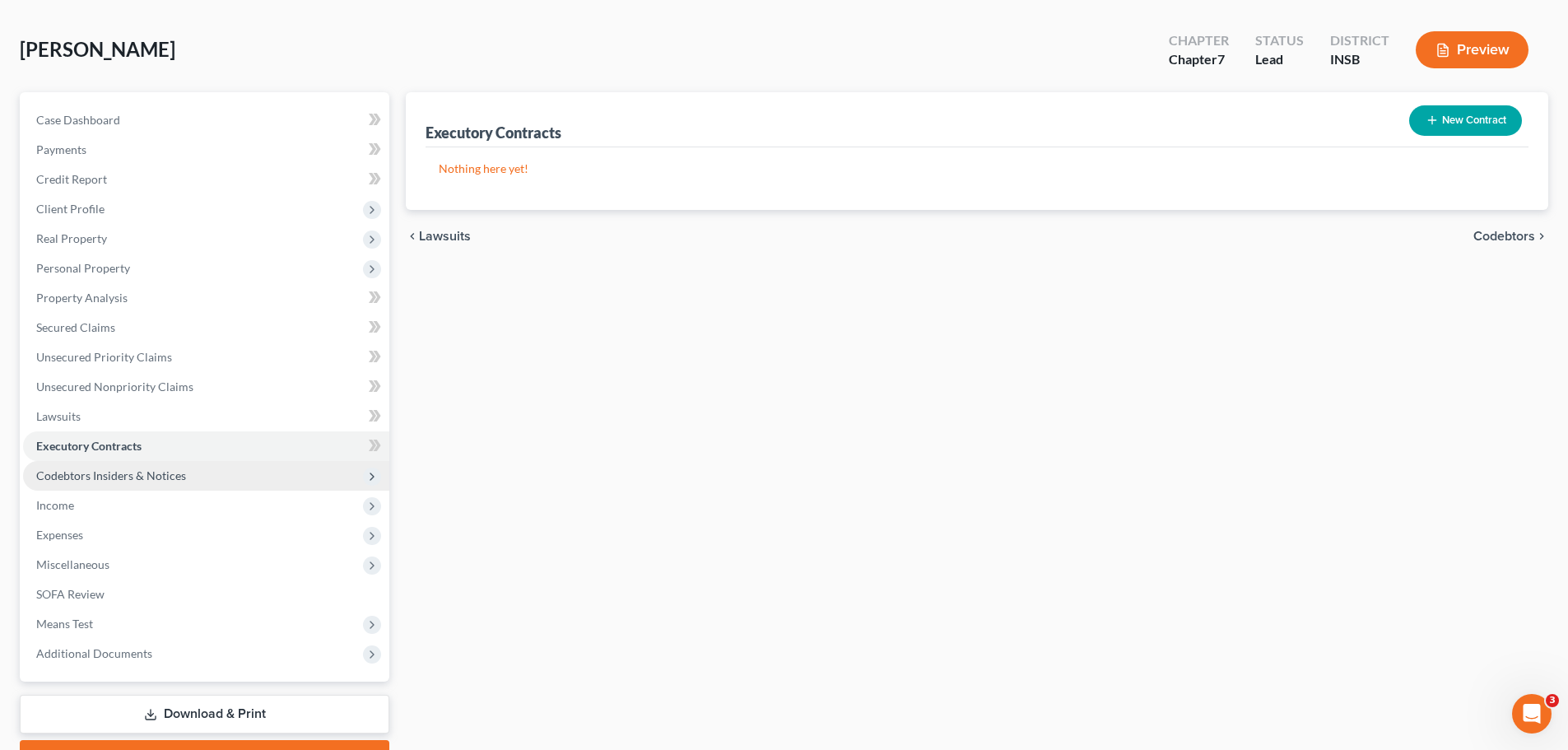
scroll to position [155, 0]
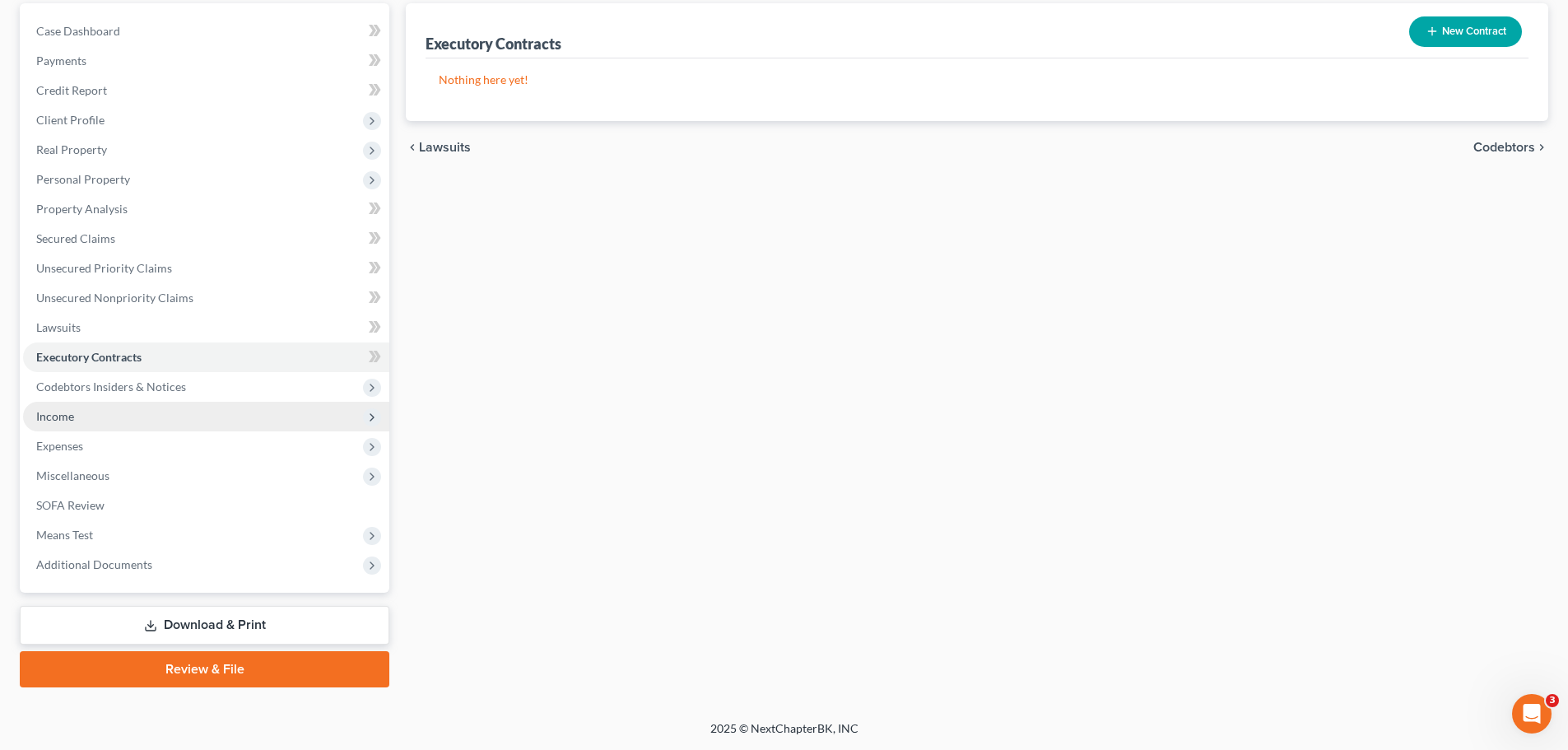
click at [44, 429] on span "Income" at bounding box center [206, 416] width 366 height 30
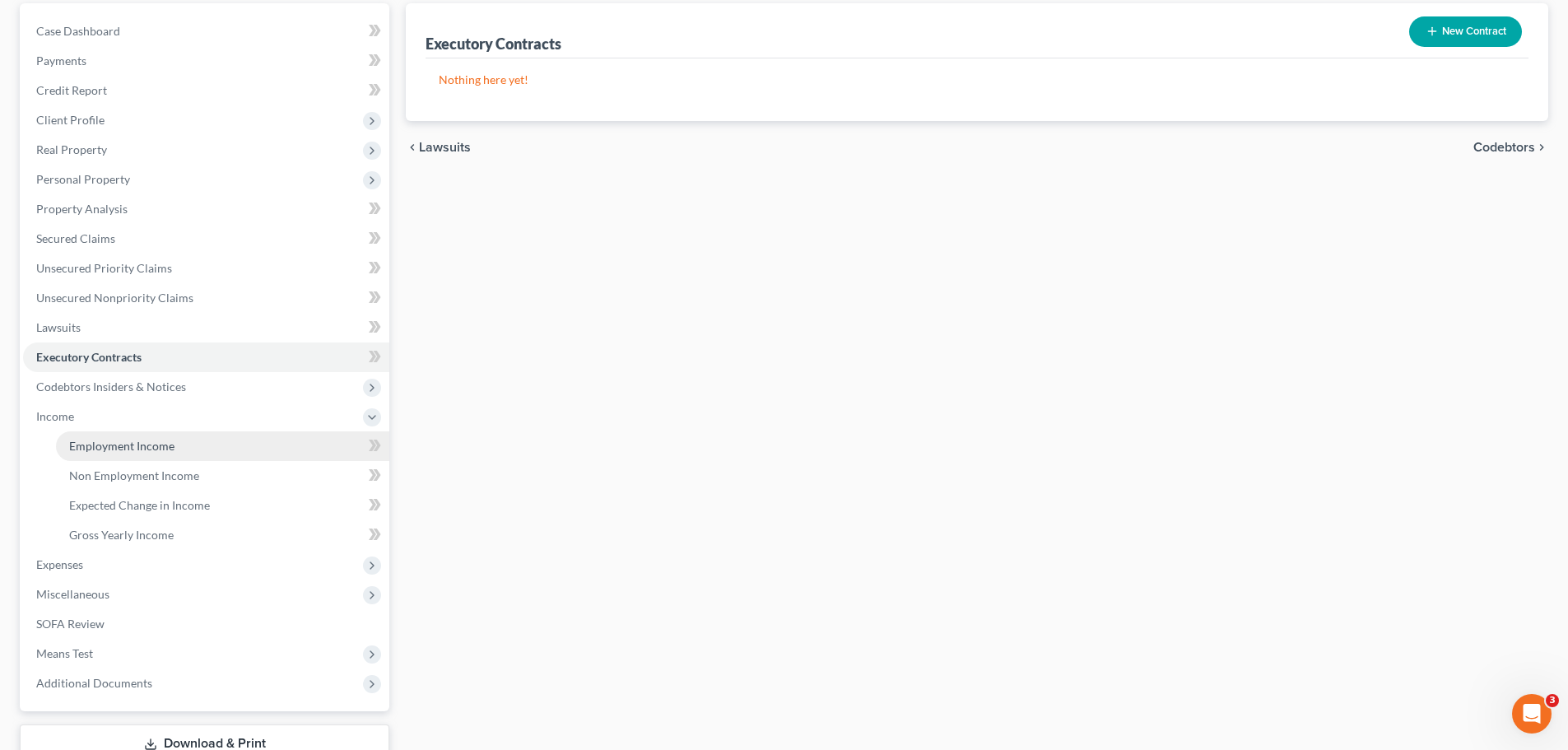
click at [65, 445] on link "Employment Income" at bounding box center [223, 446] width 333 height 30
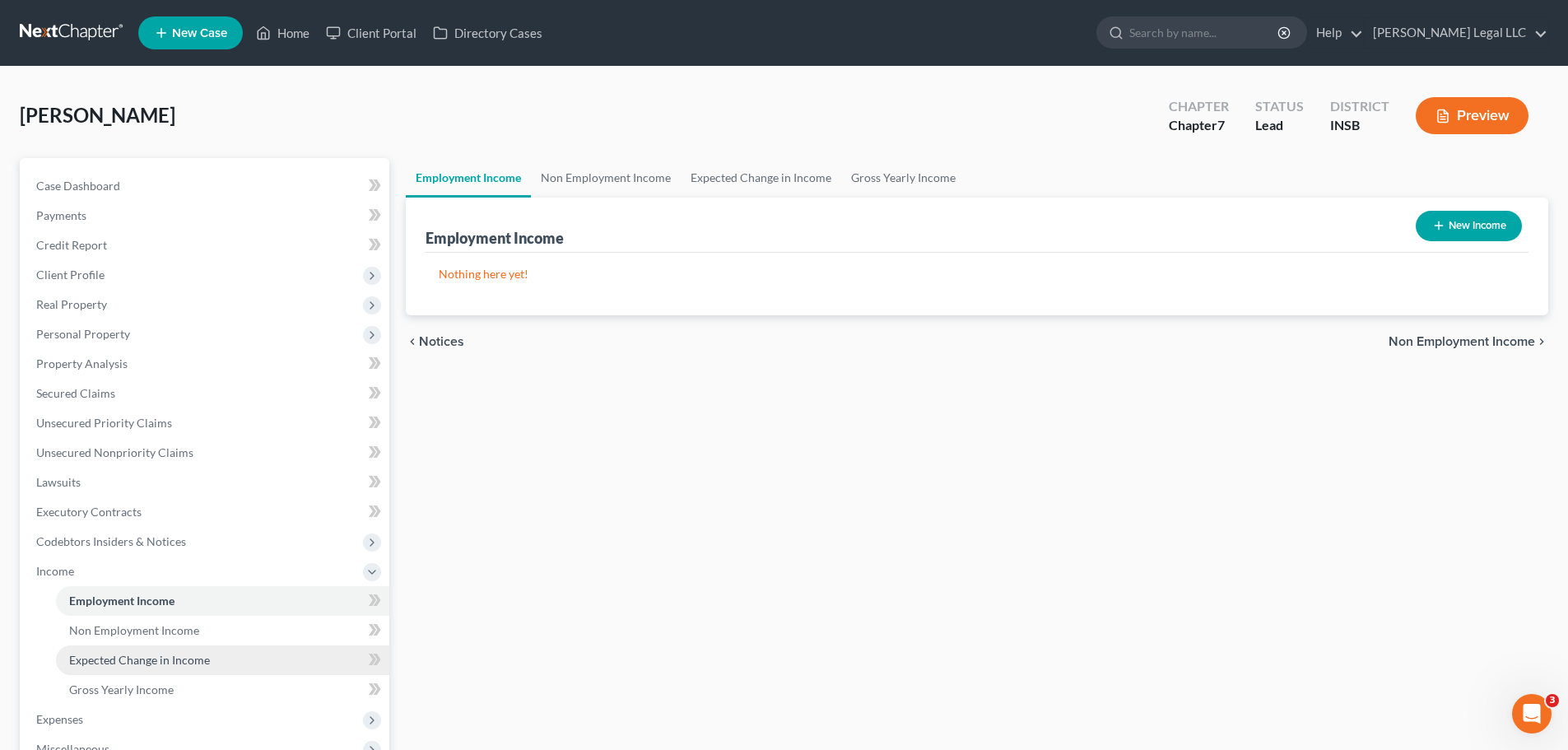
click at [93, 572] on link "Expected Change in Income" at bounding box center [223, 661] width 333 height 30
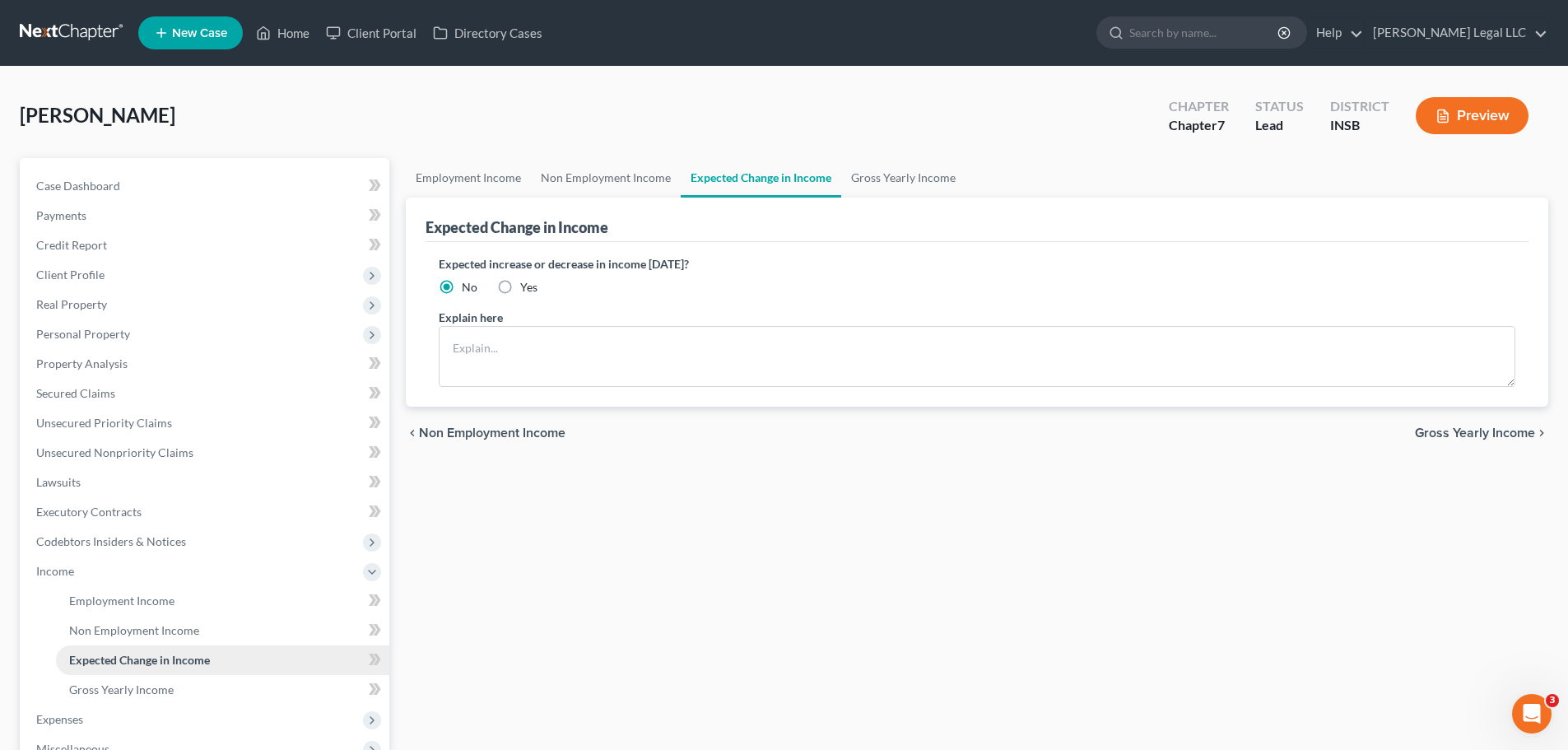
click at [106, 572] on link "Expected Change in Income" at bounding box center [223, 661] width 333 height 30
click at [115, 572] on link "Non Employment Income" at bounding box center [223, 631] width 333 height 30
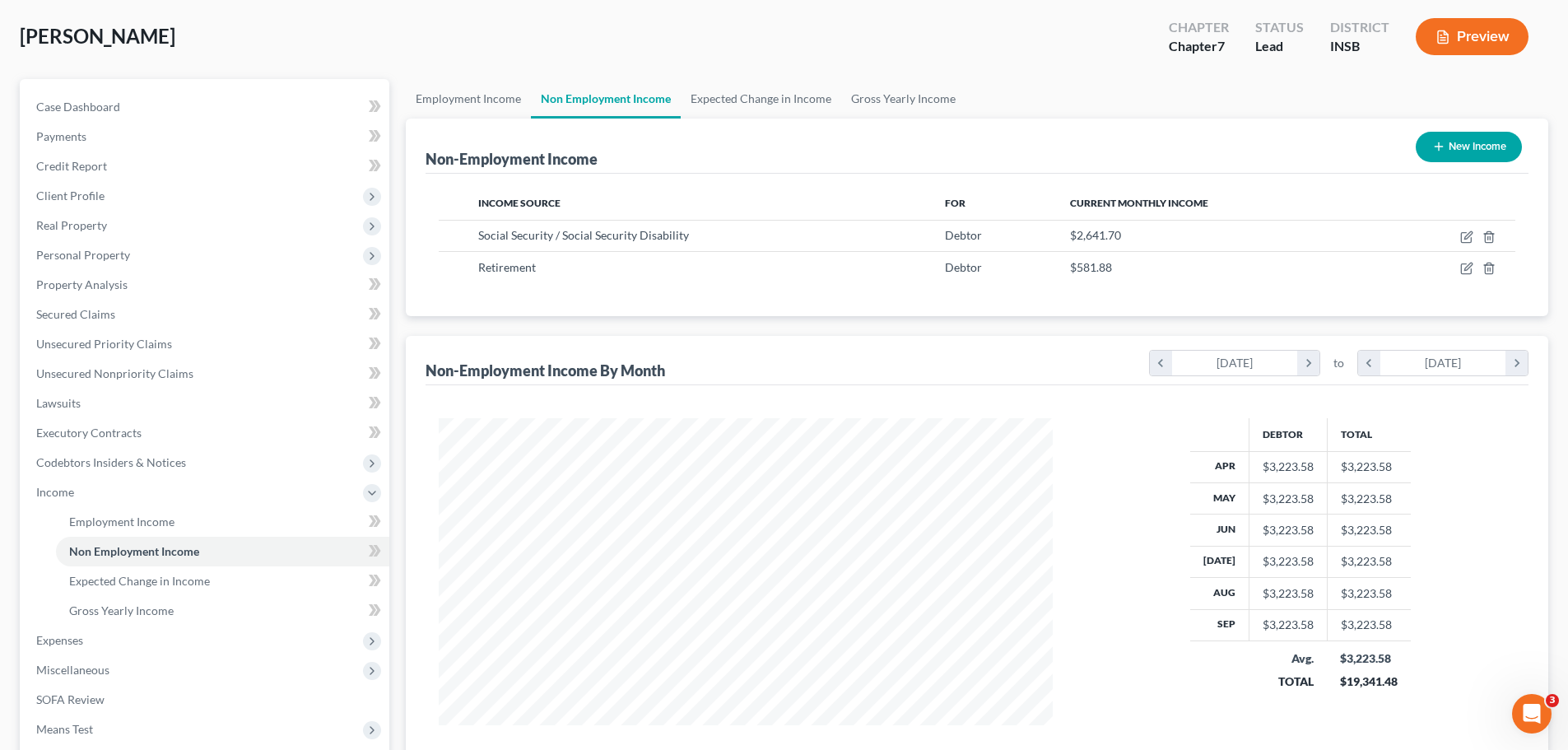
scroll to position [109, 0]
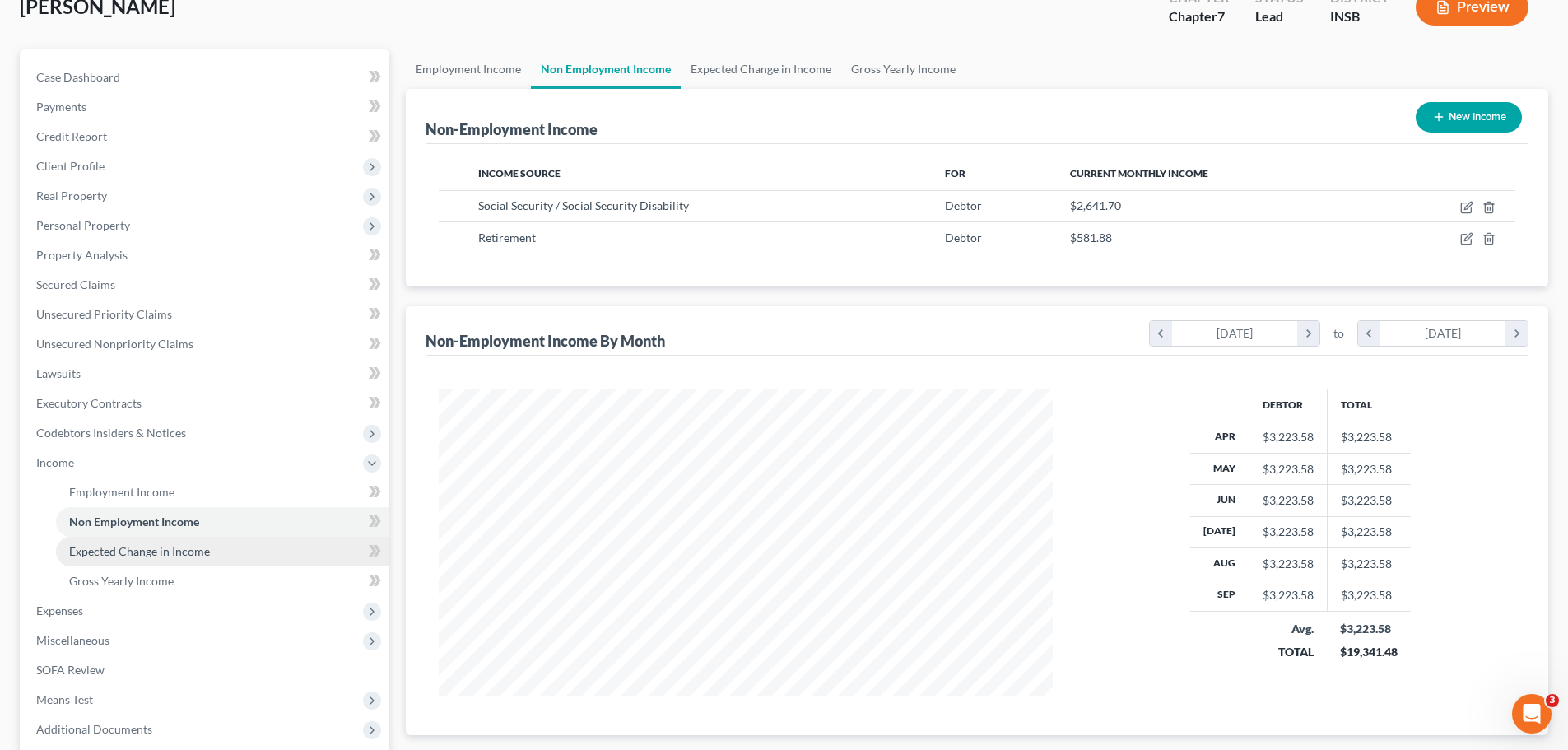
click at [140, 546] on span "Expected Change in Income" at bounding box center [139, 552] width 140 height 14
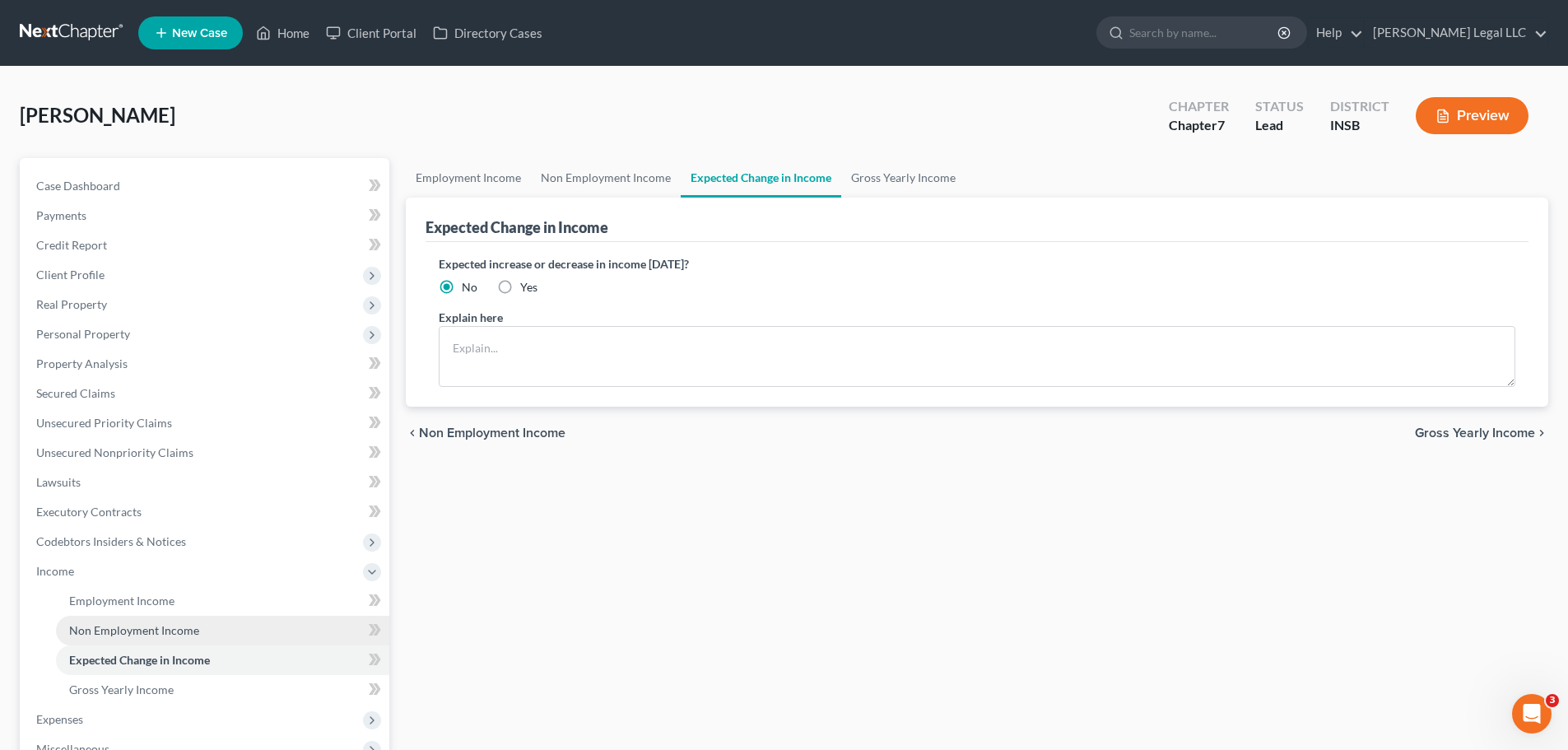
scroll to position [165, 0]
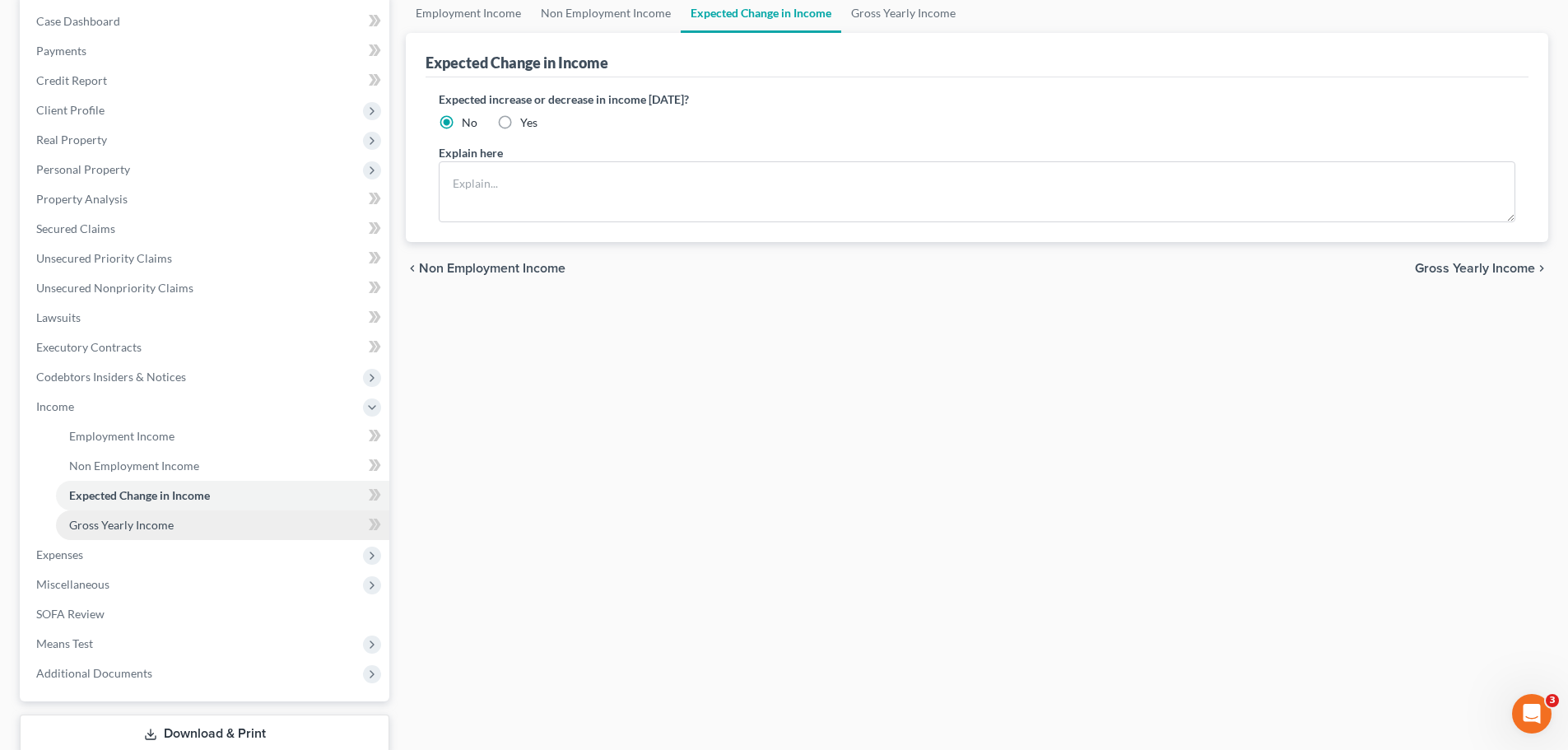
click at [121, 526] on span "Gross Yearly Income" at bounding box center [121, 525] width 105 height 14
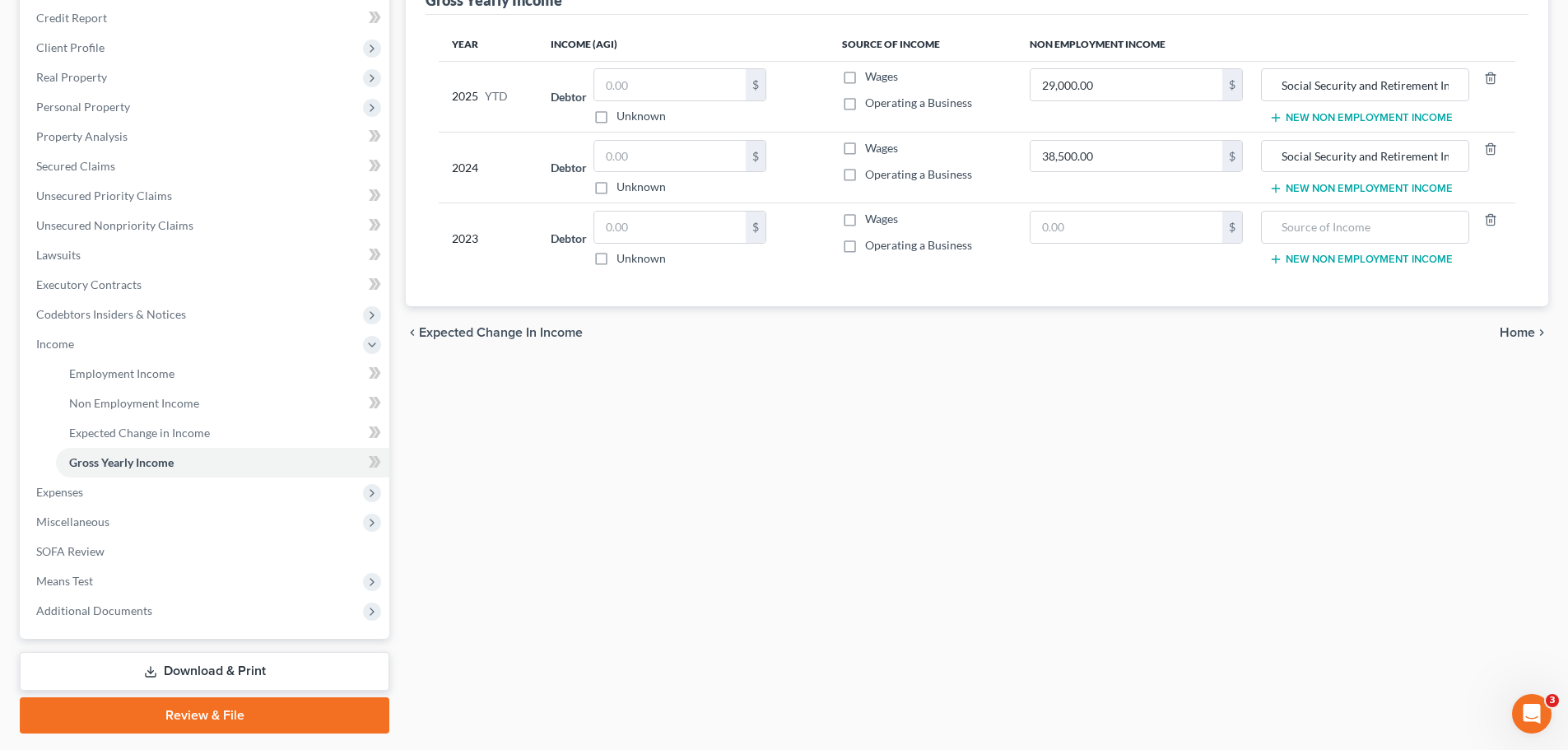
scroll to position [247, 0]
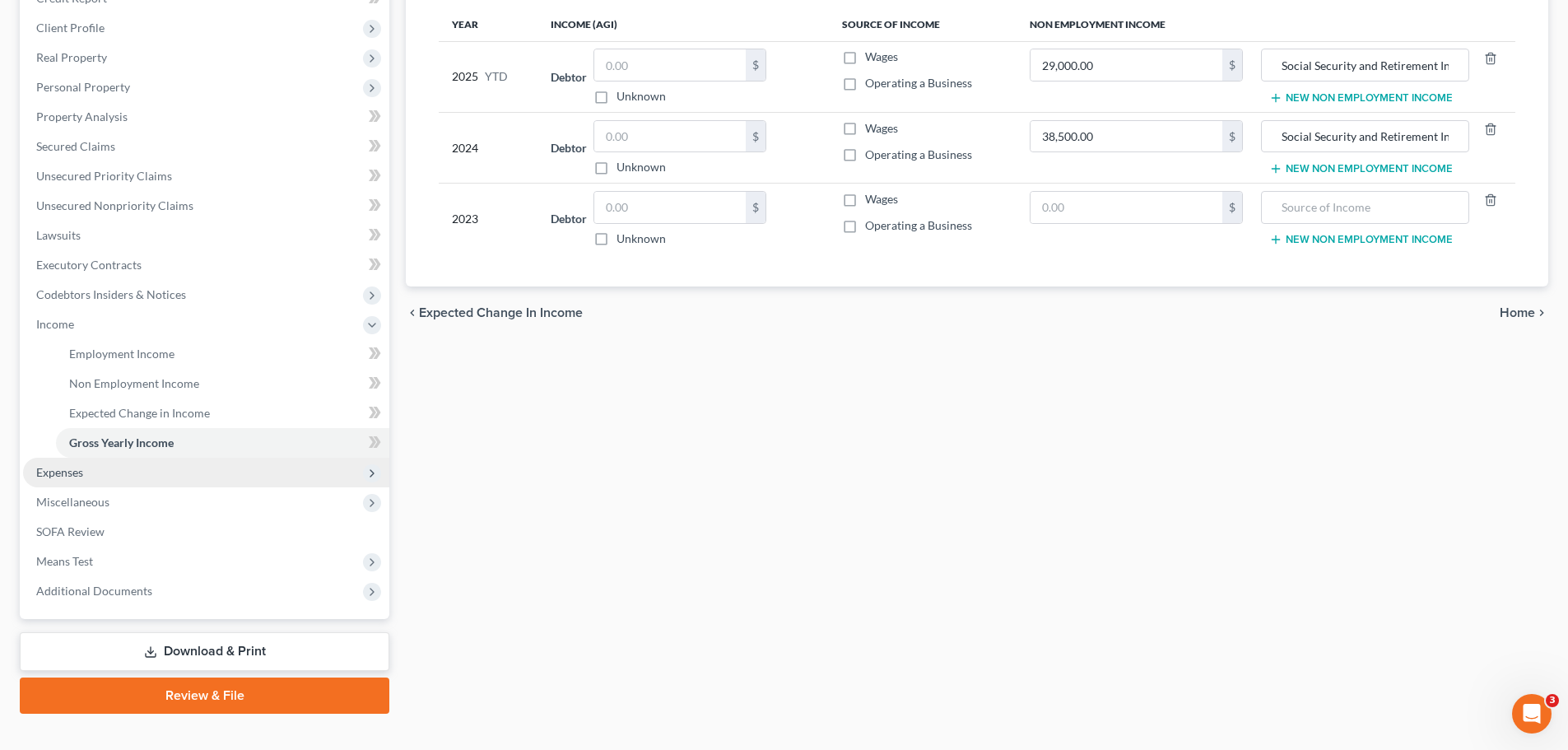
click at [33, 474] on span "Expenses" at bounding box center [206, 473] width 366 height 30
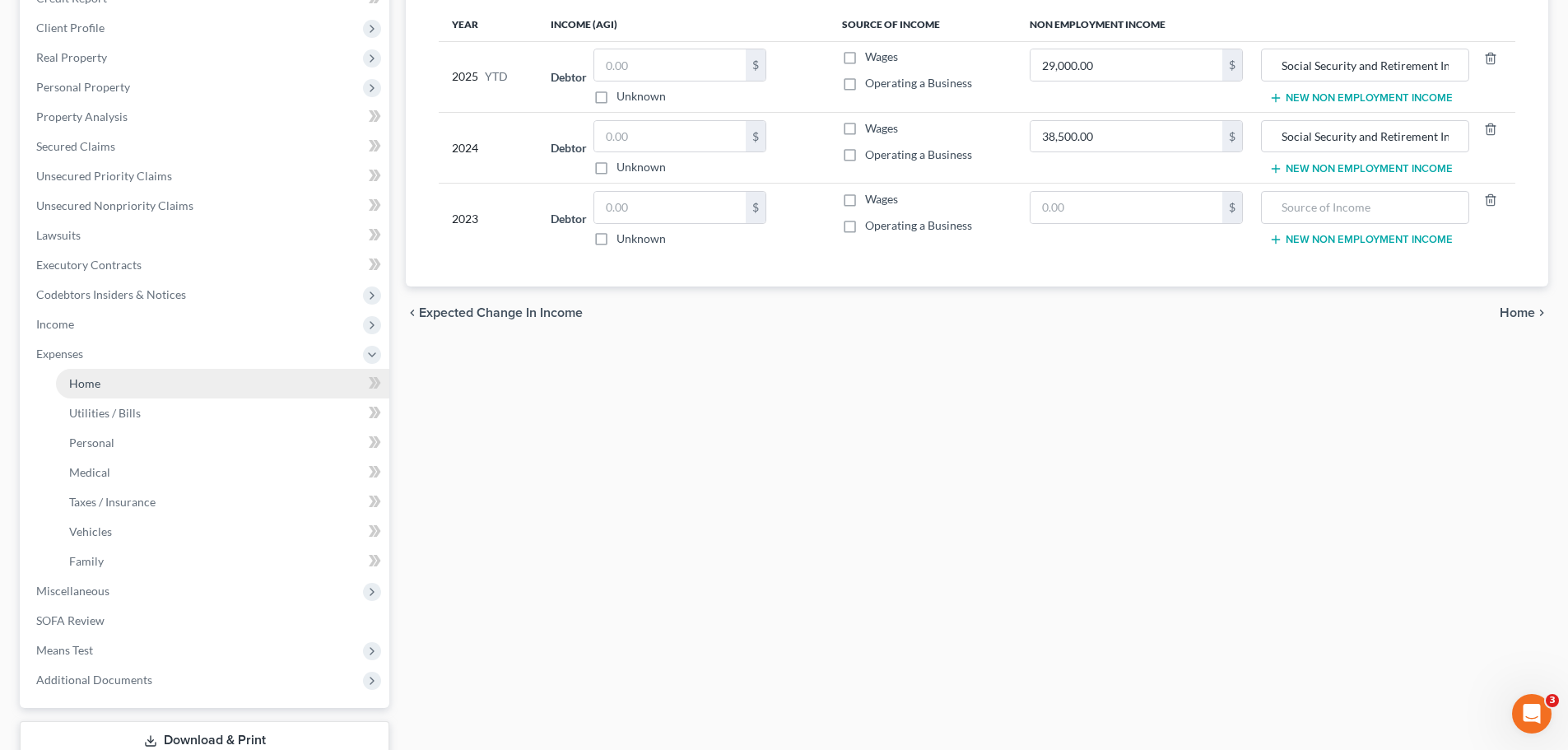
click at [114, 386] on link "Home" at bounding box center [223, 384] width 333 height 30
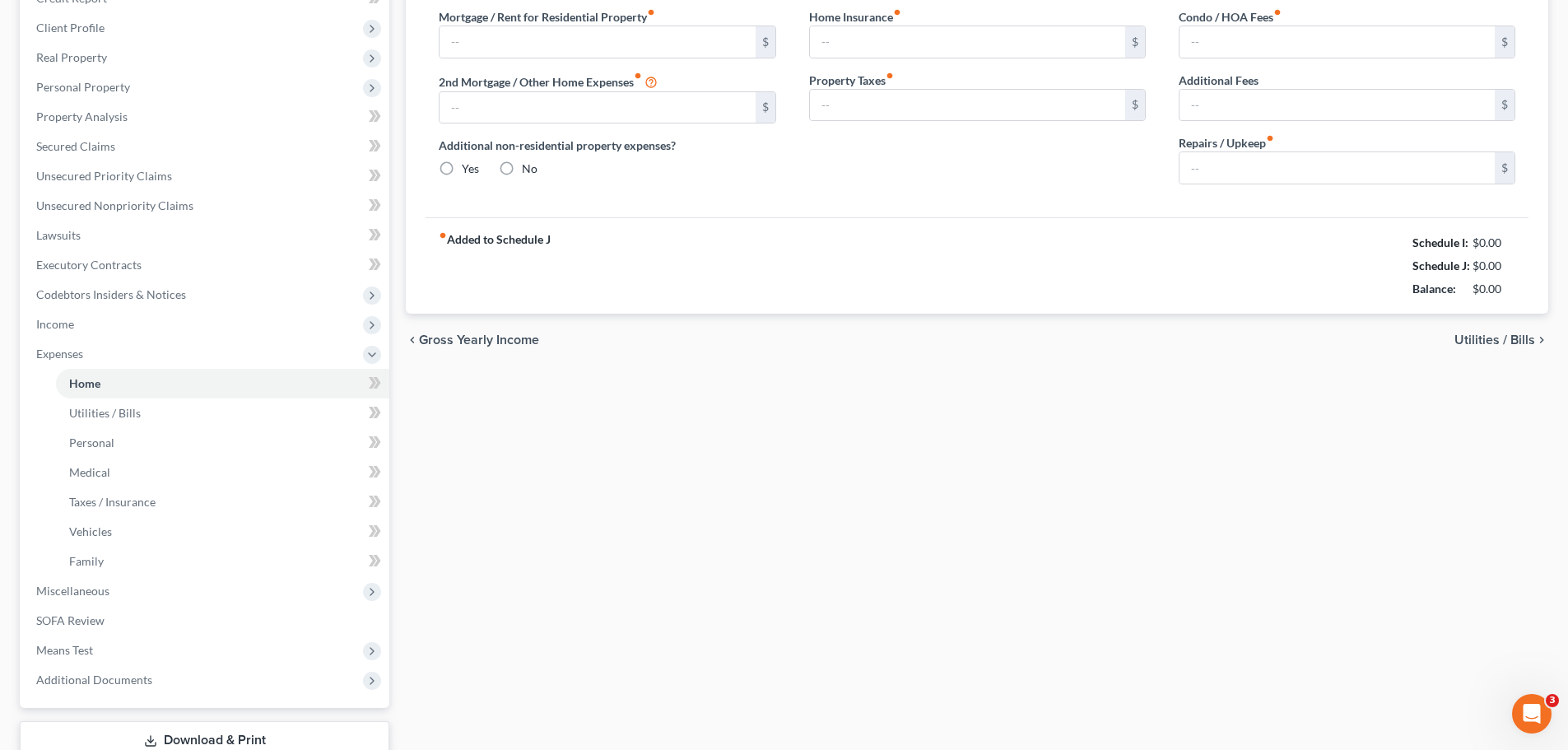
type input "1,500.00"
type input "0.00"
radio input "true"
type input "0.00"
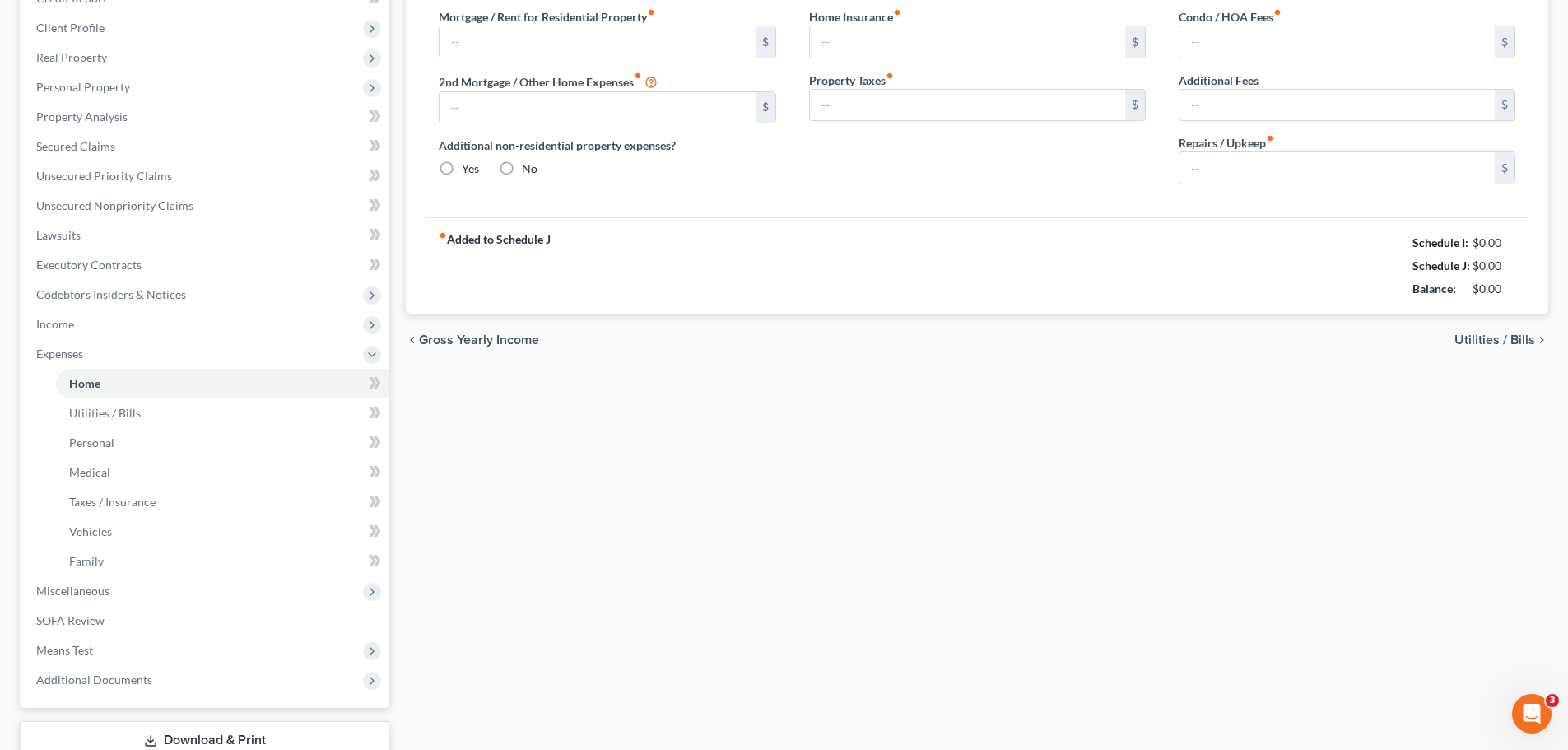
type input "0.00"
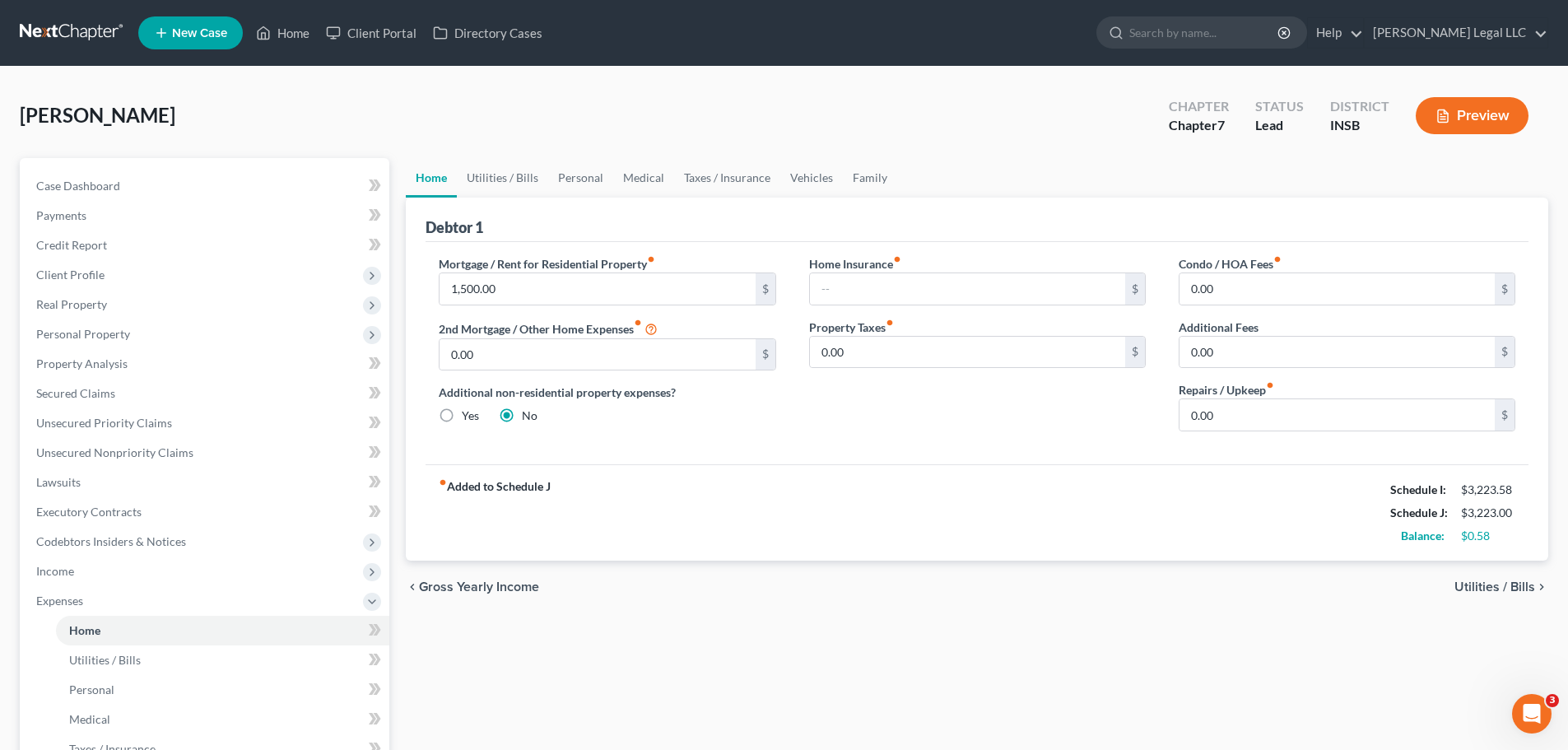
scroll to position [362, 0]
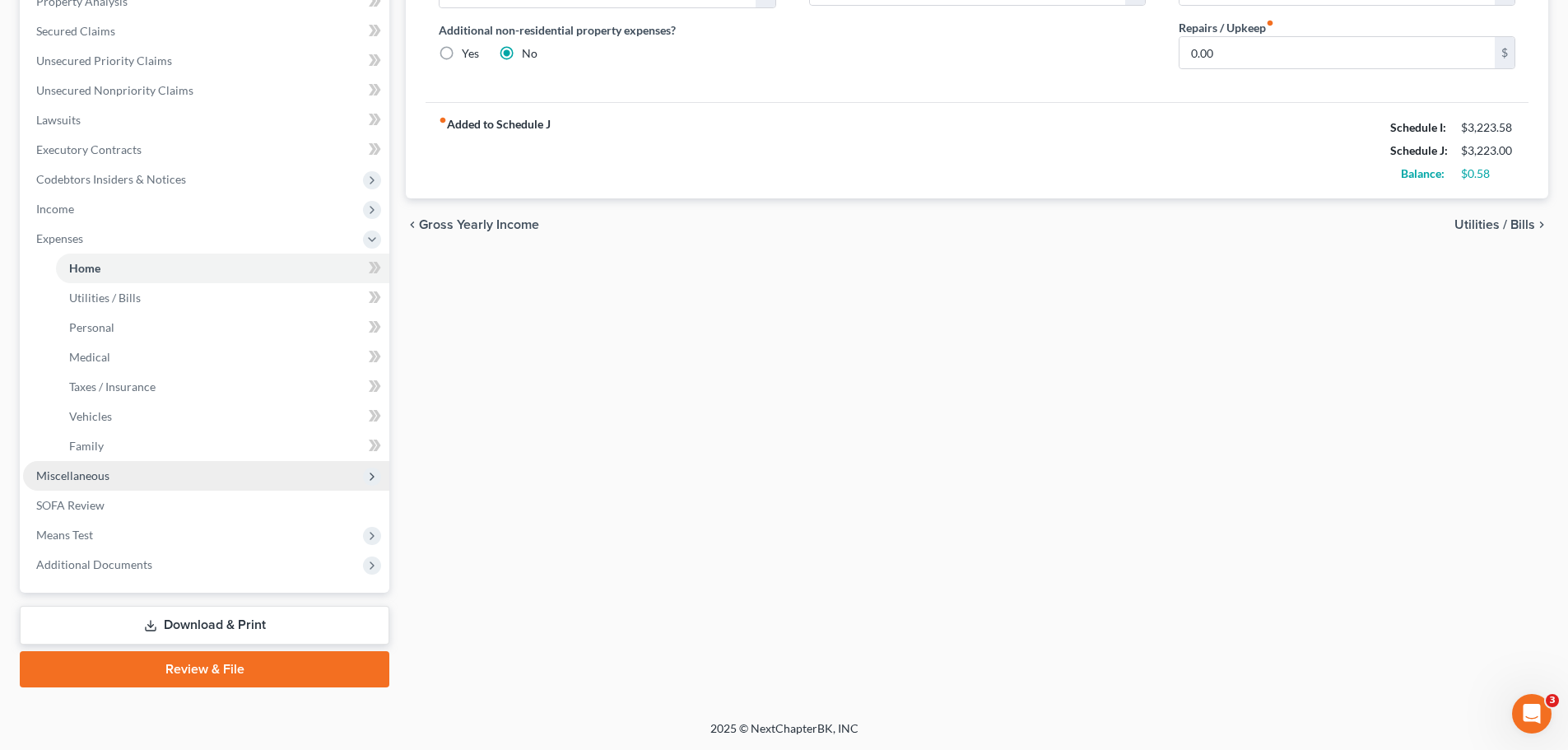
click at [113, 481] on span "Miscellaneous" at bounding box center [206, 476] width 366 height 30
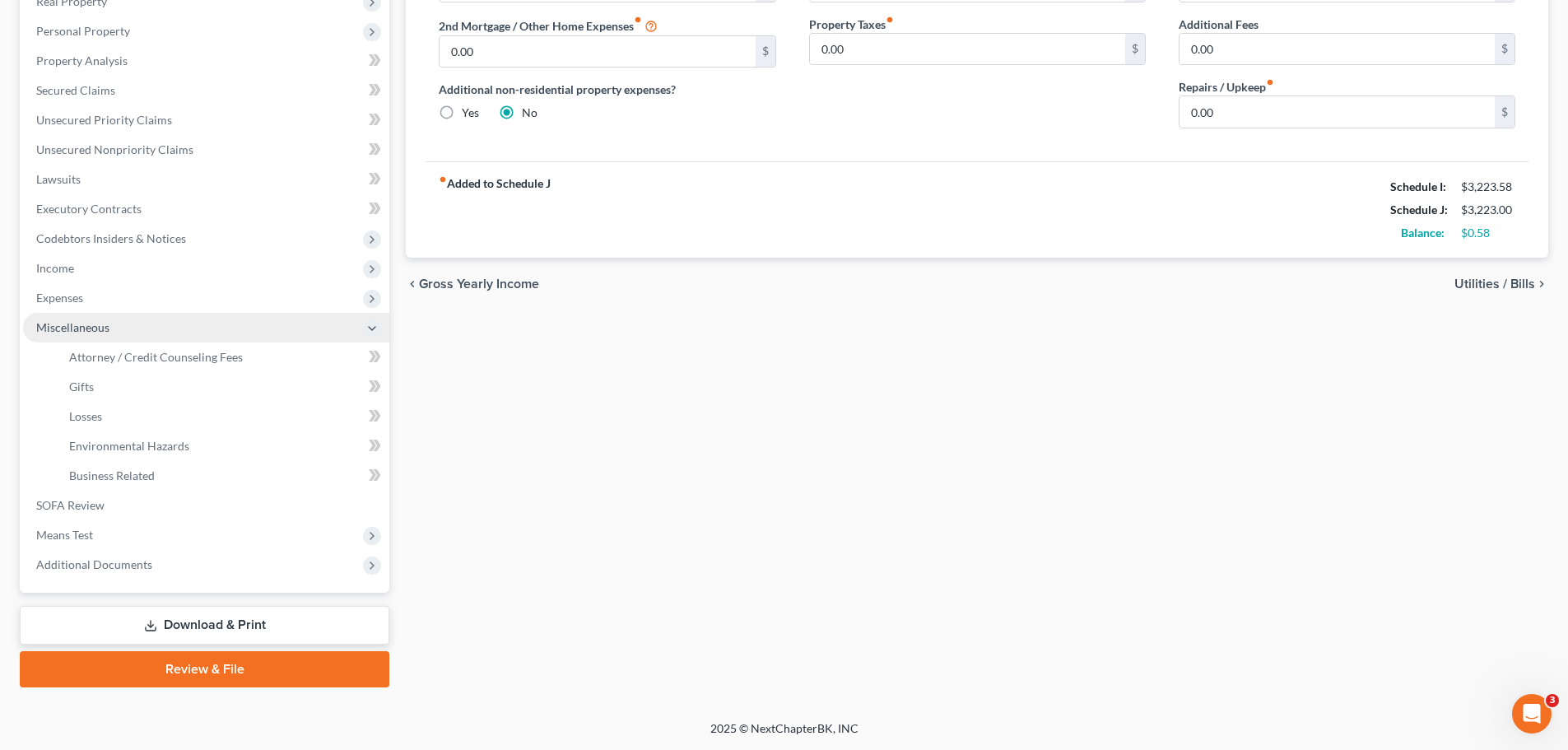
scroll to position [303, 0]
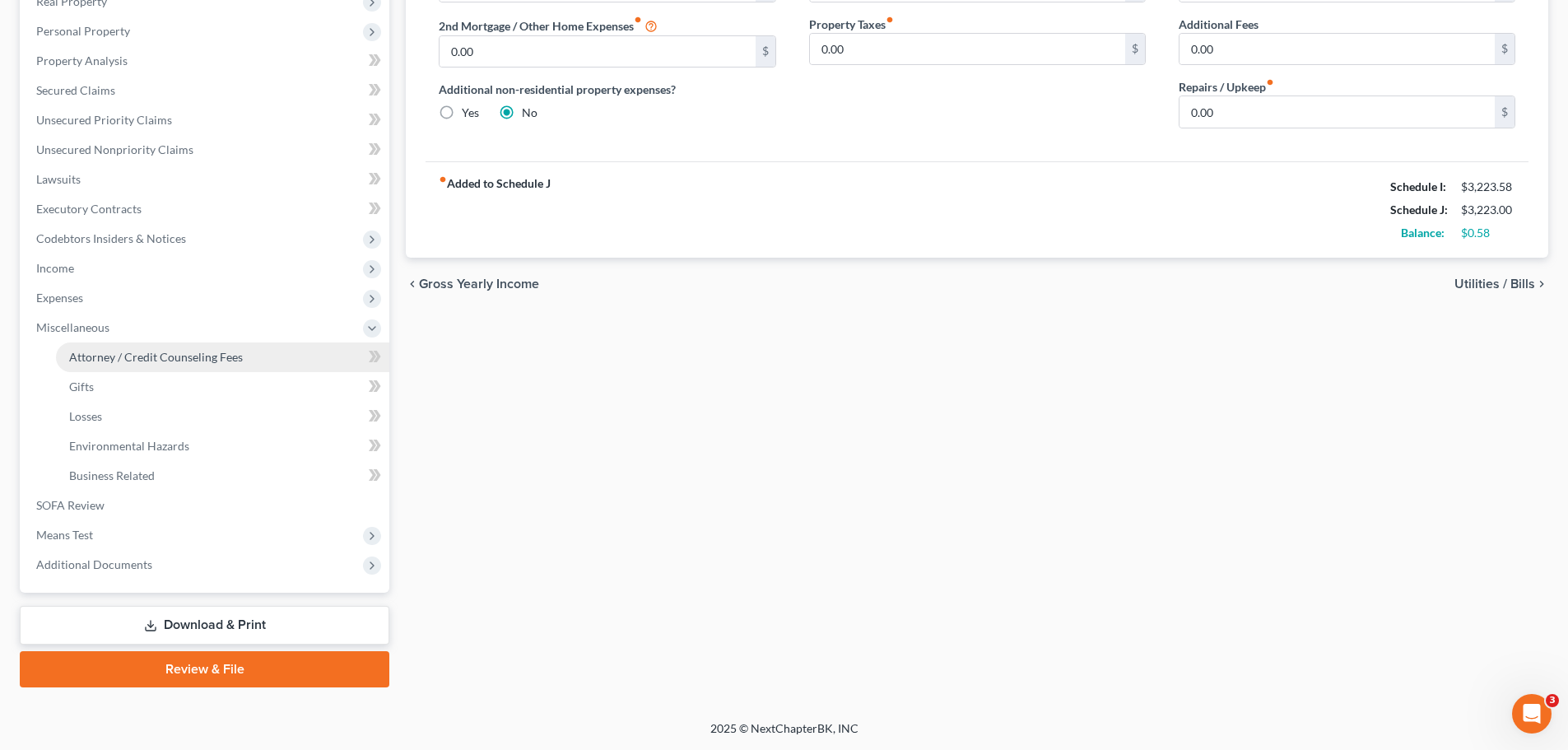
click at [133, 358] on span "Attorney / Credit Counseling Fees" at bounding box center [155, 357] width 174 height 14
select select "0"
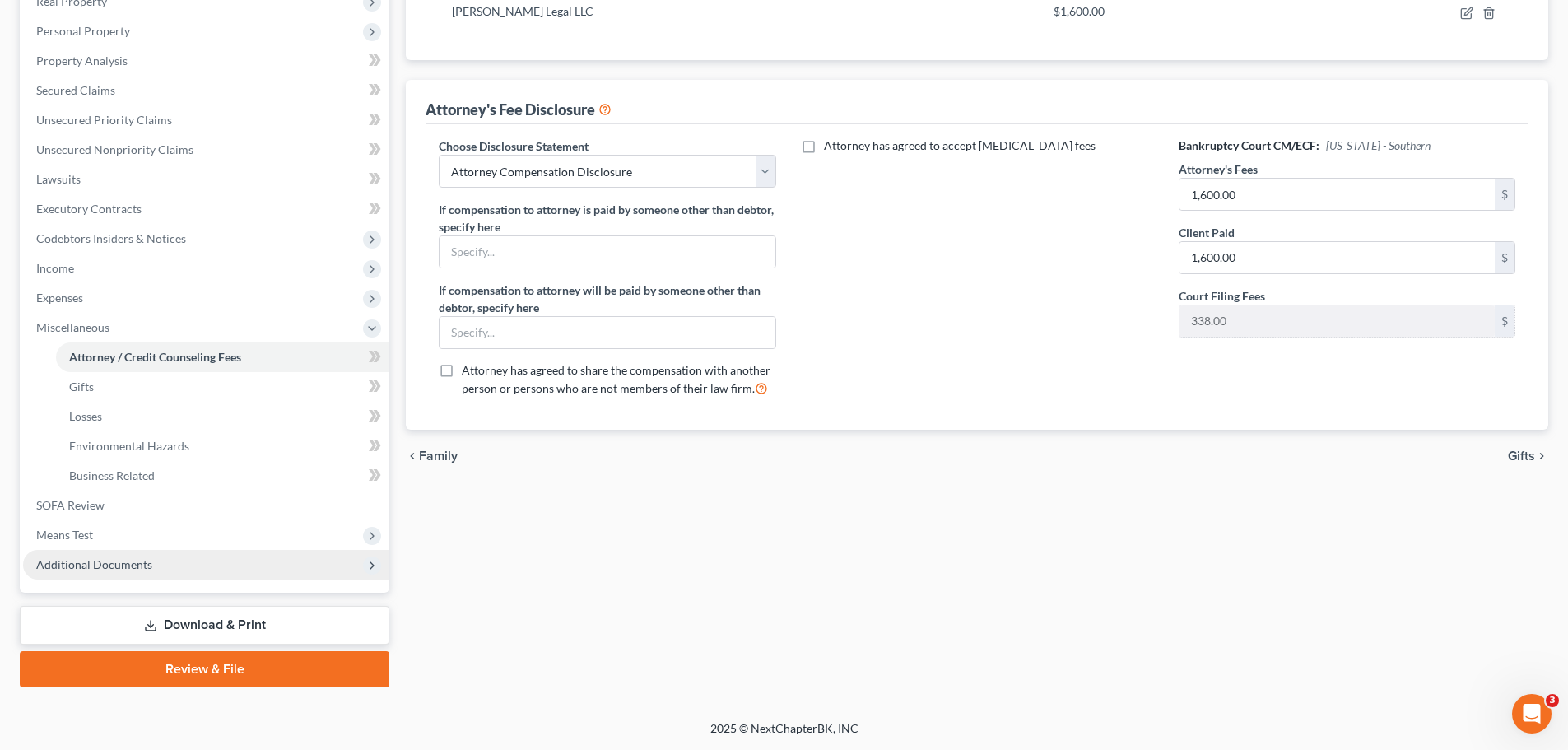
click at [64, 561] on span "Additional Documents" at bounding box center [94, 565] width 116 height 14
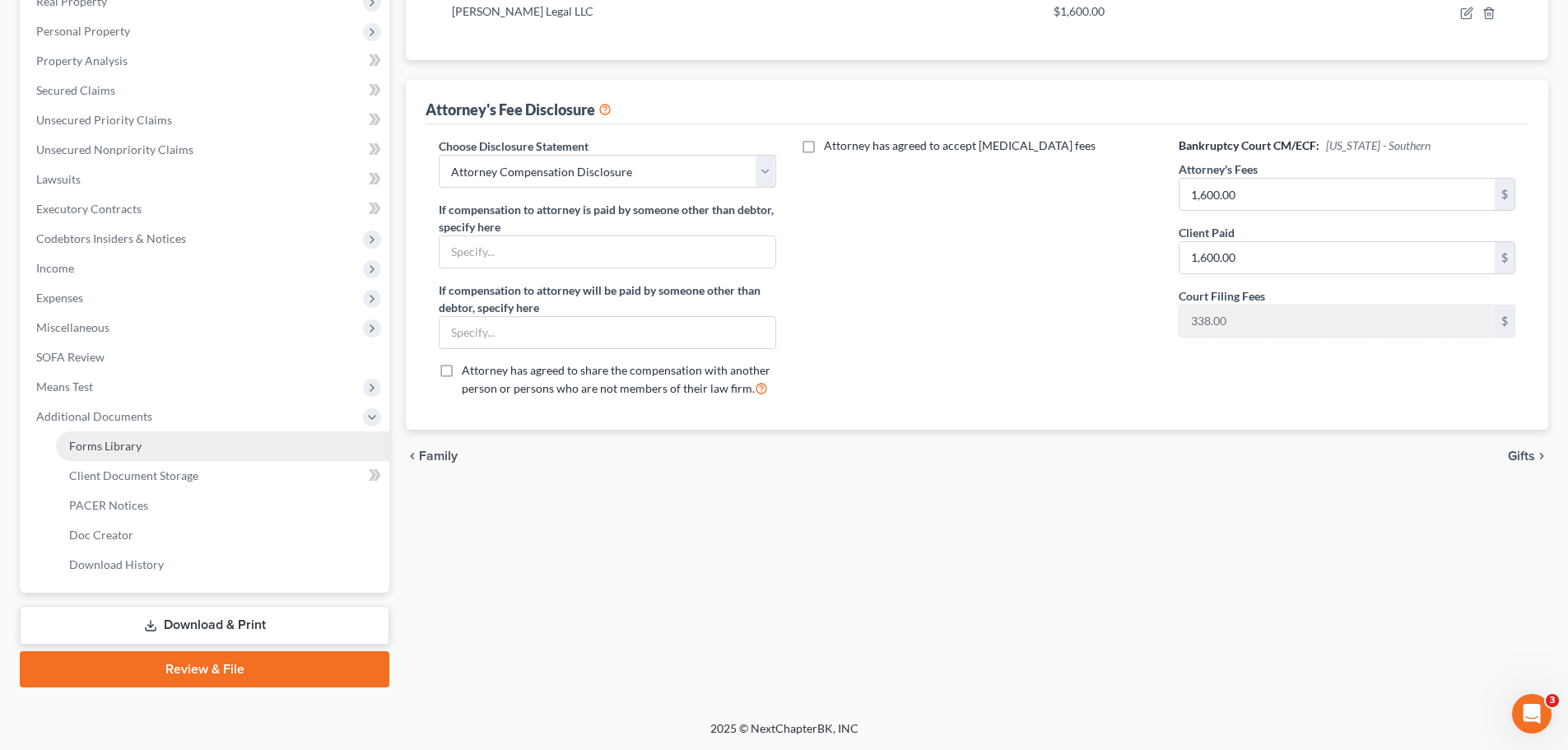
click at [99, 439] on span "Forms Library" at bounding box center [105, 446] width 72 height 14
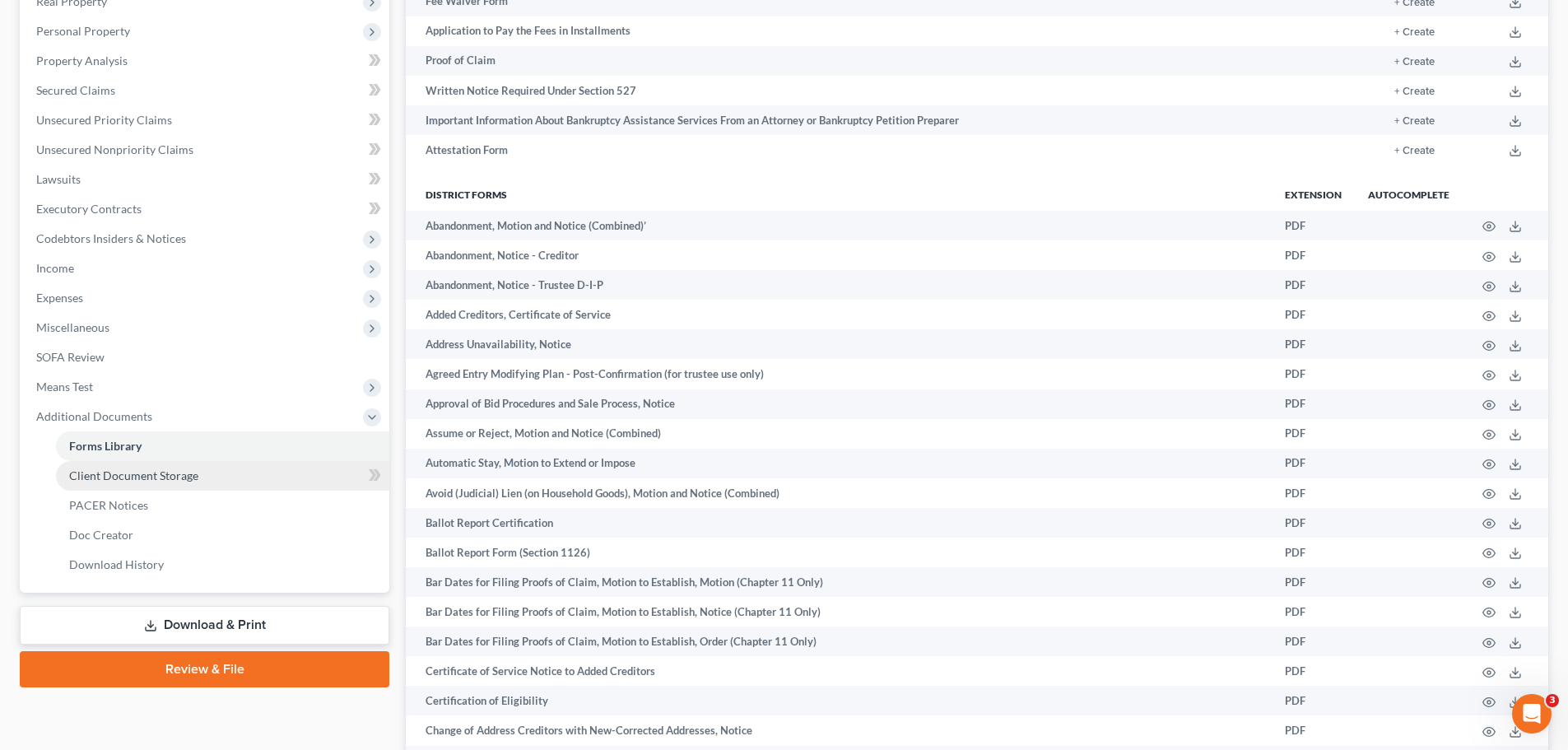
click at [92, 482] on span "Client Document Storage" at bounding box center [134, 476] width 129 height 14
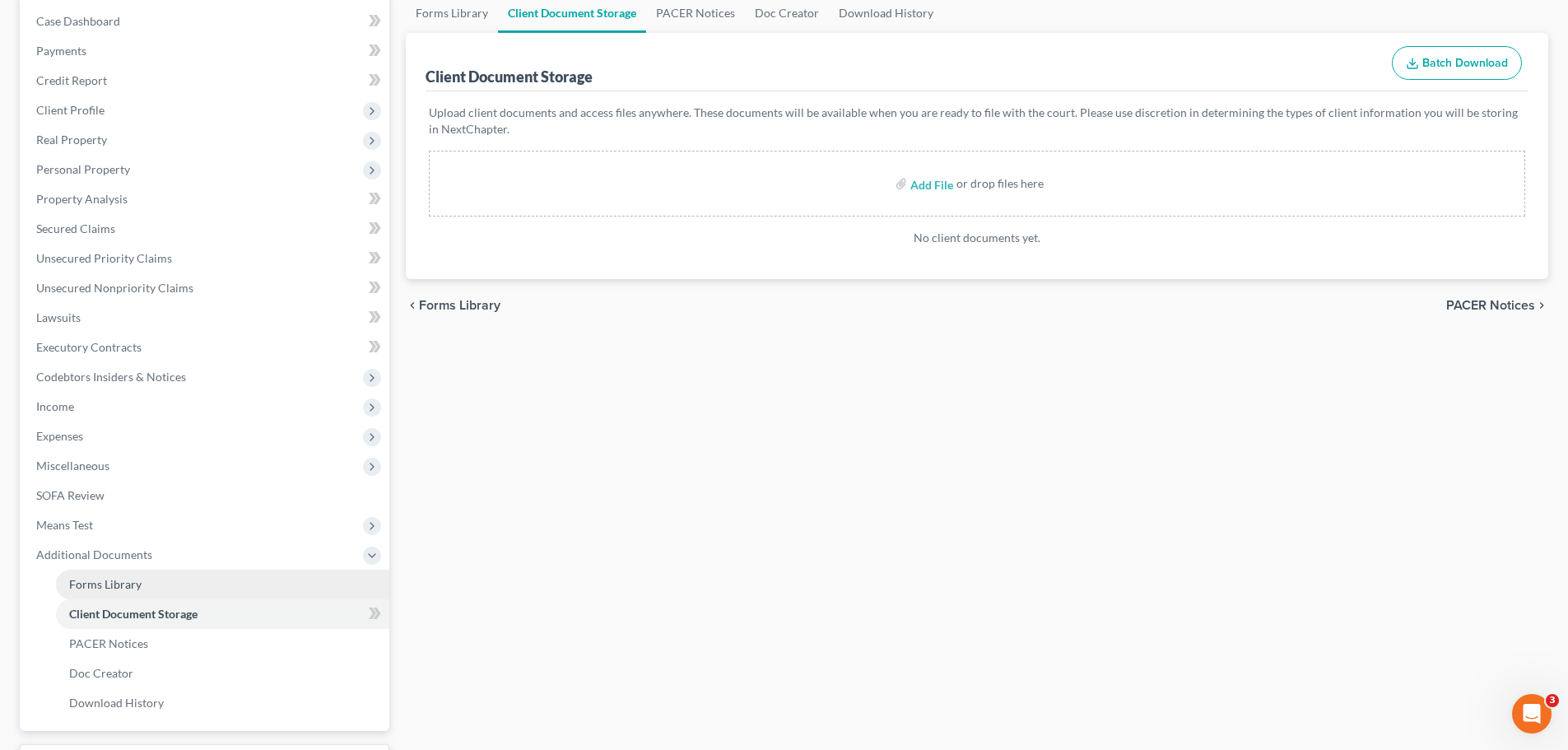
click at [90, 572] on span "Forms Library" at bounding box center [105, 584] width 72 height 14
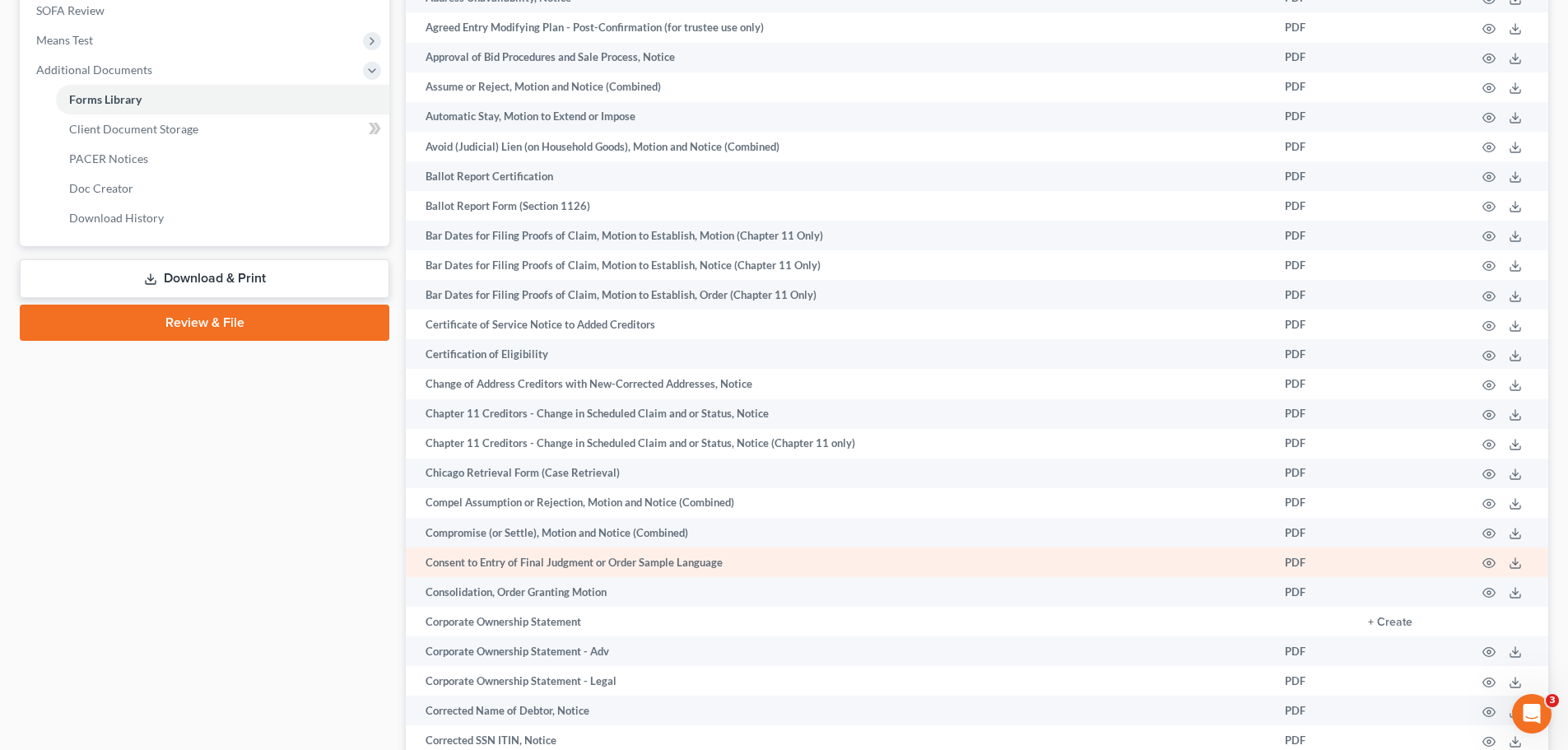
scroll to position [1127, 0]
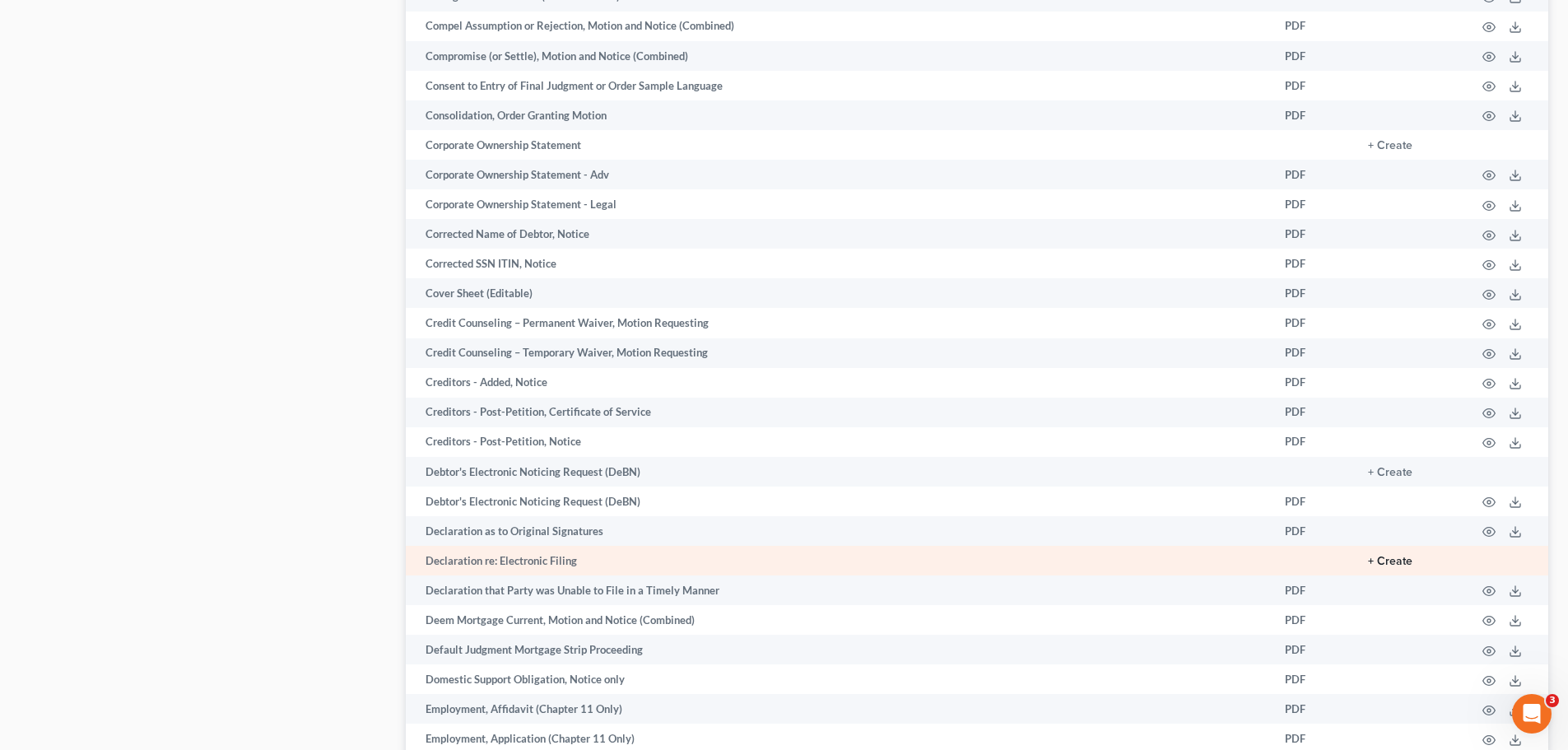
click at [1251, 556] on button "+ Create" at bounding box center [1390, 561] width 45 height 11
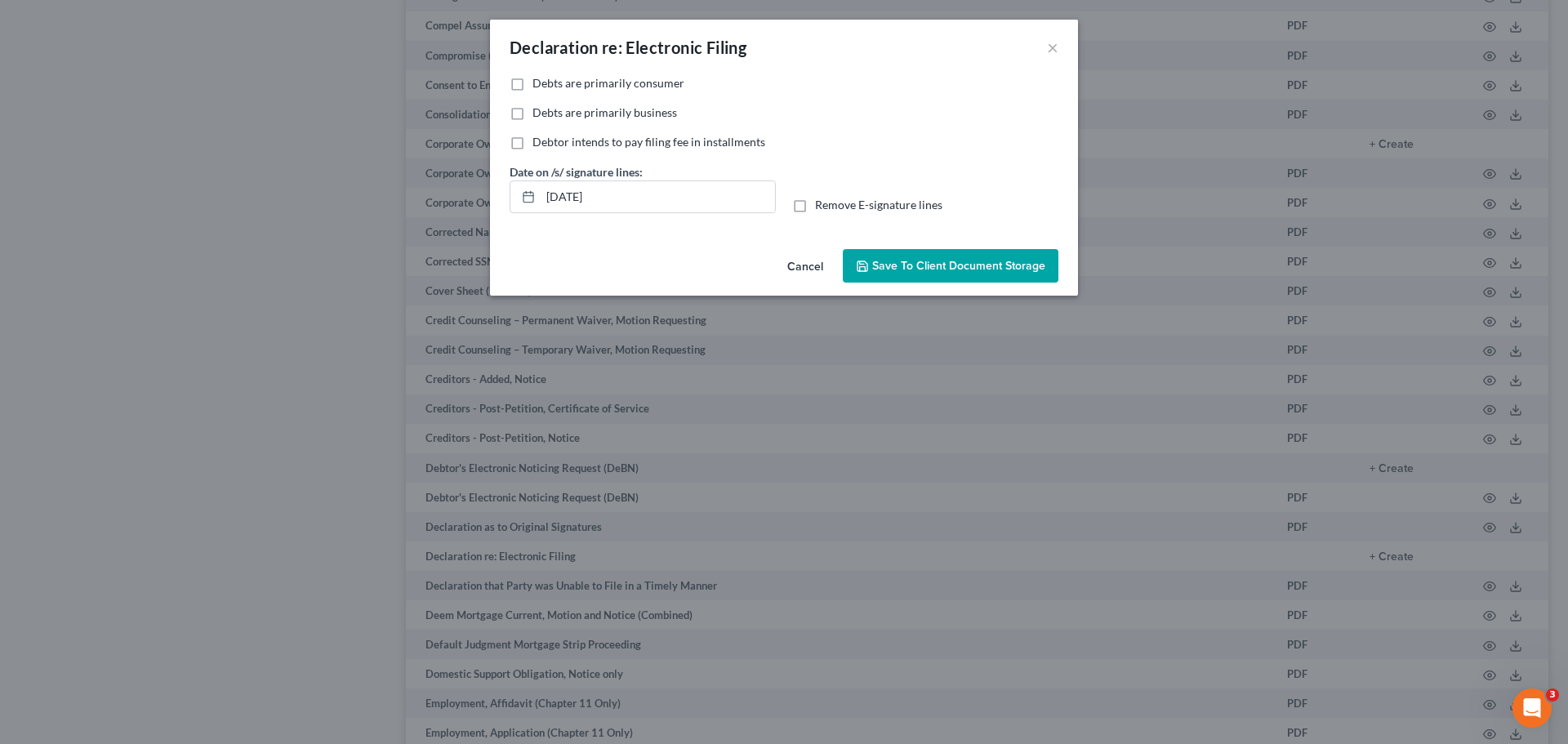
click at [532, 88] on label "Debts are primarily consumer" at bounding box center [608, 83] width 152 height 16
click at [539, 86] on input "Debts are primarily consumer" at bounding box center [545, 81] width 10 height 10
checkbox input "true"
click at [990, 276] on button "Save to Client Document Storage" at bounding box center [951, 267] width 216 height 35
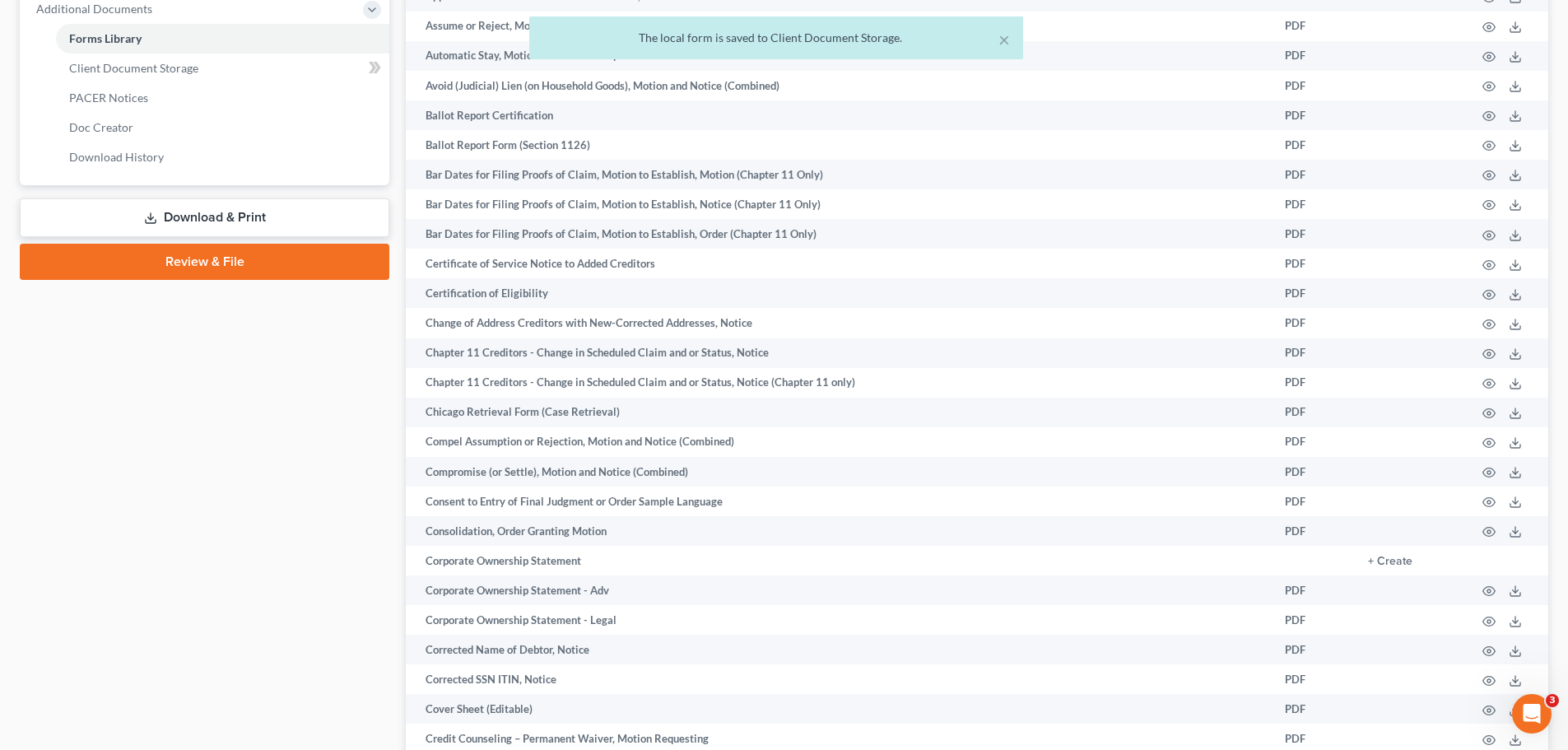
scroll to position [386, 0]
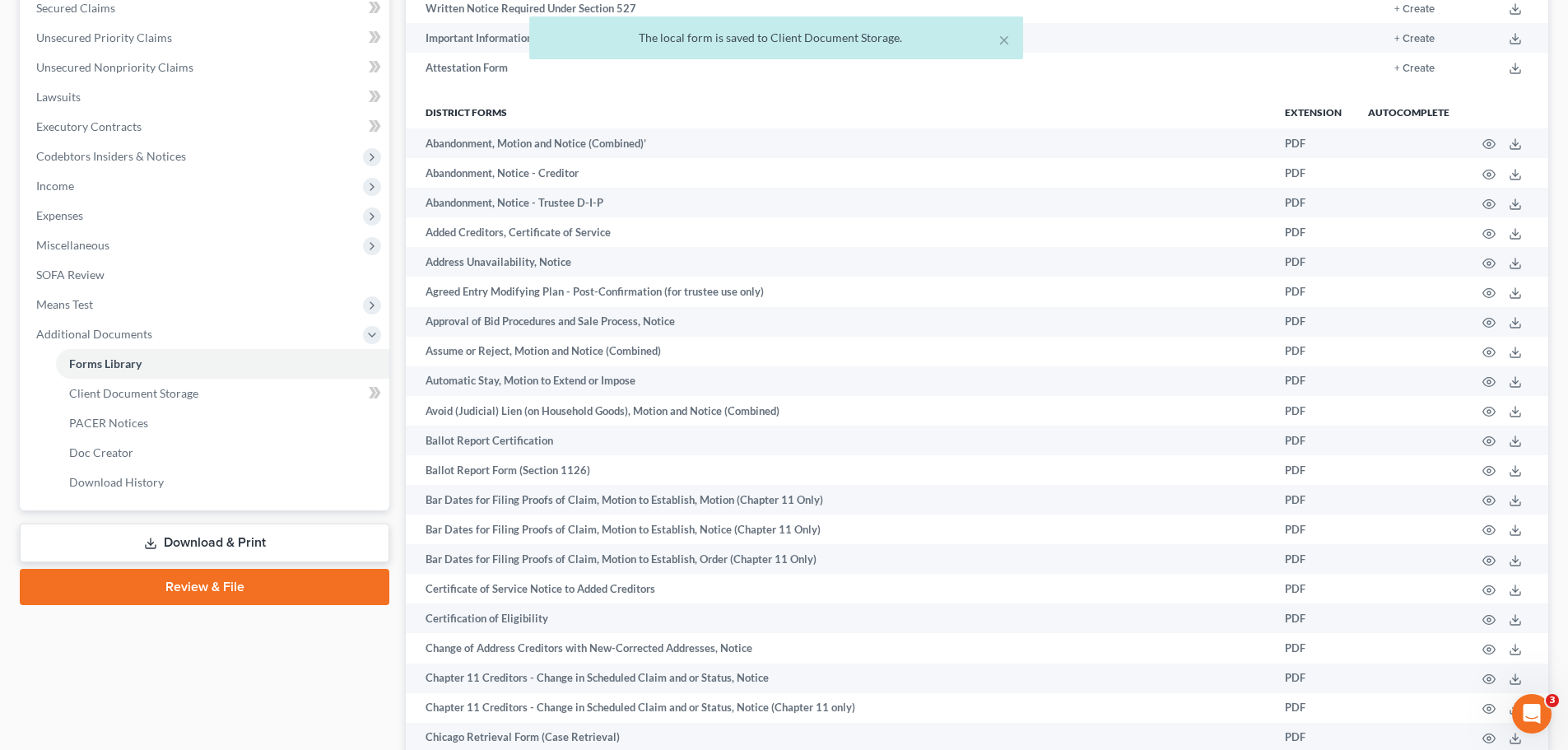
click at [145, 539] on icon at bounding box center [150, 543] width 13 height 13
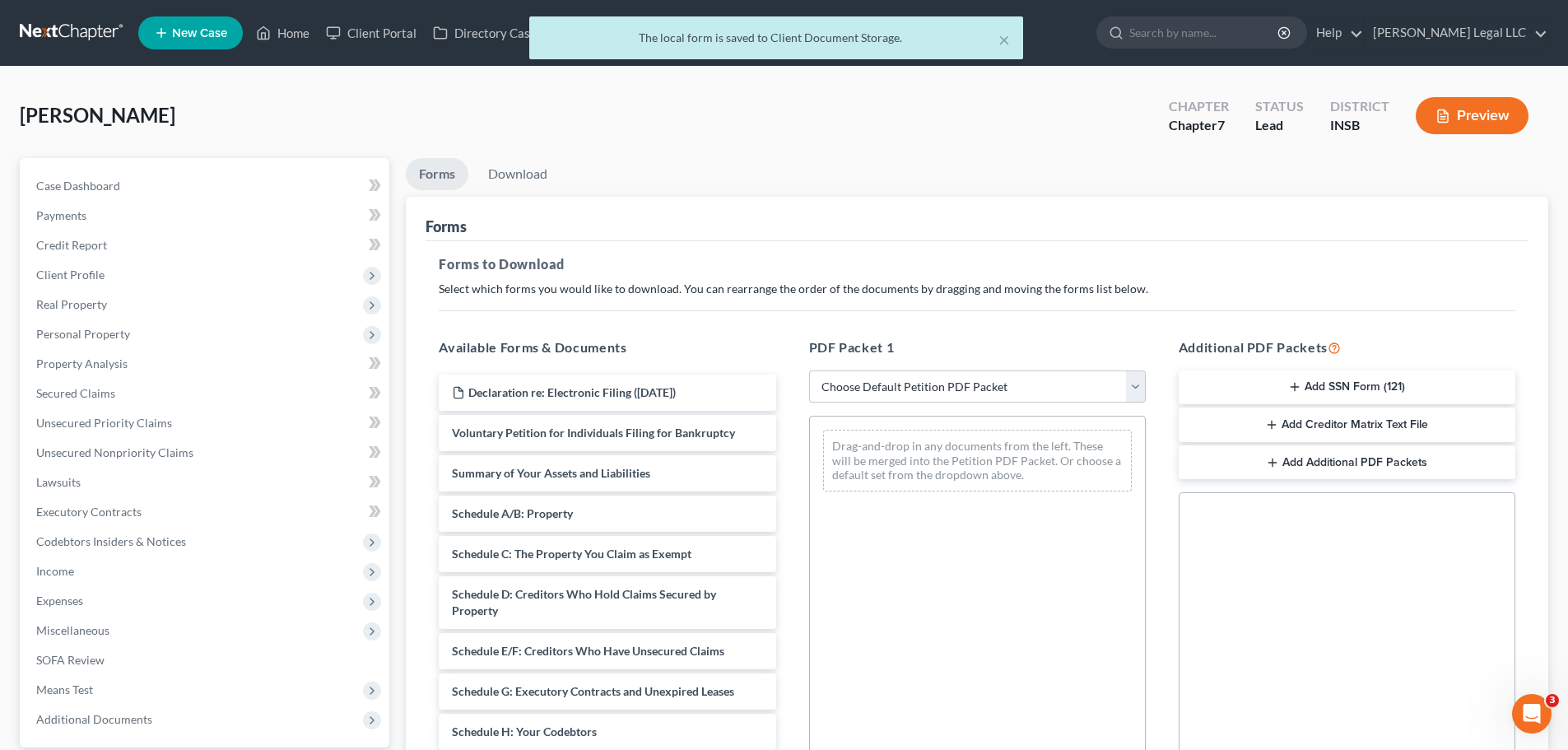
click at [1251, 386] on button "Add SSN Form (121)" at bounding box center [1347, 389] width 337 height 35
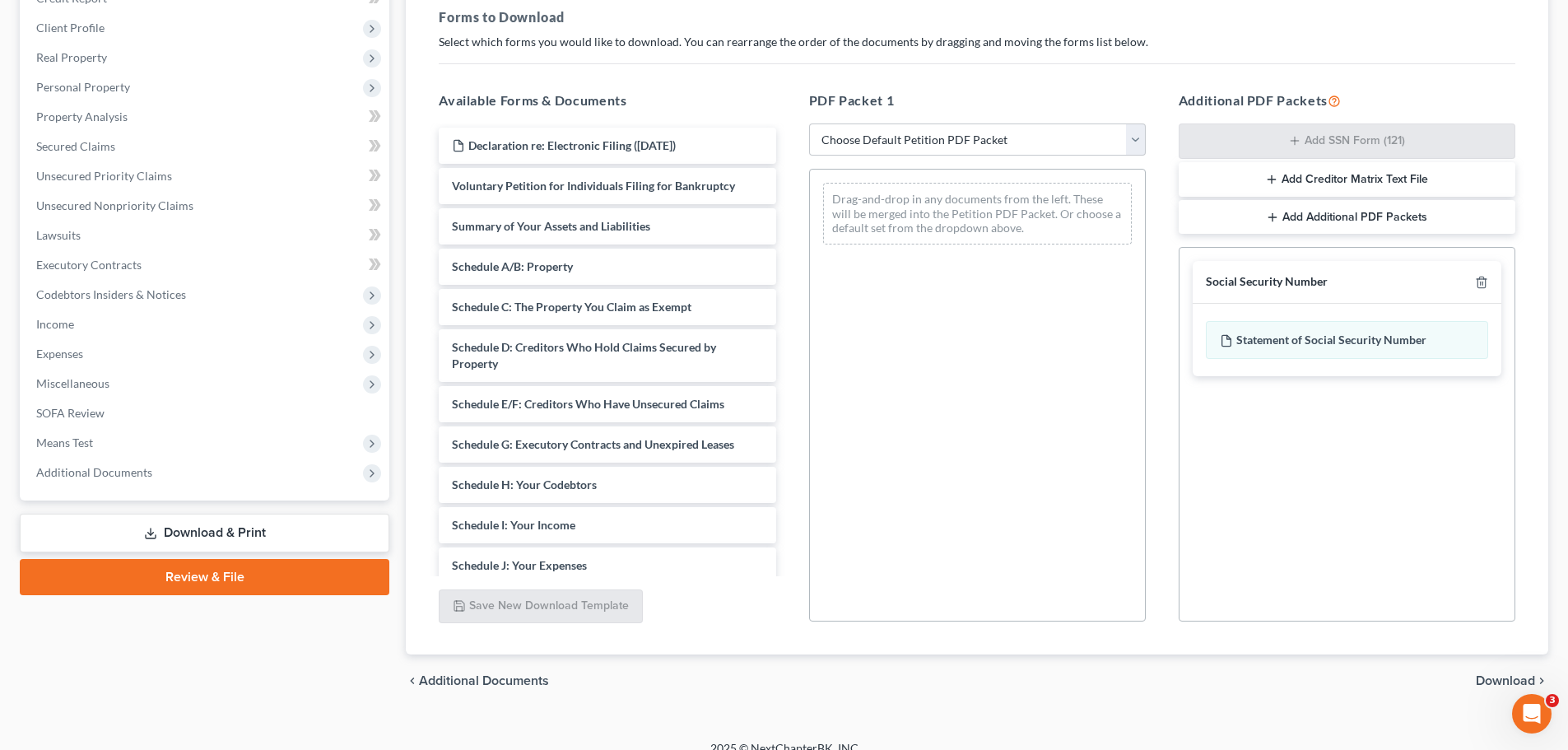
click at [1251, 572] on span "Download" at bounding box center [1506, 681] width 59 height 13
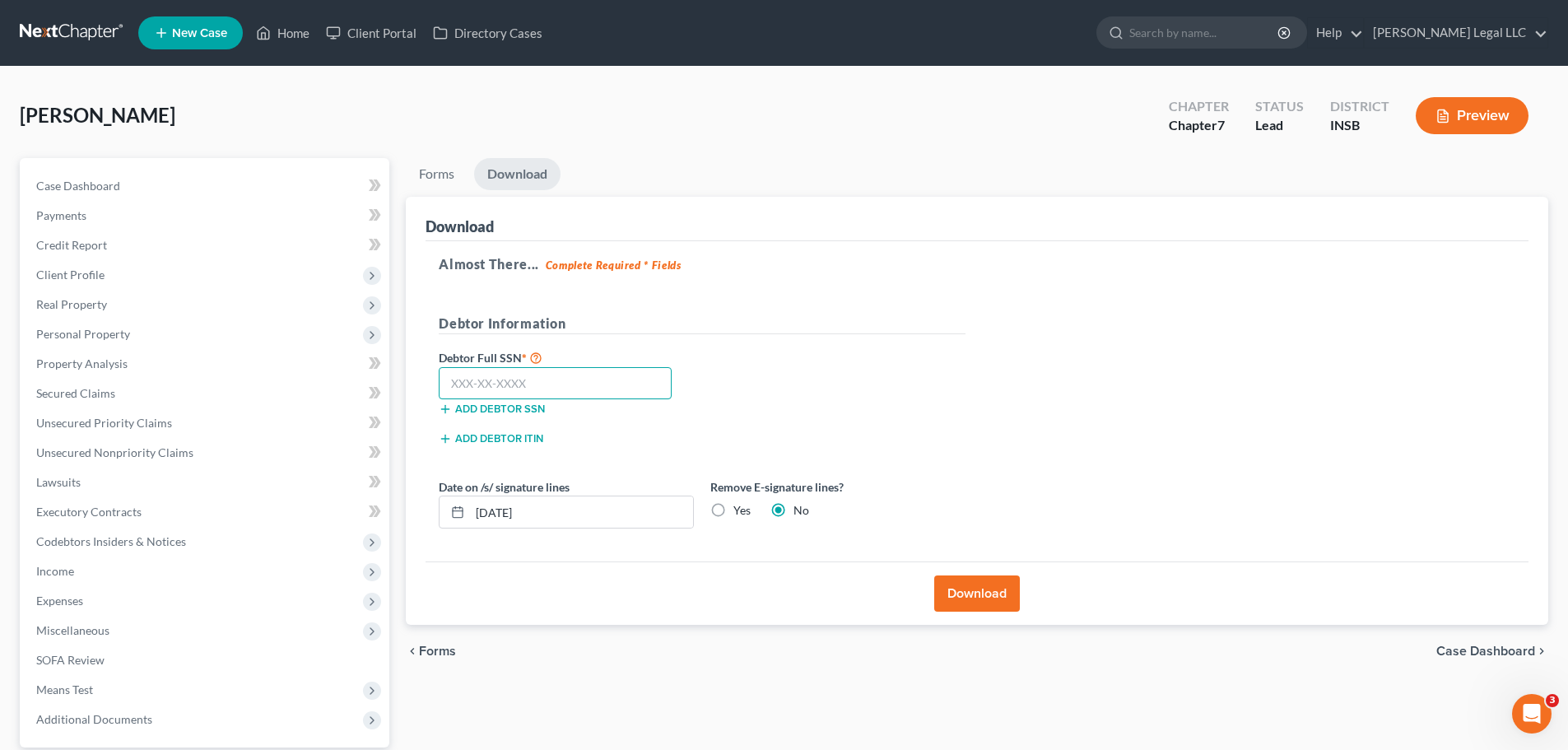
click at [503, 385] on input "text" at bounding box center [555, 384] width 233 height 33
type input "314-70-9367"
click at [961, 572] on button "Download" at bounding box center [977, 594] width 86 height 37
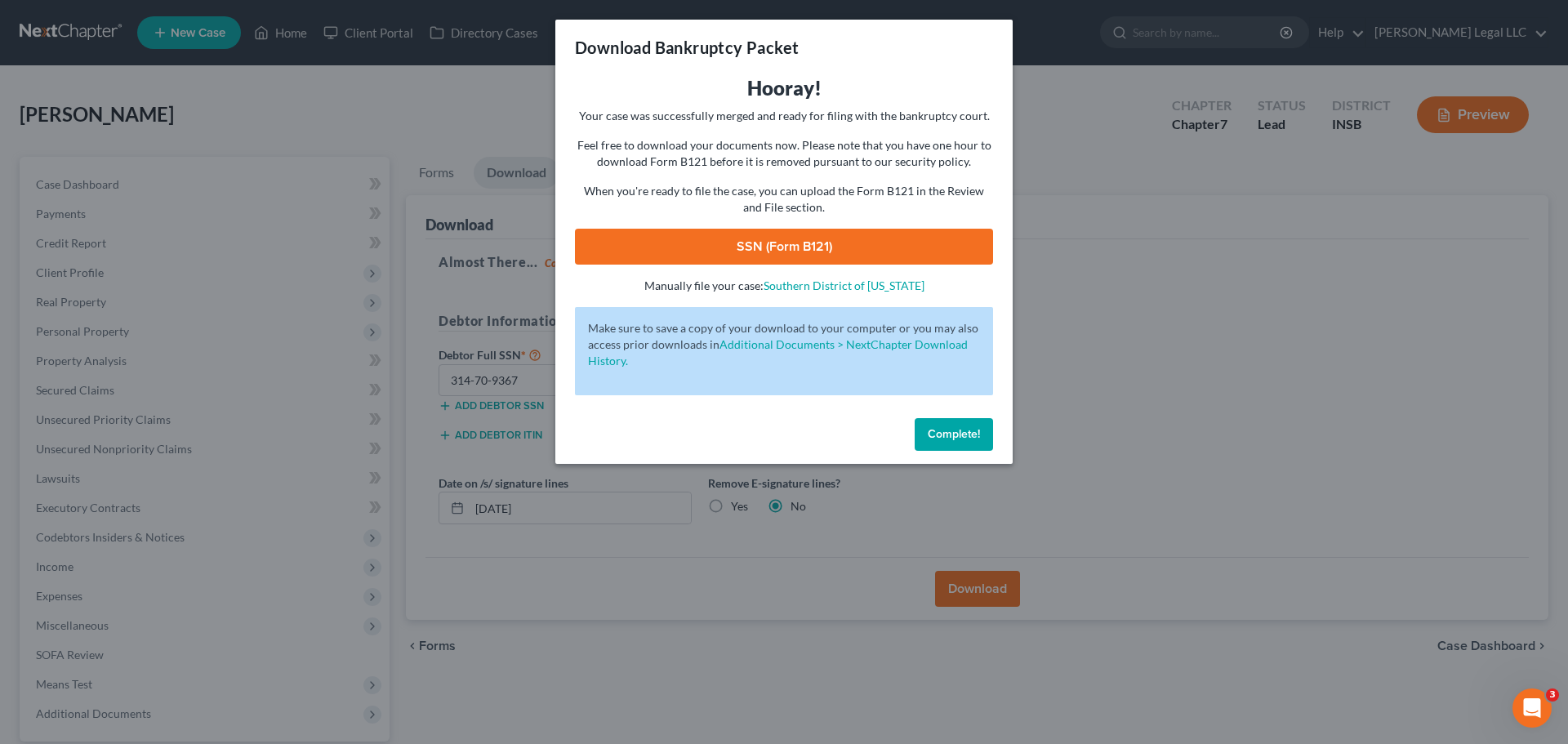
click at [816, 248] on link "SSN (Form B121)" at bounding box center [784, 247] width 418 height 36
drag, startPoint x: 936, startPoint y: 440, endPoint x: 936, endPoint y: 429, distance: 11.0
click at [936, 440] on span "Complete!" at bounding box center [954, 434] width 52 height 14
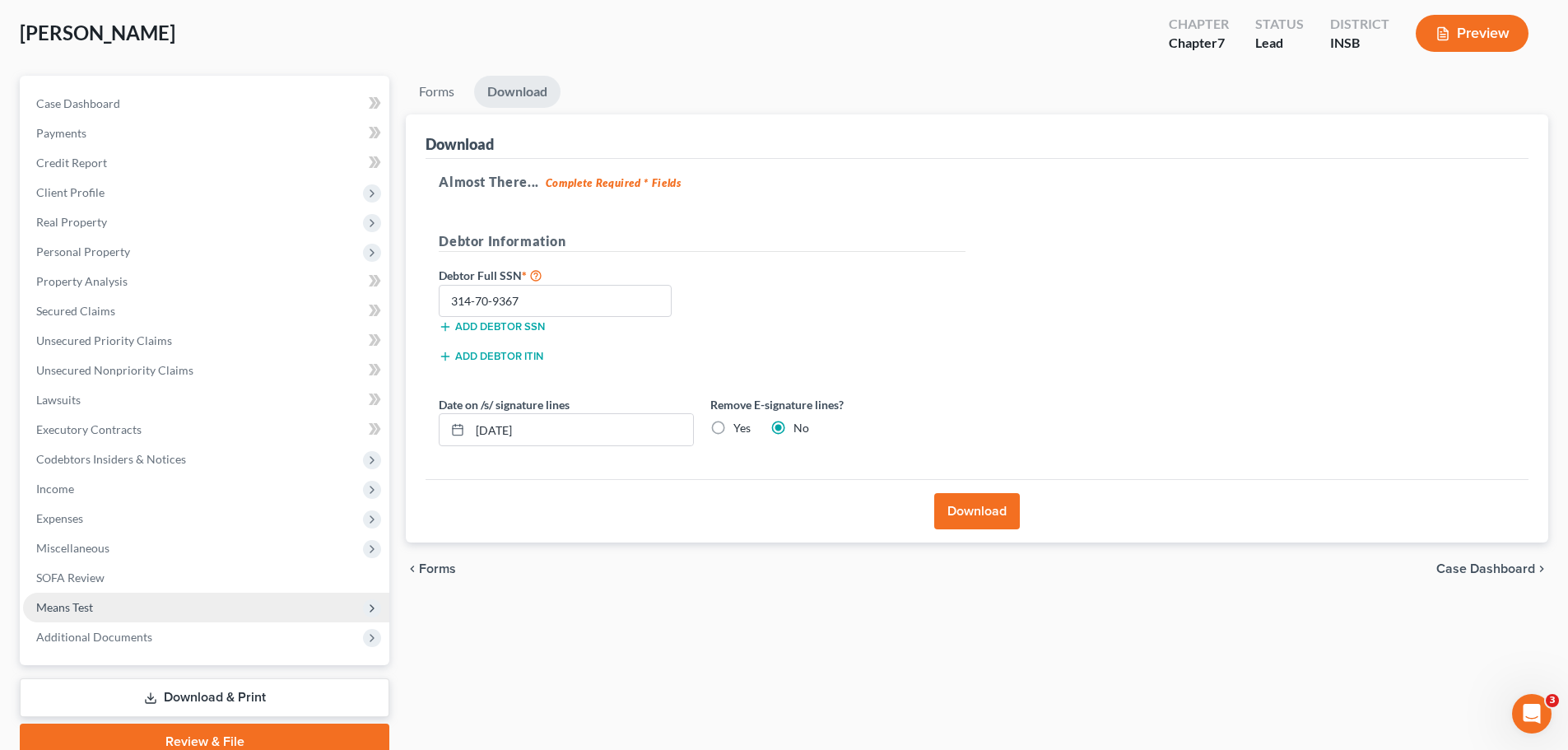
scroll to position [155, 0]
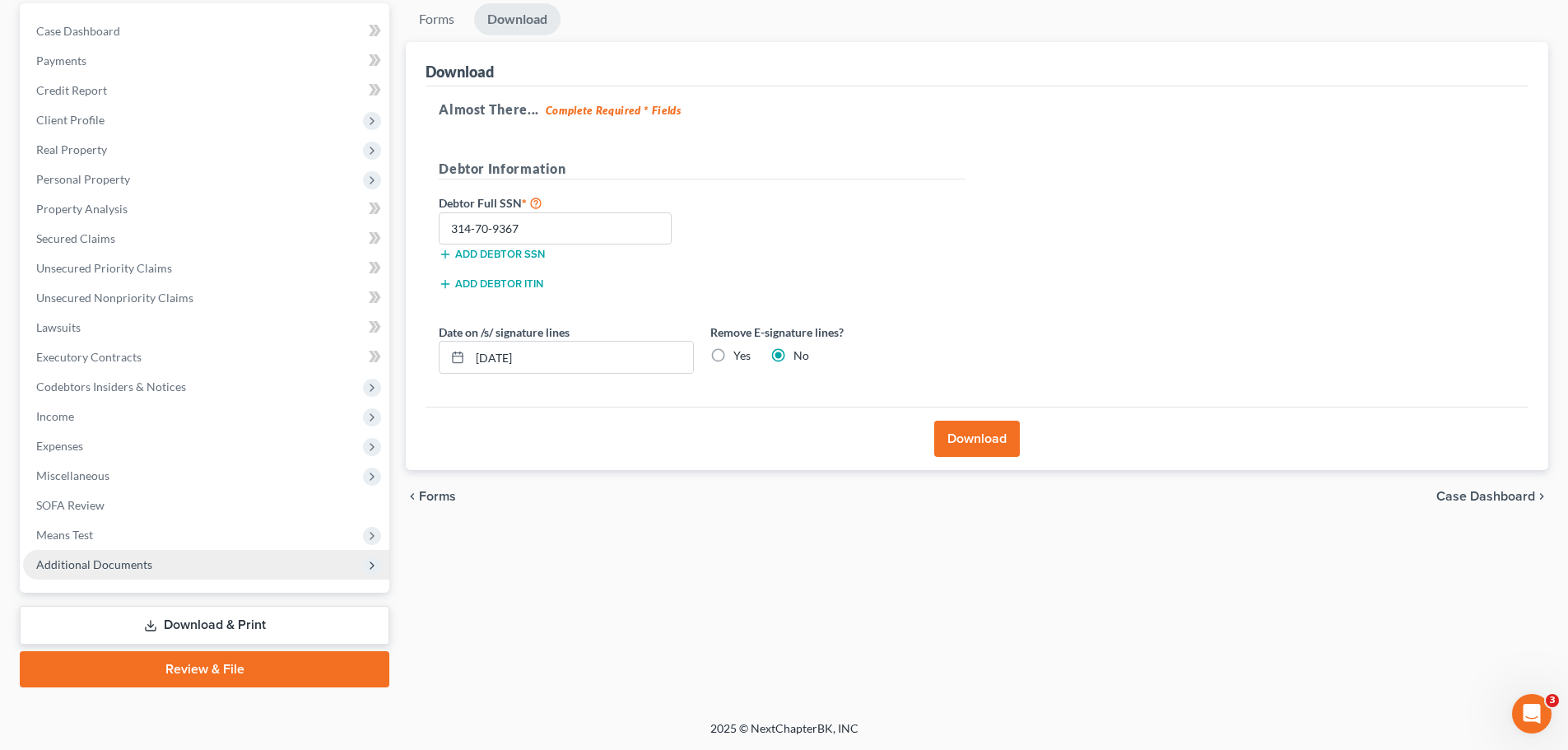
click at [69, 563] on span "Additional Documents" at bounding box center [94, 565] width 116 height 14
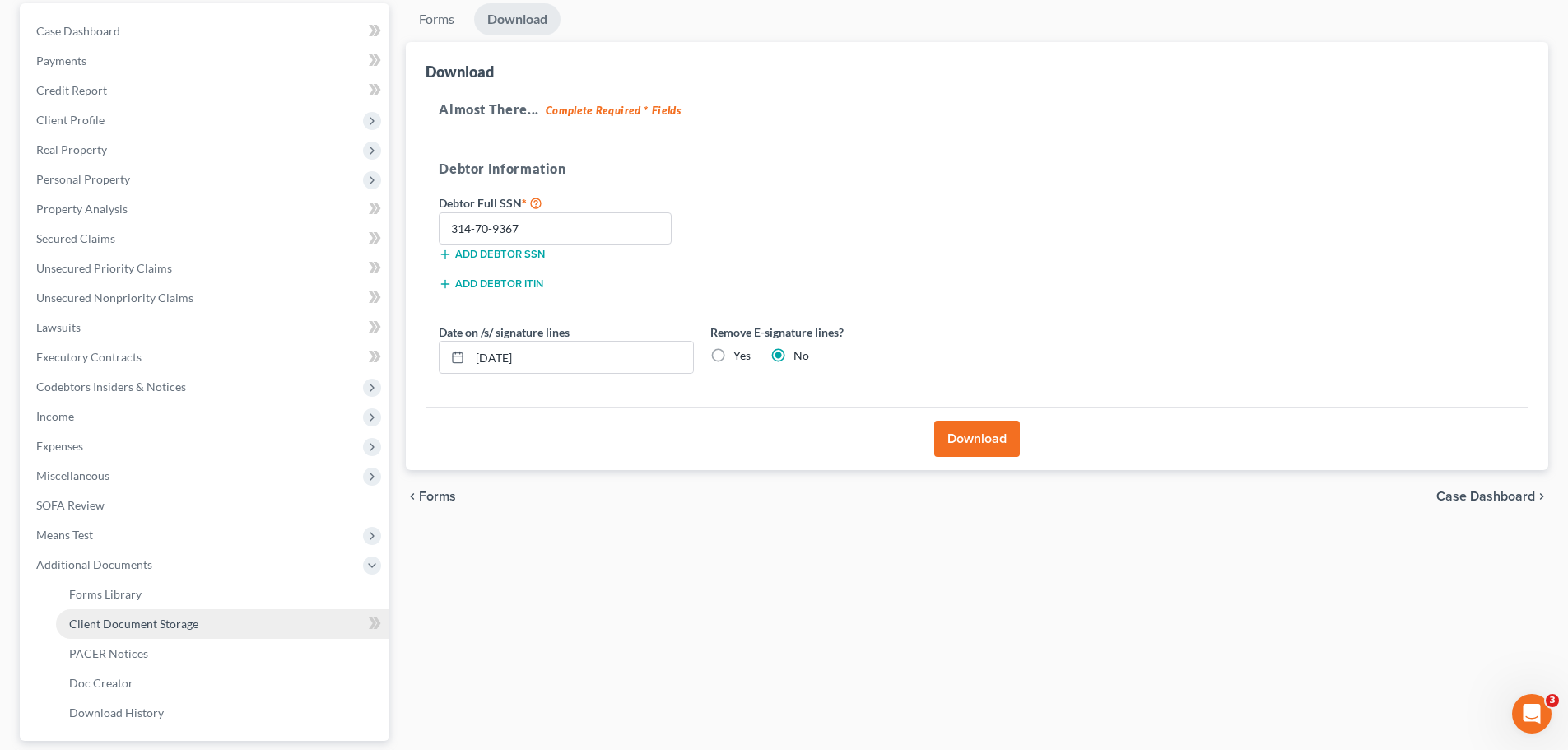
click at [104, 572] on span "Client Document Storage" at bounding box center [134, 624] width 129 height 14
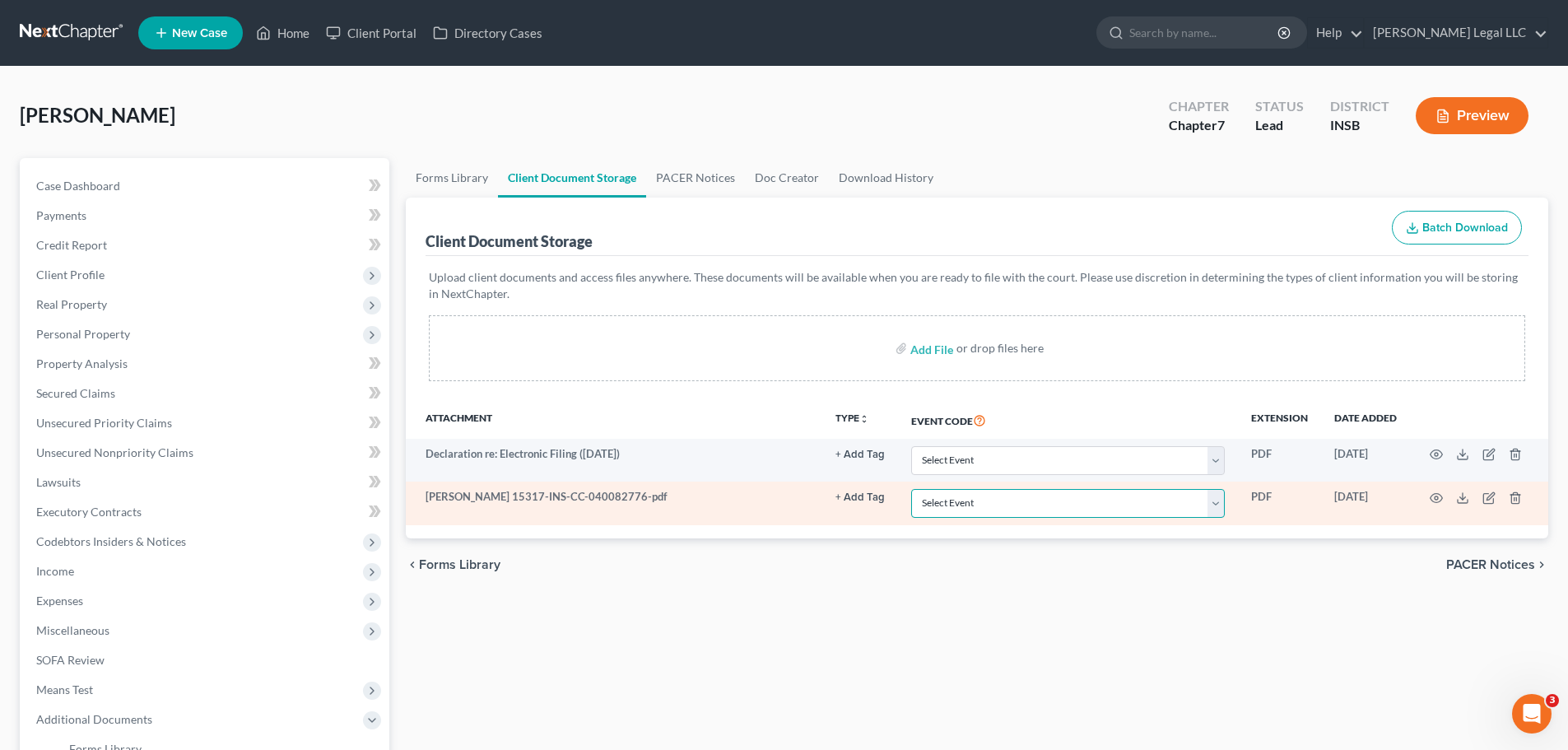
click at [919, 499] on select "Select Event 20 Largest Unsecured Creditors Amended/Corrected Petition Ch 7 Mea…" at bounding box center [1067, 503] width 313 height 29
select select "9"
click at [911, 489] on select "Select Event 20 Largest Unsecured Creditors Amended/Corrected Petition Ch 7 Mea…" at bounding box center [1067, 503] width 313 height 29
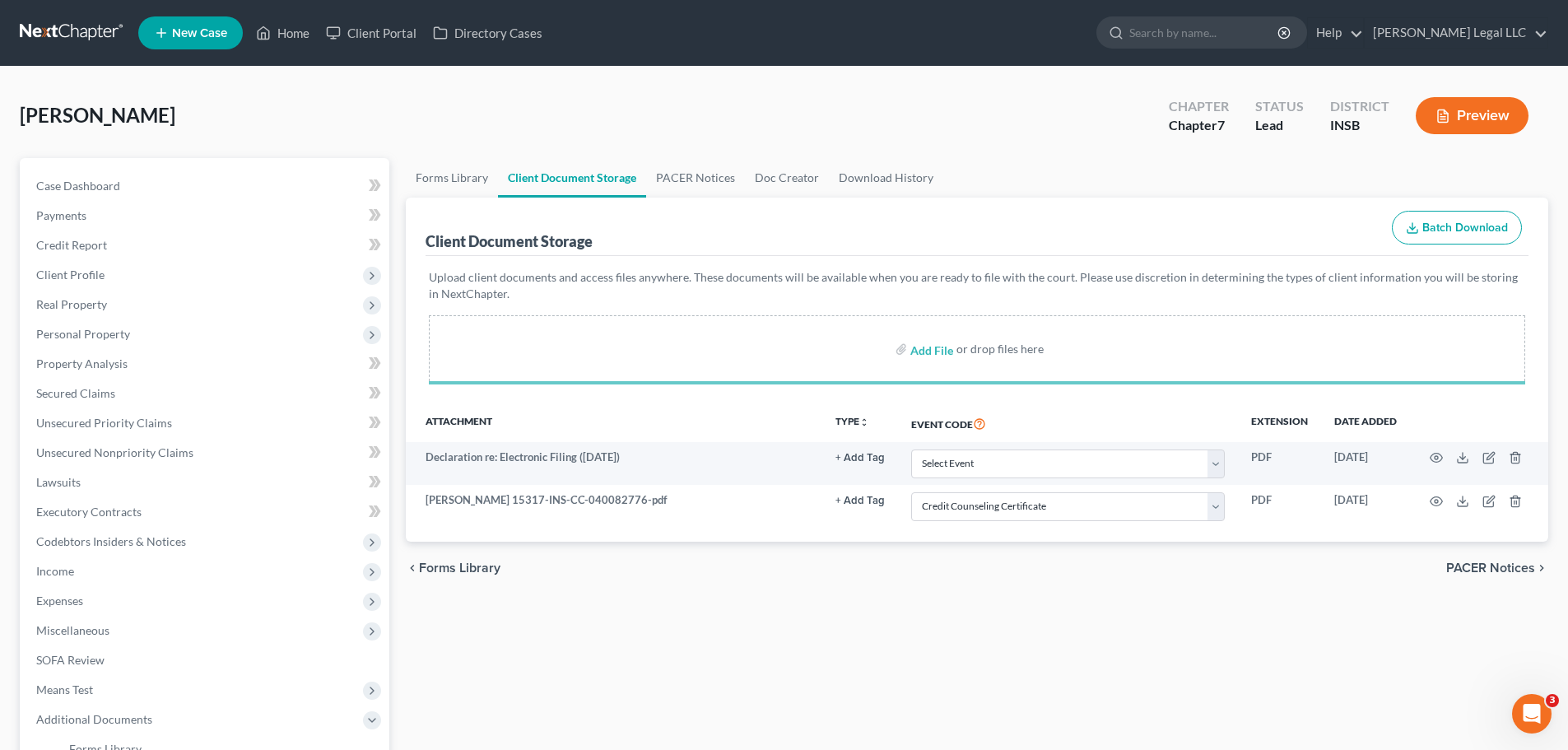
select select "9"
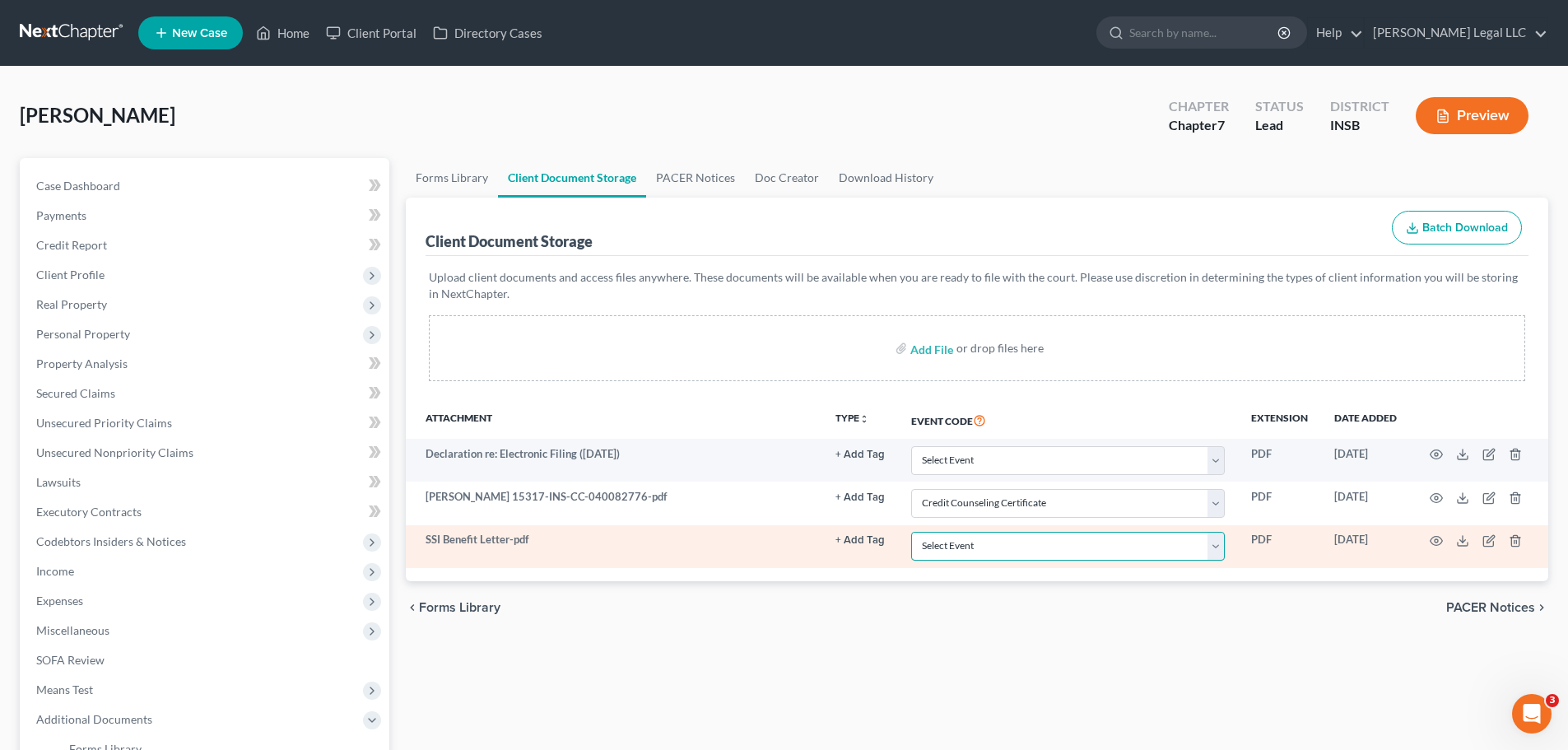
click at [934, 547] on select "Select Event 20 Largest Unsecured Creditors Amended/Corrected Petition Ch 7 Mea…" at bounding box center [1067, 546] width 313 height 29
select select "14"
click at [911, 532] on select "Select Event 20 Largest Unsecured Creditors Amended/Corrected Petition Ch 7 Mea…" at bounding box center [1067, 546] width 313 height 29
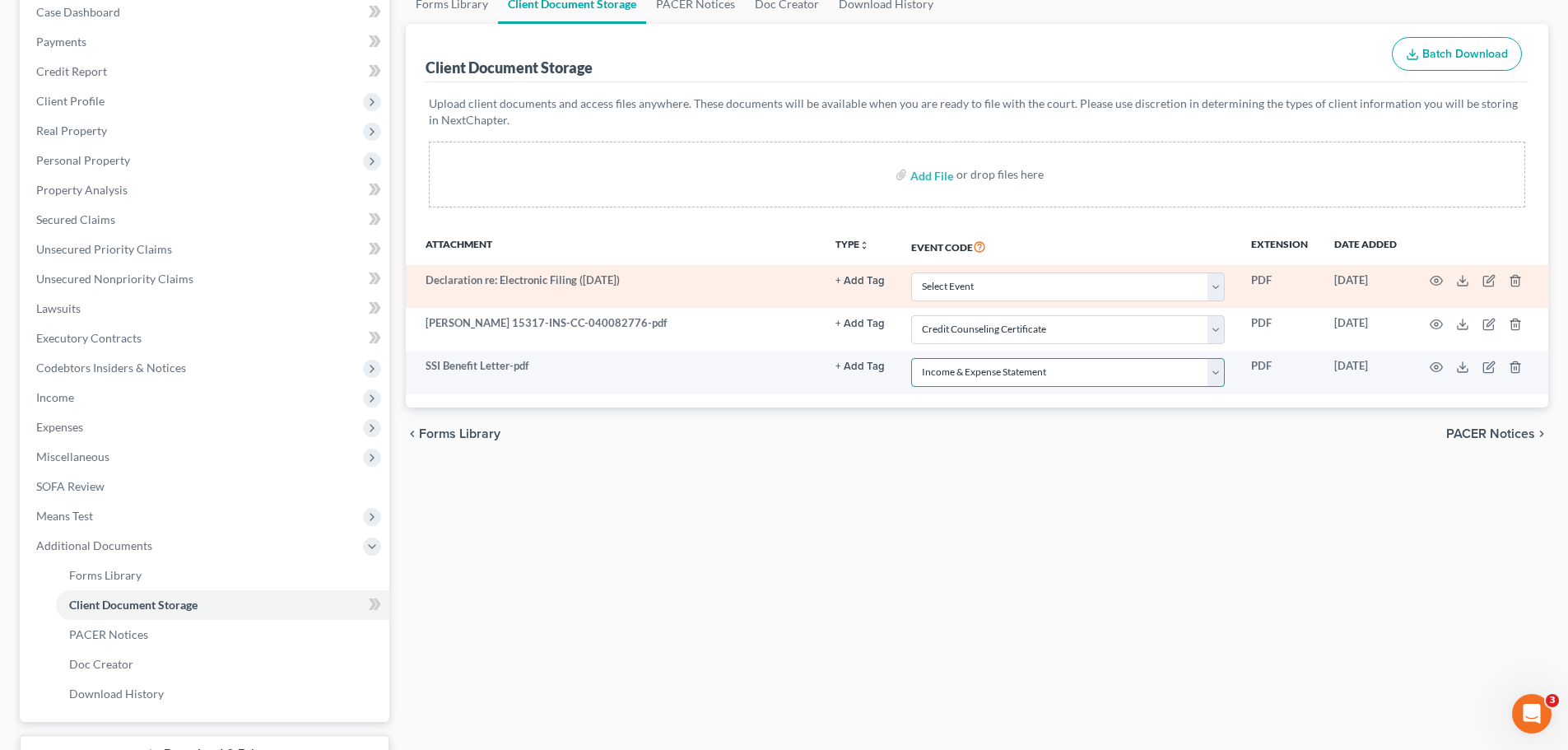
scroll to position [247, 0]
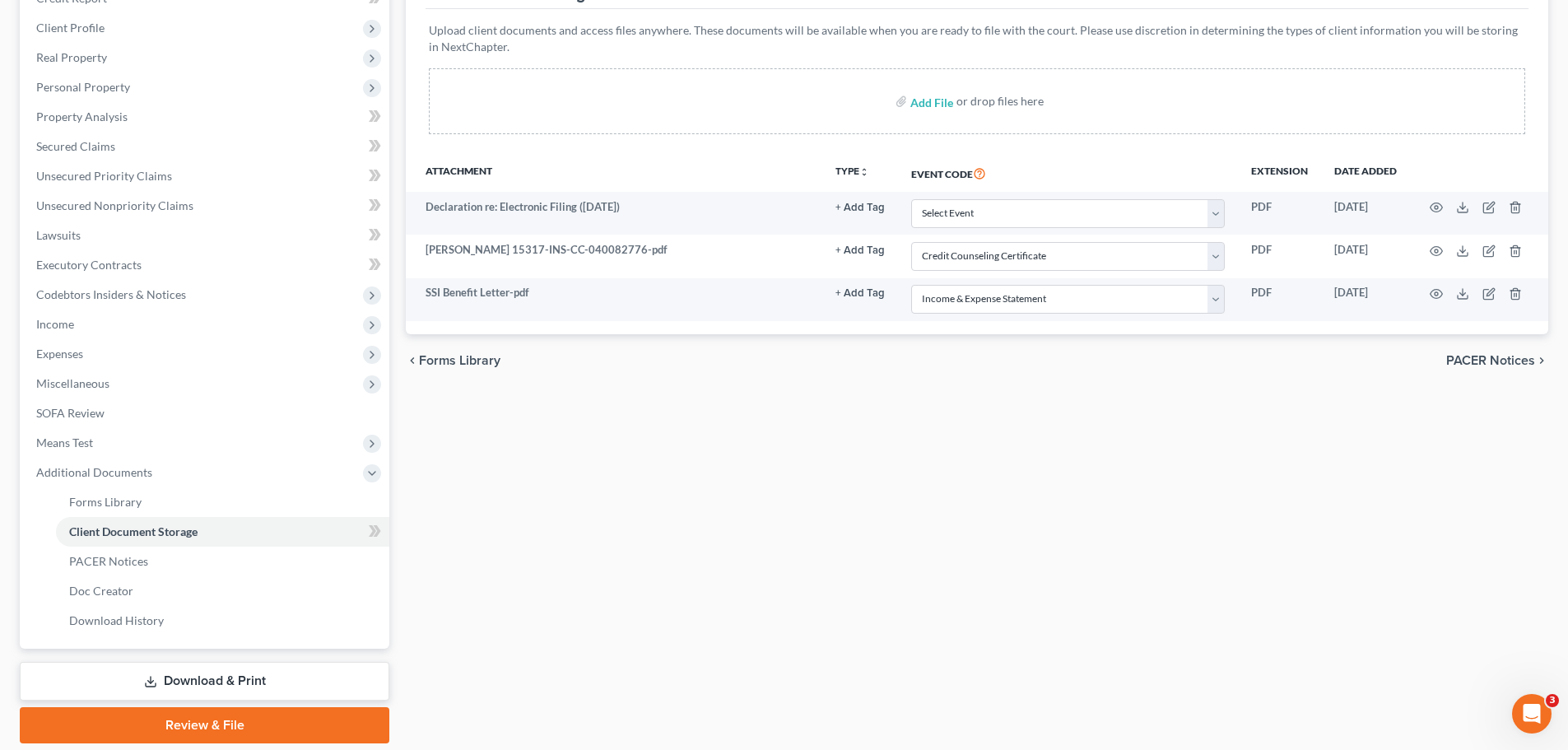
click at [248, 572] on link "Review & File" at bounding box center [205, 726] width 370 height 37
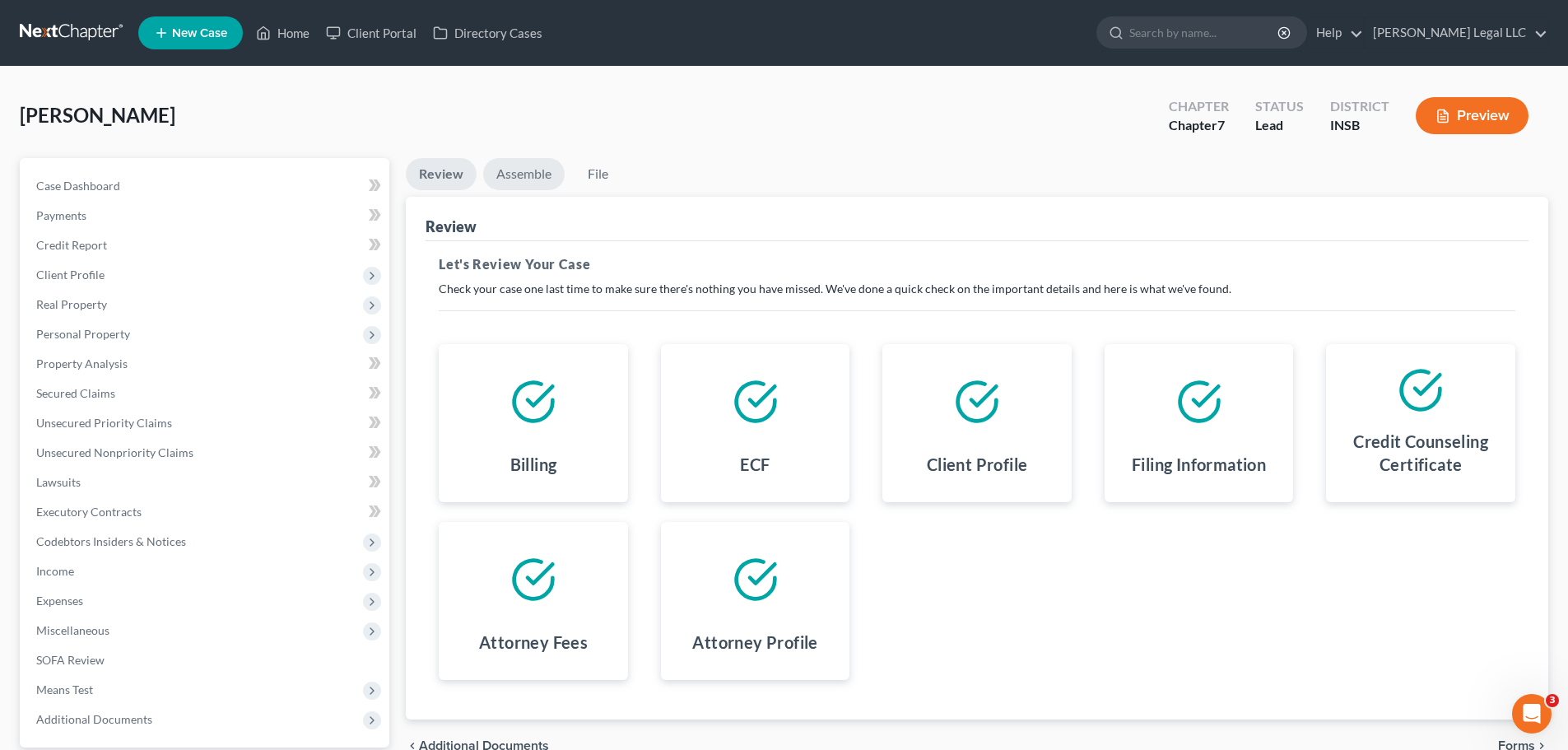
click at [522, 171] on link "Assemble" at bounding box center [524, 174] width 81 height 32
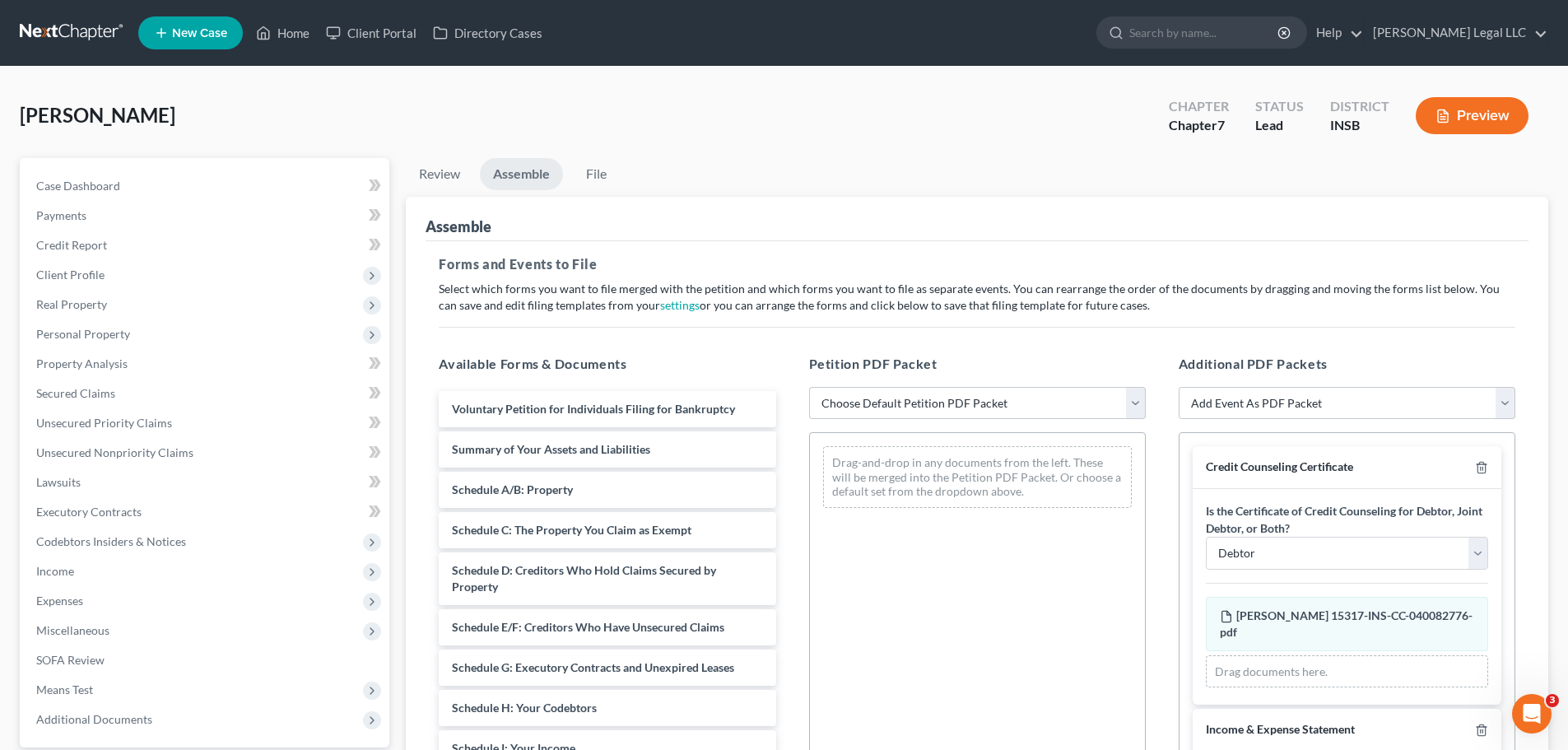
click at [878, 386] on div "Petition PDF Packet Choose Default Petition PDF Packet Emergency Filing (Volunt…" at bounding box center [978, 621] width 370 height 559
click at [903, 398] on select "Choose Default Petition PDF Packet Emergency Filing (Voluntary Petition and Cre…" at bounding box center [977, 403] width 337 height 33
select select "1"
click at [809, 387] on select "Choose Default Petition PDF Packet Emergency Filing (Voluntary Petition and Cre…" at bounding box center [977, 403] width 337 height 33
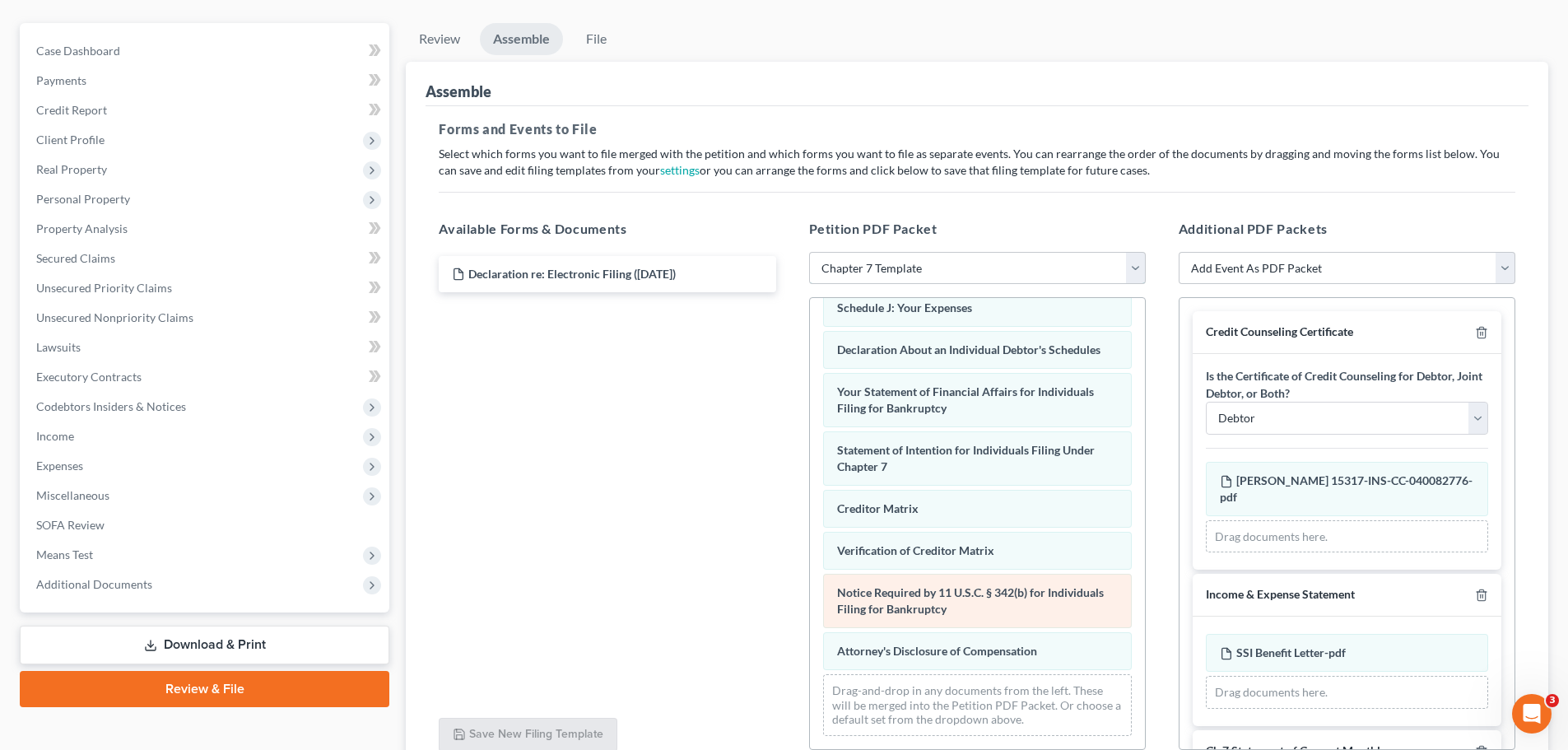
scroll to position [284, 0]
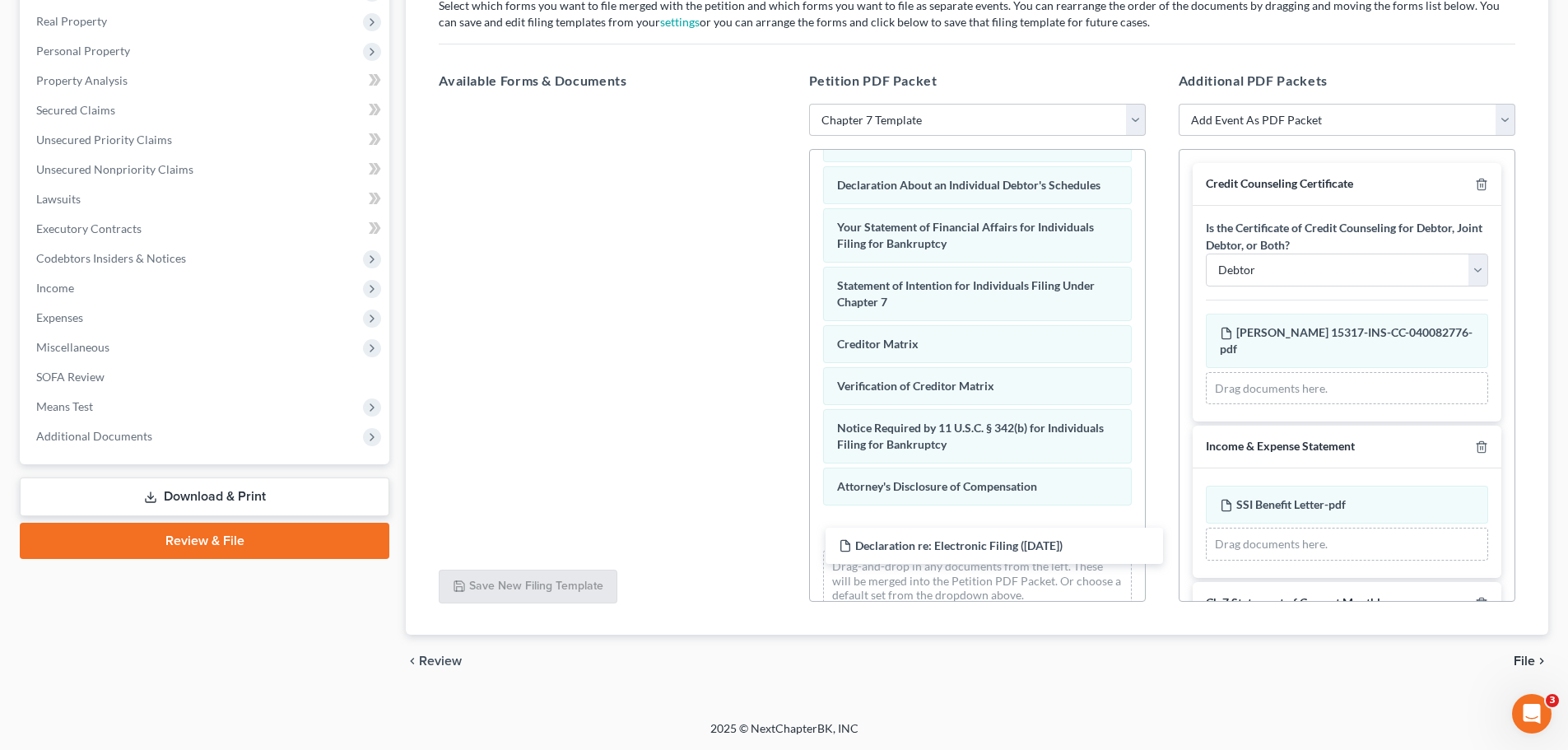
drag, startPoint x: 599, startPoint y: 159, endPoint x: 953, endPoint y: 526, distance: 509.9
click at [789, 104] on div "Declaration re: Electronic Filing ([DATE]) Declaration re: Electronic Filing ([…" at bounding box center [607, 104] width 363 height 0
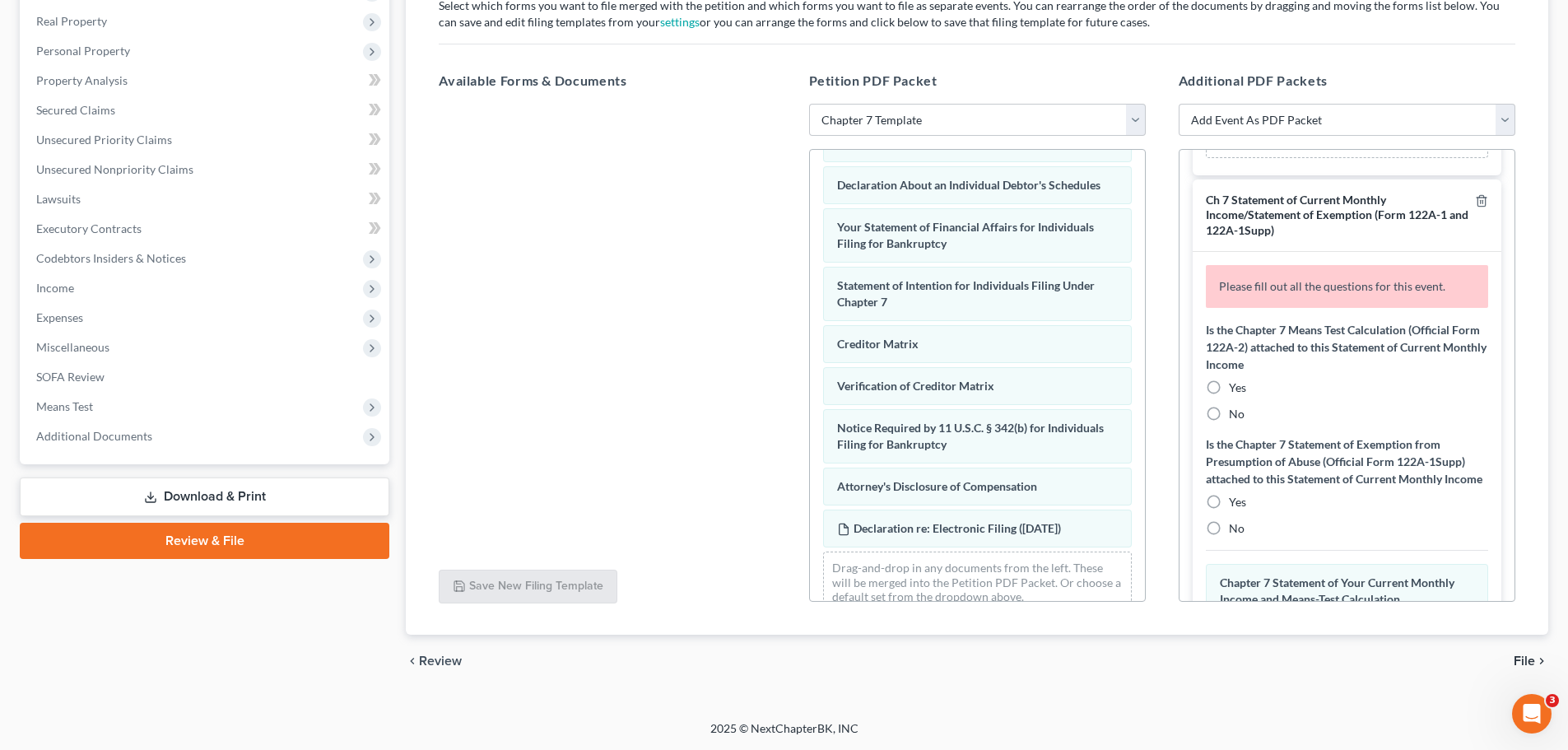
scroll to position [412, 0]
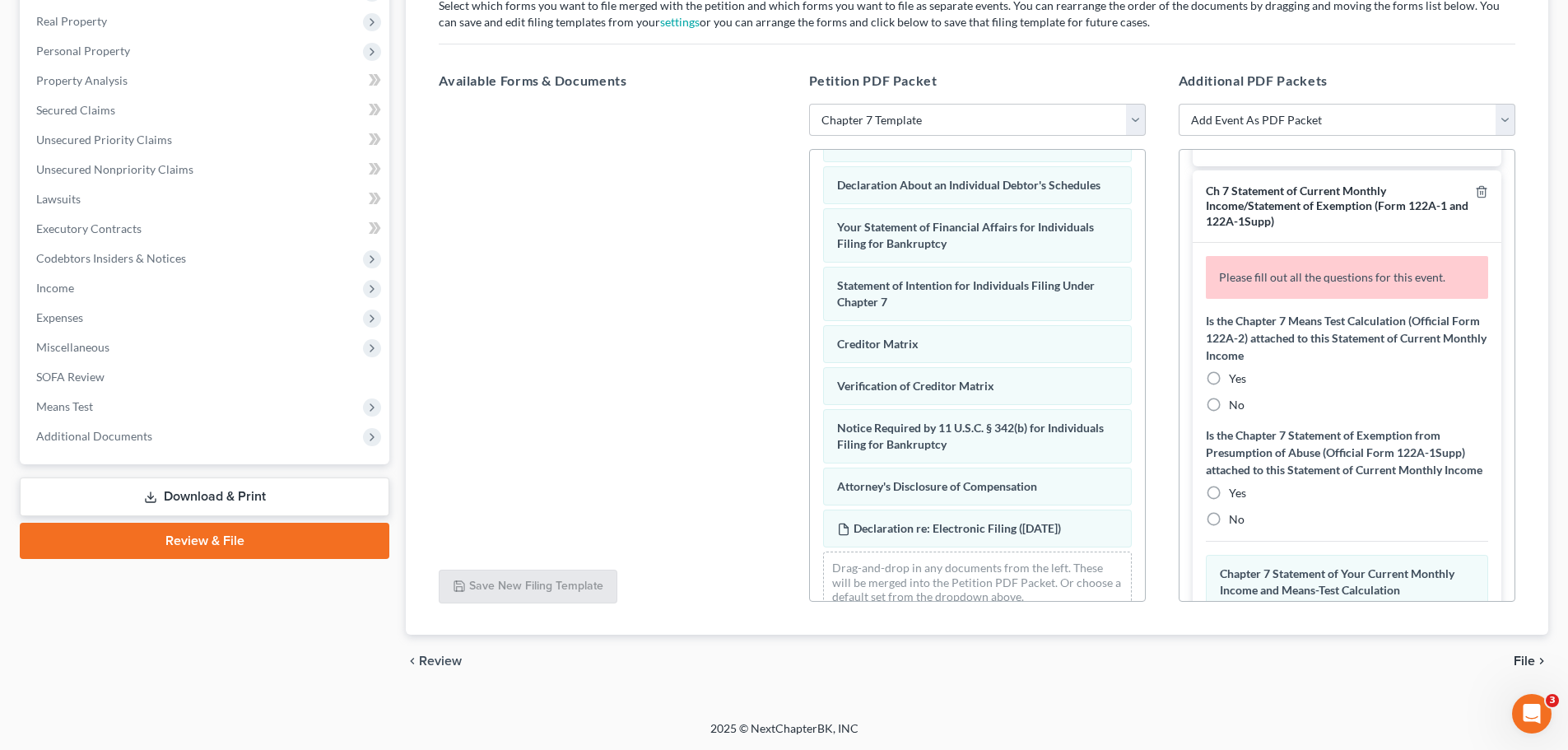
click at [1229, 410] on label "No" at bounding box center [1237, 405] width 16 height 17
click at [1236, 408] on input "No" at bounding box center [1241, 403] width 10 height 10
radio input "true"
click at [1229, 528] on label "No" at bounding box center [1237, 519] width 16 height 17
click at [1236, 522] on input "No" at bounding box center [1241, 517] width 10 height 10
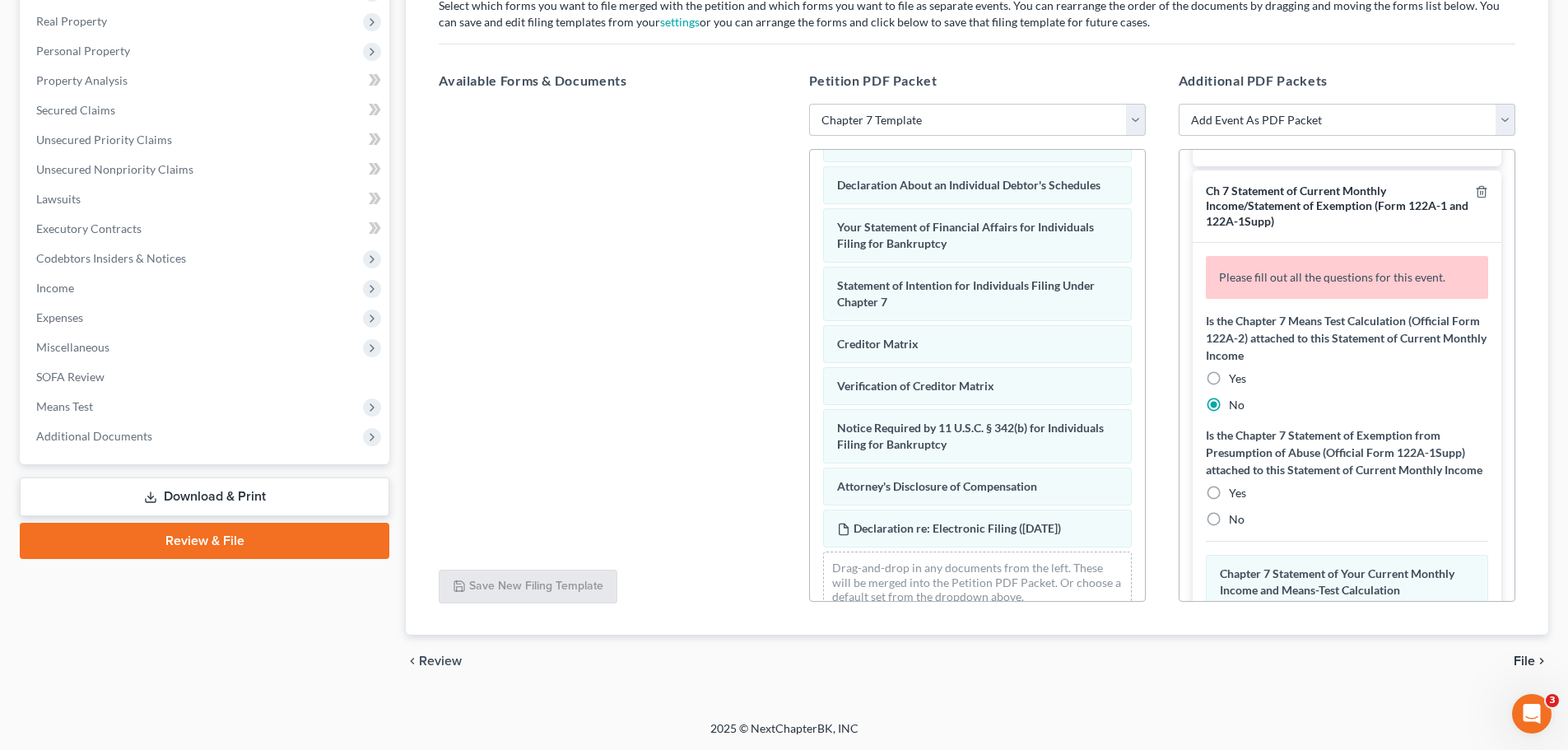
radio input "true"
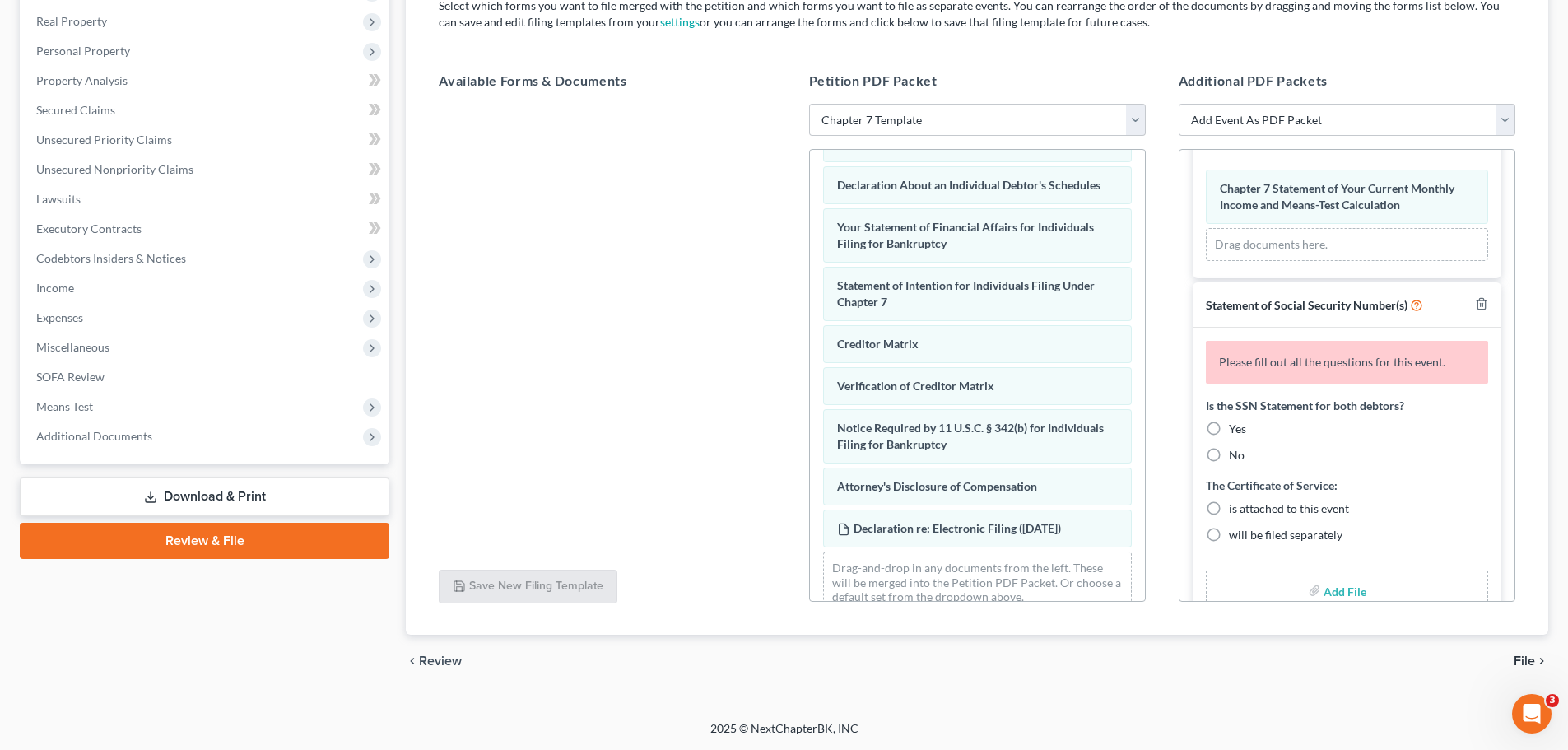
scroll to position [794, 0]
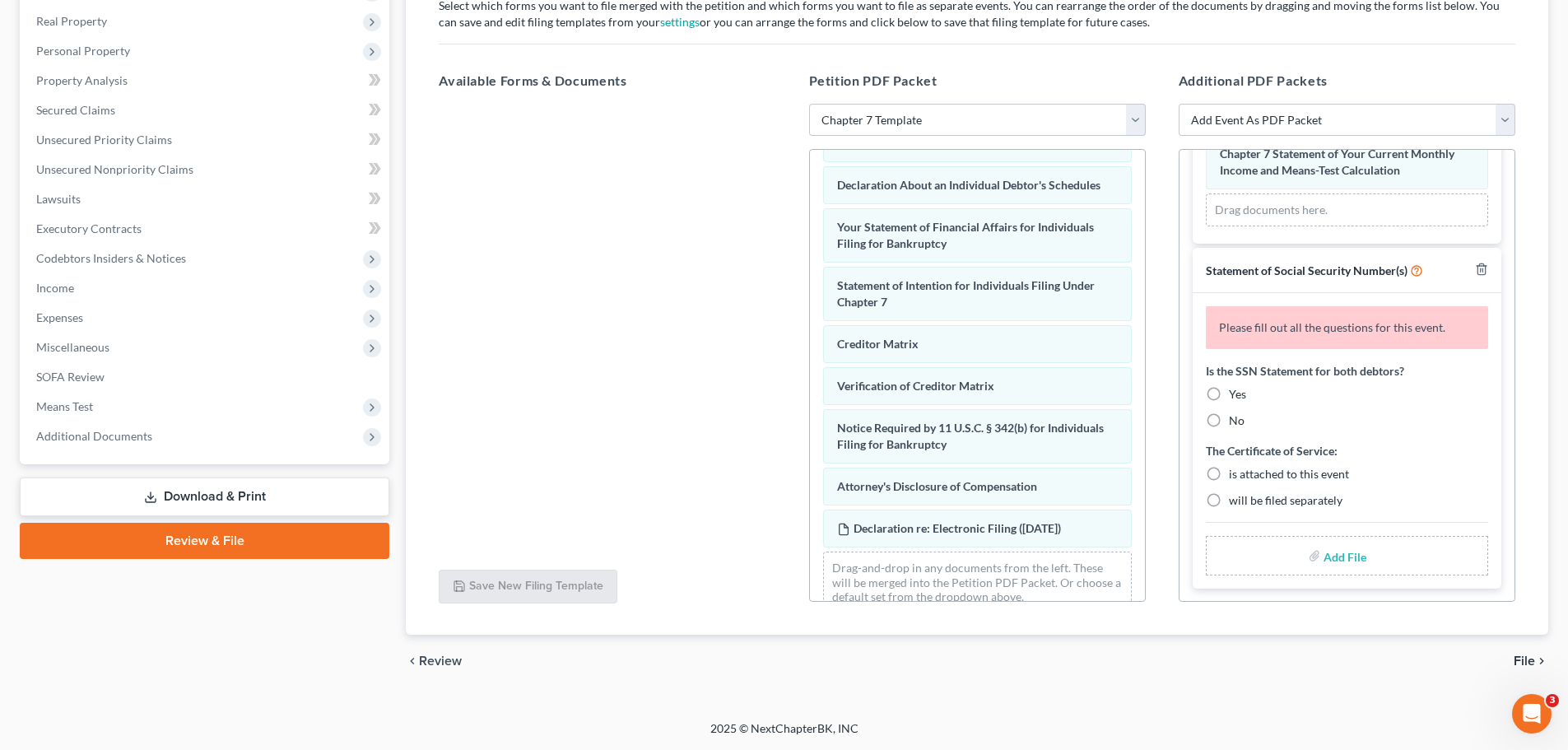
click at [1229, 398] on label "Yes" at bounding box center [1238, 394] width 17 height 17
click at [1236, 397] on input "Yes" at bounding box center [1241, 391] width 10 height 10
radio input "true"
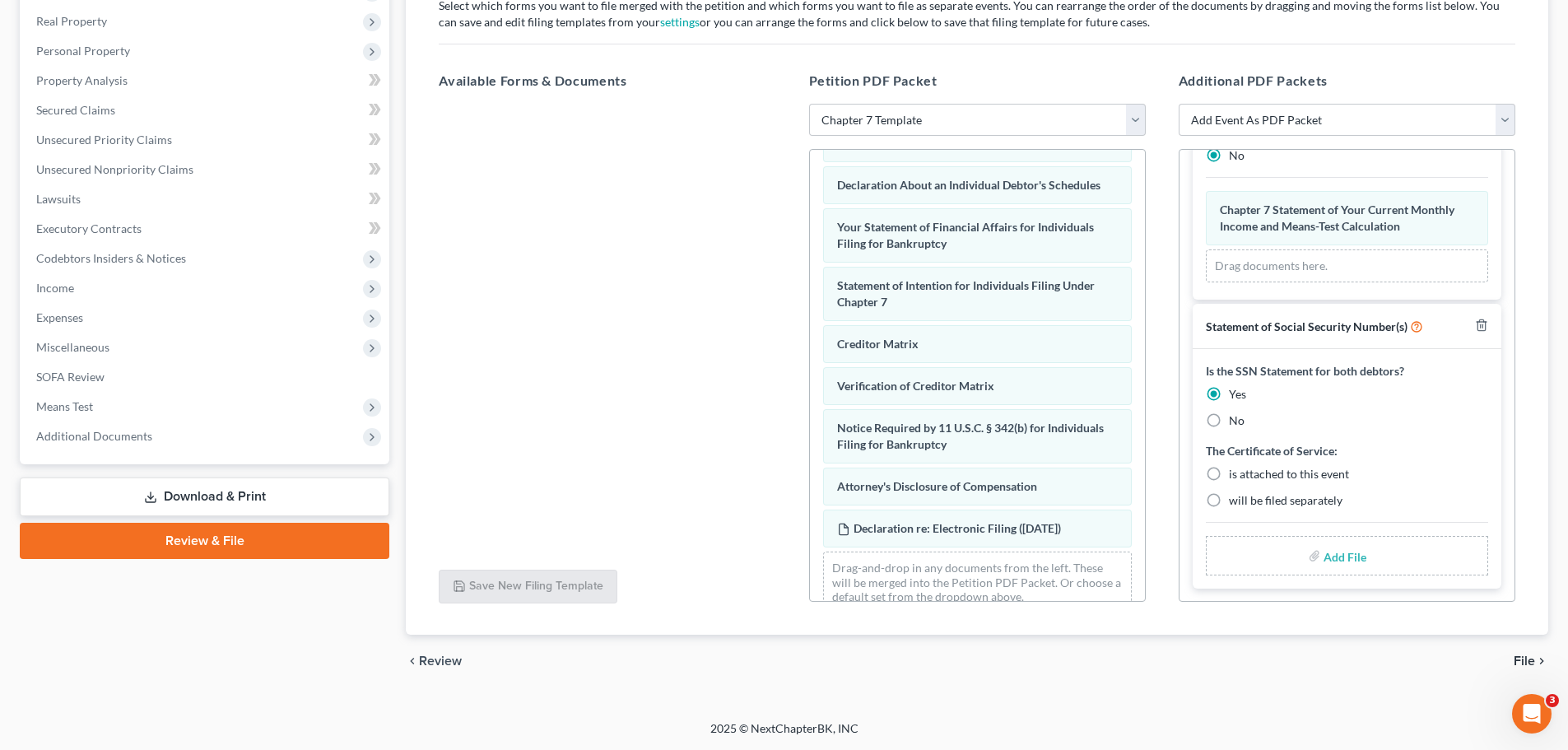
scroll to position [737, 0]
click at [1229, 501] on label "will be filed separately" at bounding box center [1286, 500] width 113 height 17
click at [1236, 501] on input "will be filed separately" at bounding box center [1241, 498] width 10 height 10
radio input "true"
click at [1251, 551] on input "file" at bounding box center [1343, 556] width 39 height 30
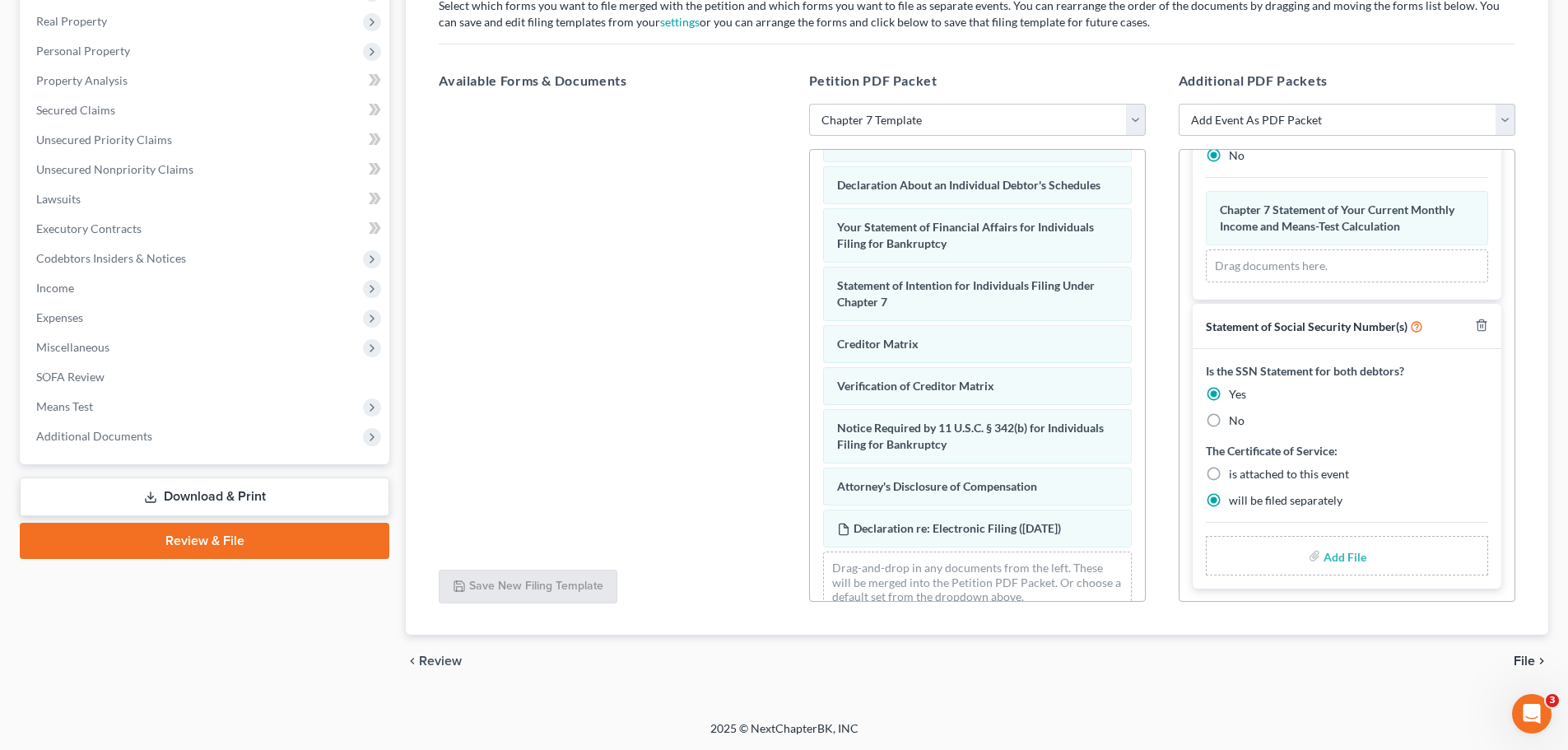
type input "C:\fakepath\SSN Statement.pdf"
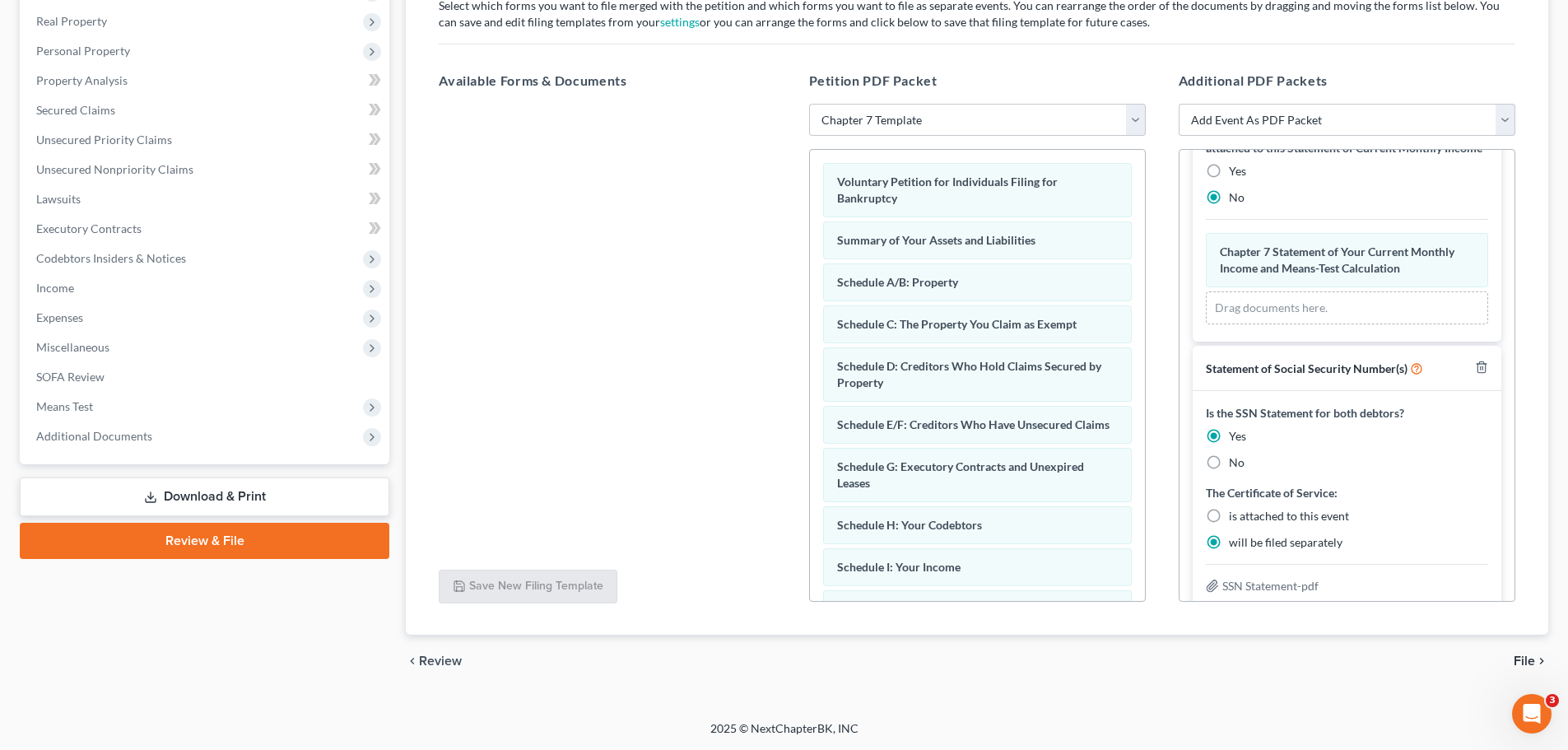
scroll to position [714, 0]
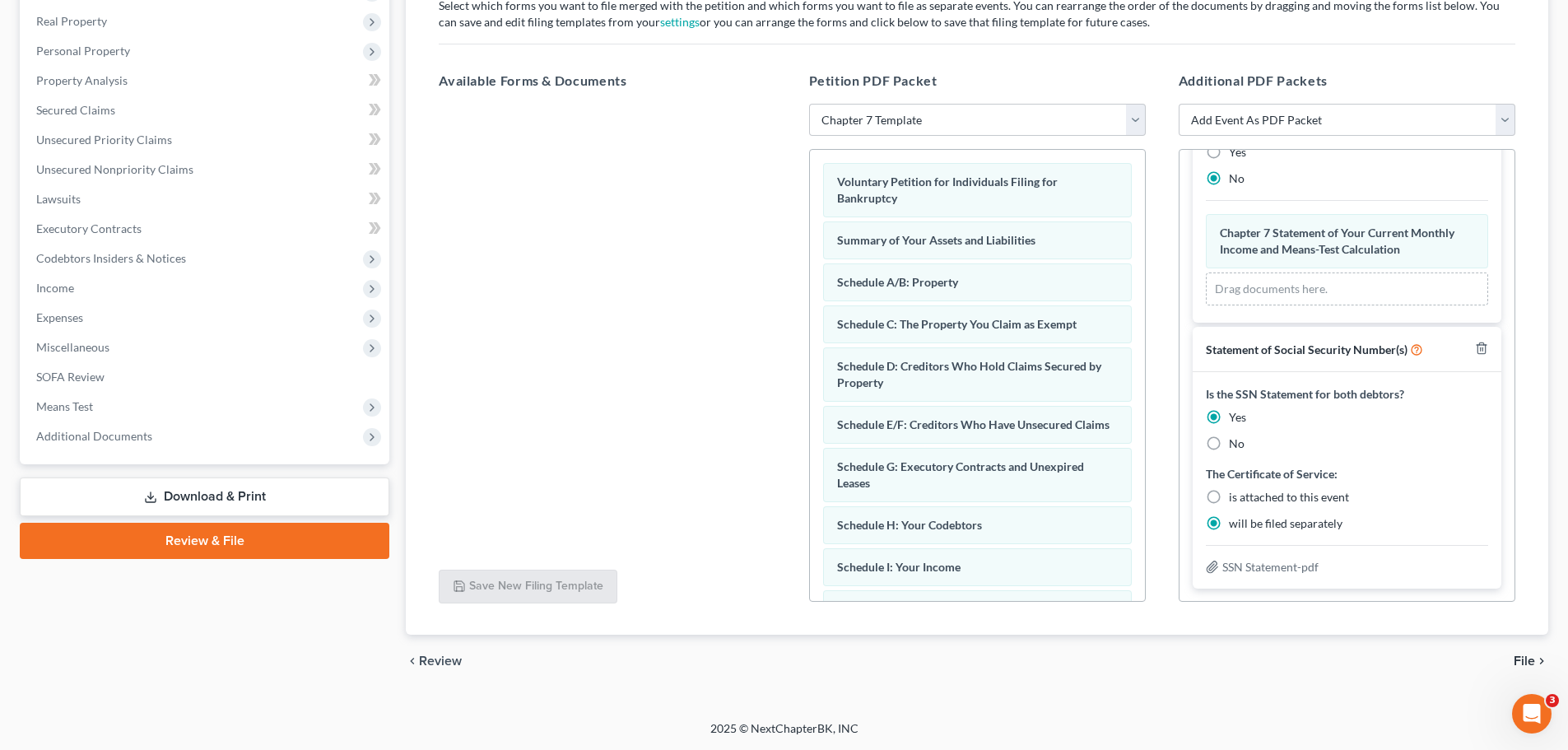
click at [1251, 572] on span "File" at bounding box center [1524, 661] width 22 height 13
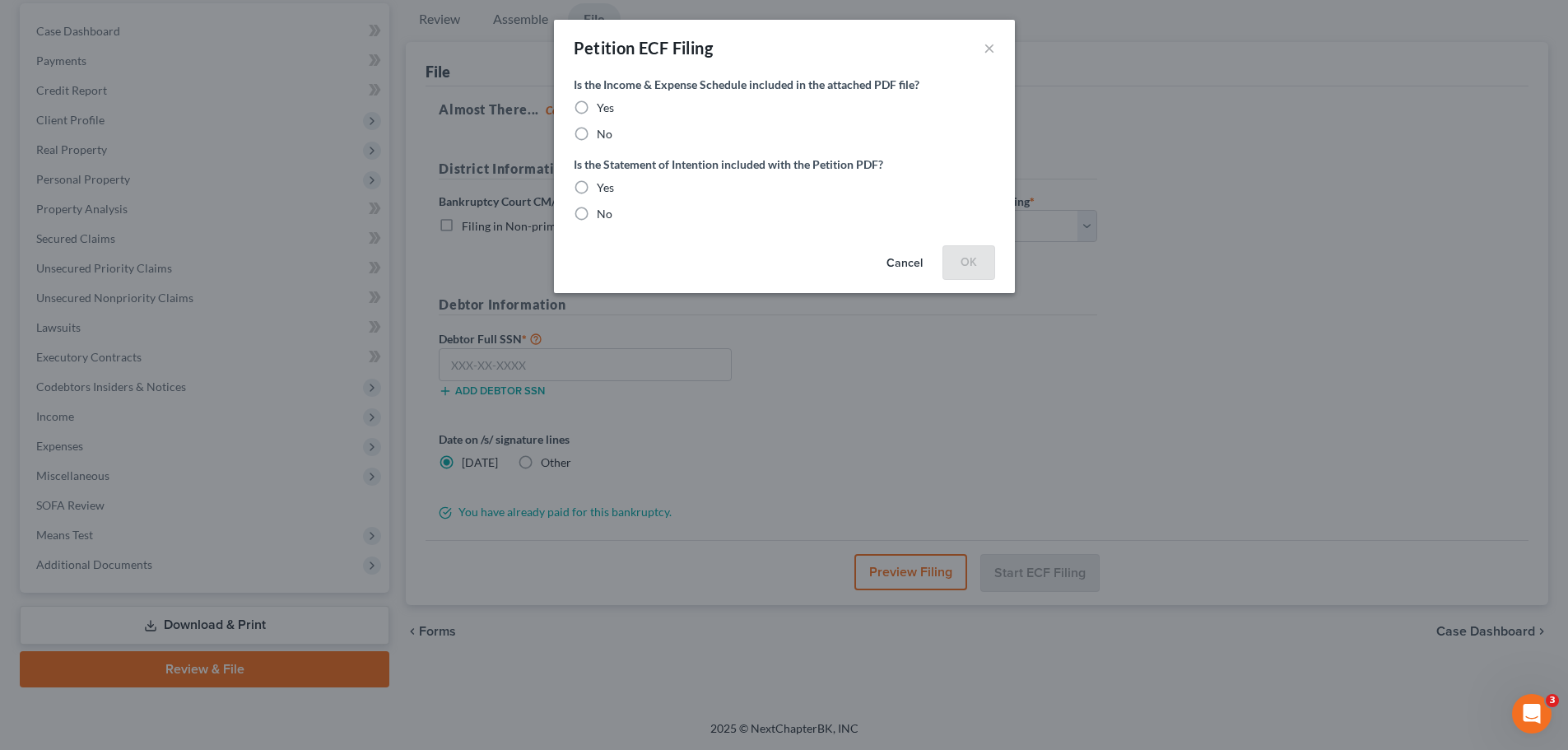
scroll to position [155, 0]
click at [603, 108] on label "Yes" at bounding box center [612, 107] width 17 height 17
click at [609, 108] on input "Yes" at bounding box center [614, 105] width 10 height 10
radio input "true"
click at [603, 185] on label "Yes" at bounding box center [612, 188] width 17 height 17
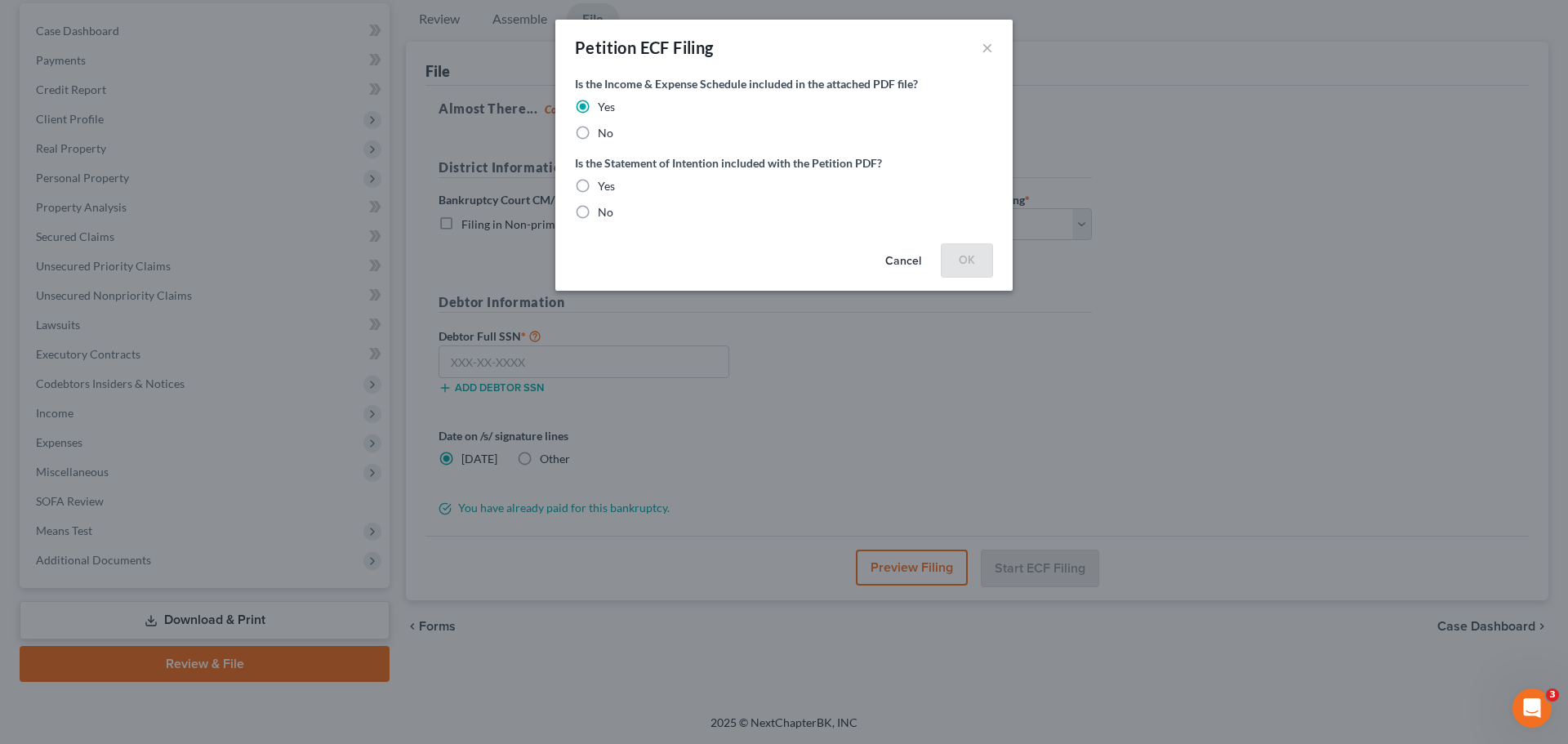
click at [604, 184] on input "Yes" at bounding box center [610, 184] width 10 height 10
radio input "true"
click at [965, 262] on button "OK" at bounding box center [967, 260] width 52 height 33
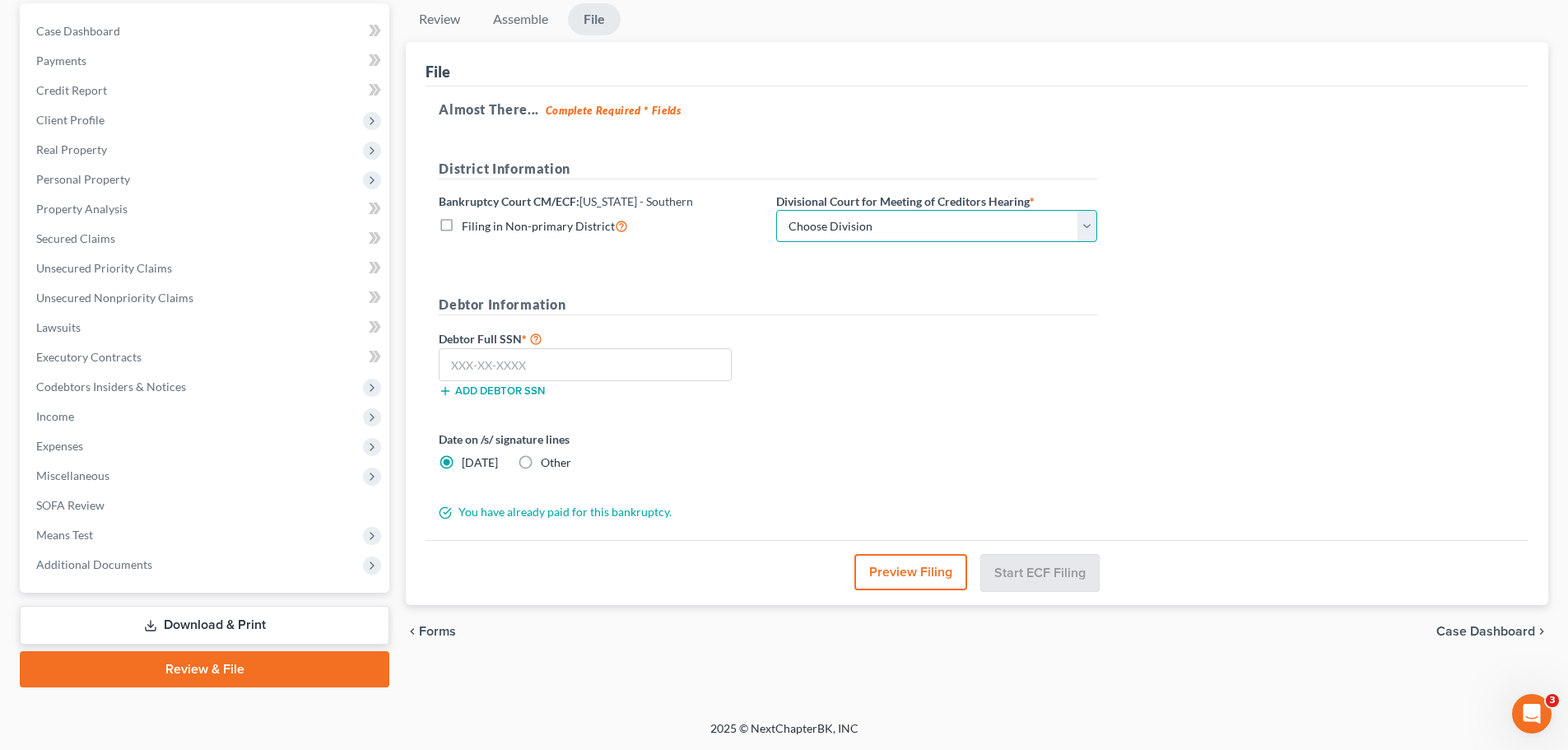
click at [909, 215] on select "Choose Division [GEOGRAPHIC_DATA] [GEOGRAPHIC_DATA] [GEOGRAPHIC_DATA] [GEOGRAPH…" at bounding box center [937, 227] width 321 height 33
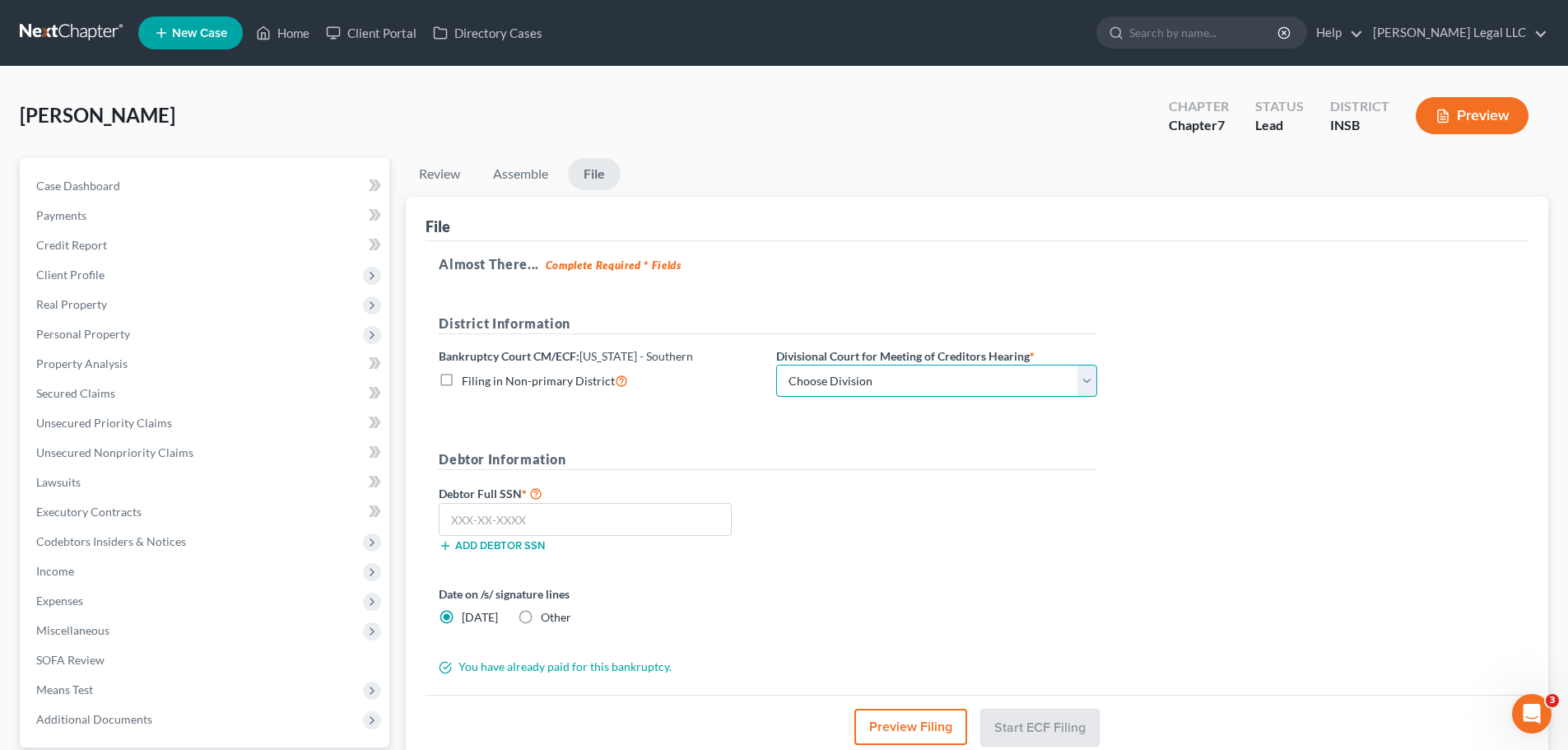
click at [875, 384] on select "Choose Division [GEOGRAPHIC_DATA] [GEOGRAPHIC_DATA] [GEOGRAPHIC_DATA] [GEOGRAPH…" at bounding box center [937, 382] width 321 height 33
select select "1"
click at [777, 365] on select "Choose Division [GEOGRAPHIC_DATA] [GEOGRAPHIC_DATA] [GEOGRAPHIC_DATA] [GEOGRAPH…" at bounding box center [937, 382] width 321 height 33
click at [514, 524] on input "text" at bounding box center [585, 519] width 293 height 33
click at [654, 509] on input "text" at bounding box center [585, 519] width 293 height 33
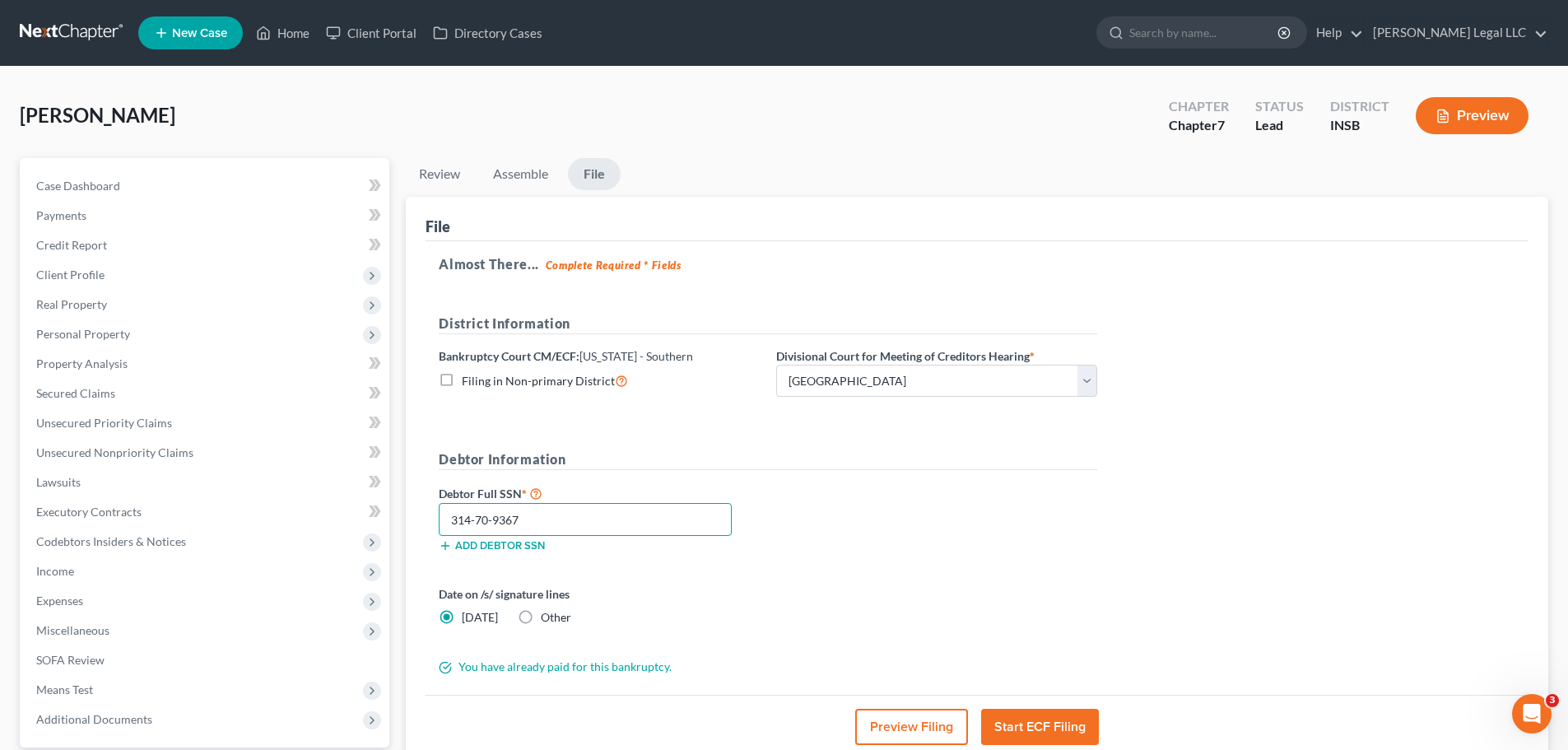
type input "314-70-9367"
click at [1051, 572] on button "Start ECF Filing" at bounding box center [1040, 727] width 118 height 37
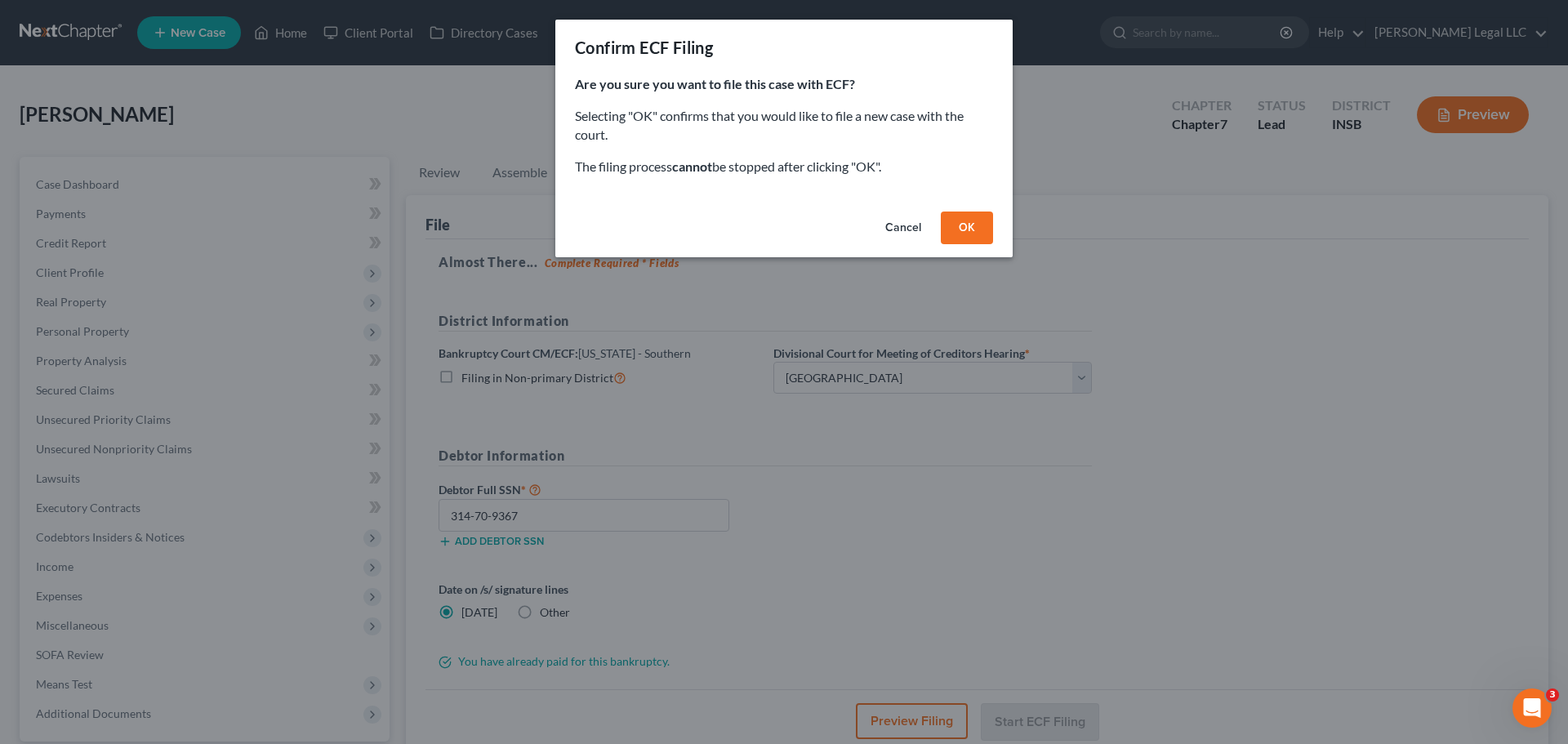
click at [962, 236] on button "OK" at bounding box center [967, 228] width 52 height 33
